Goal: Transaction & Acquisition: Subscribe to service/newsletter

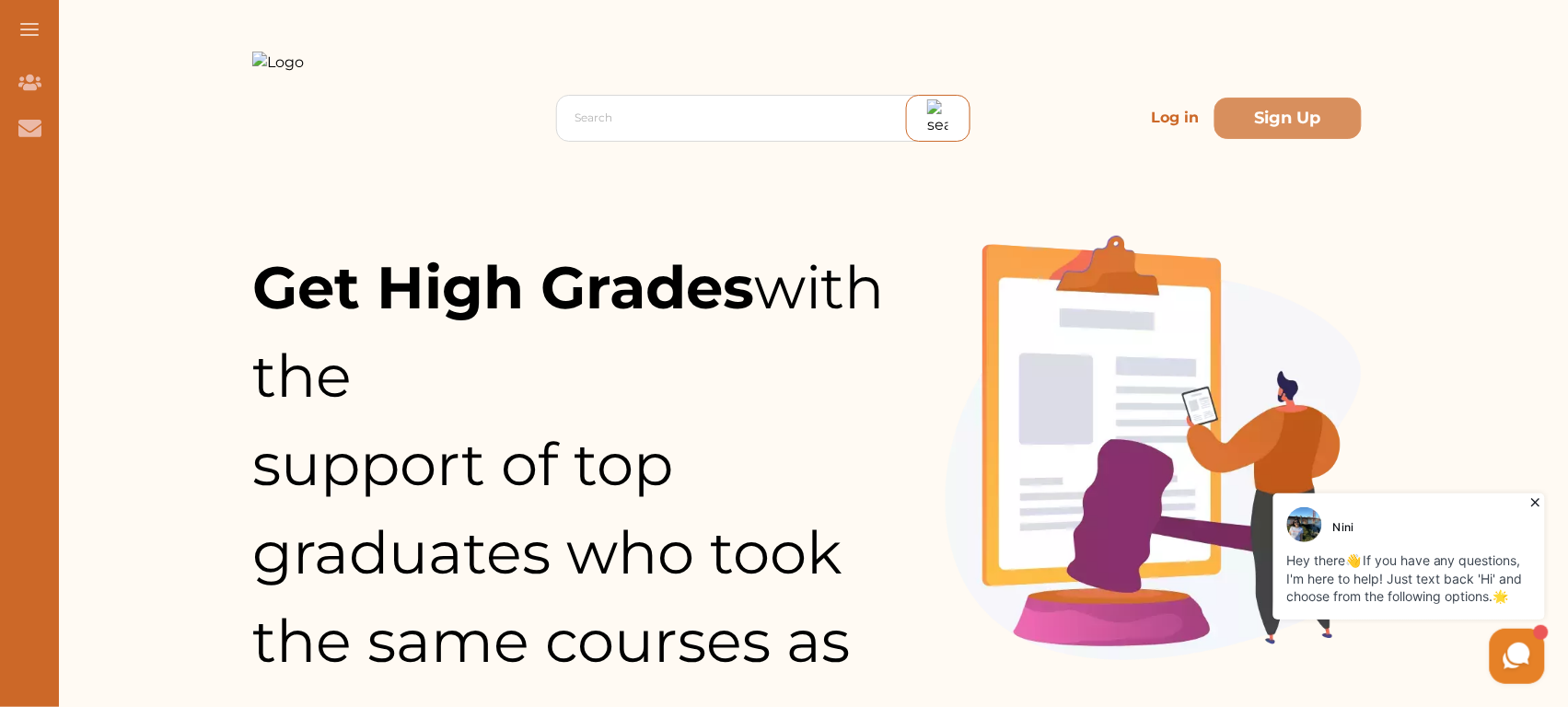
click at [1180, 101] on p "Log in" at bounding box center [1176, 118] width 63 height 37
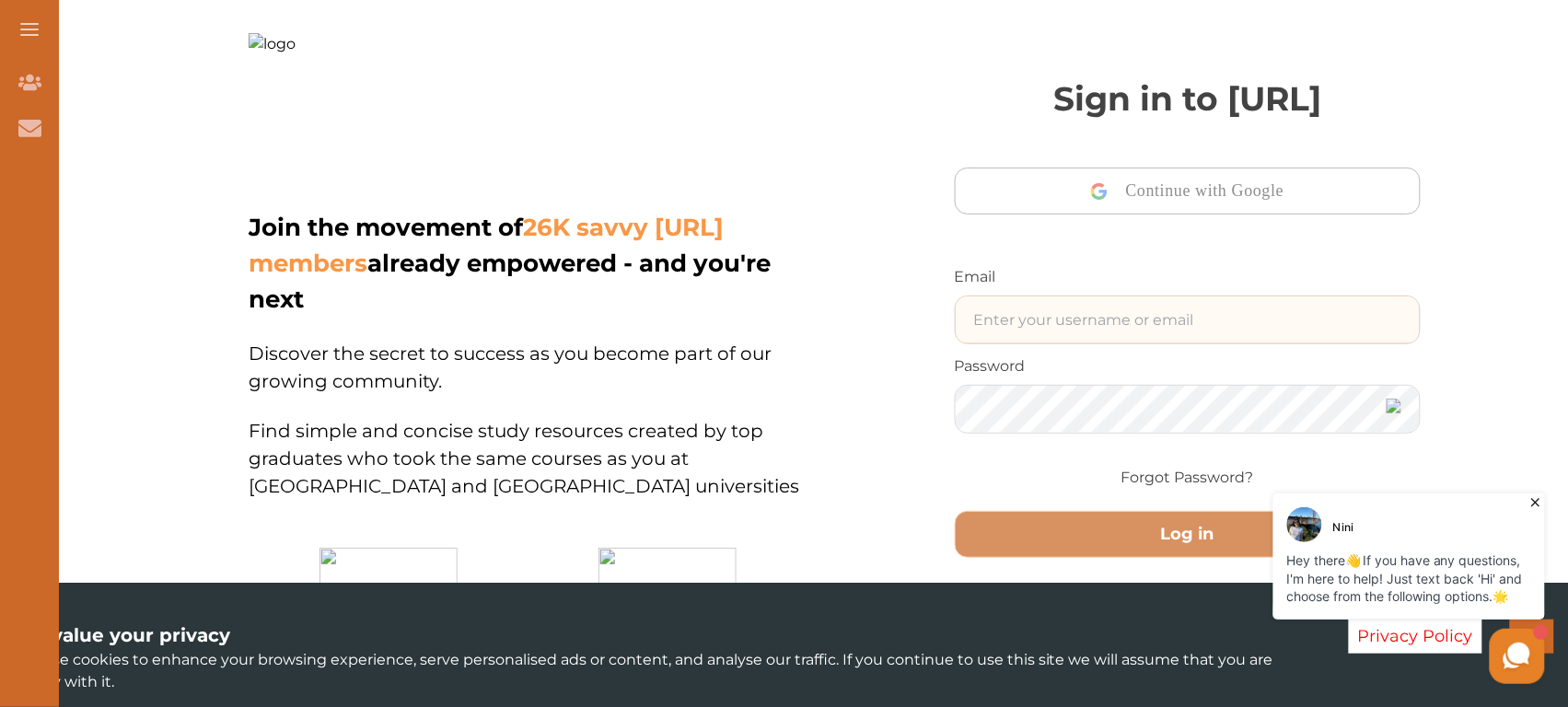
type input "junaid@gmail.com"
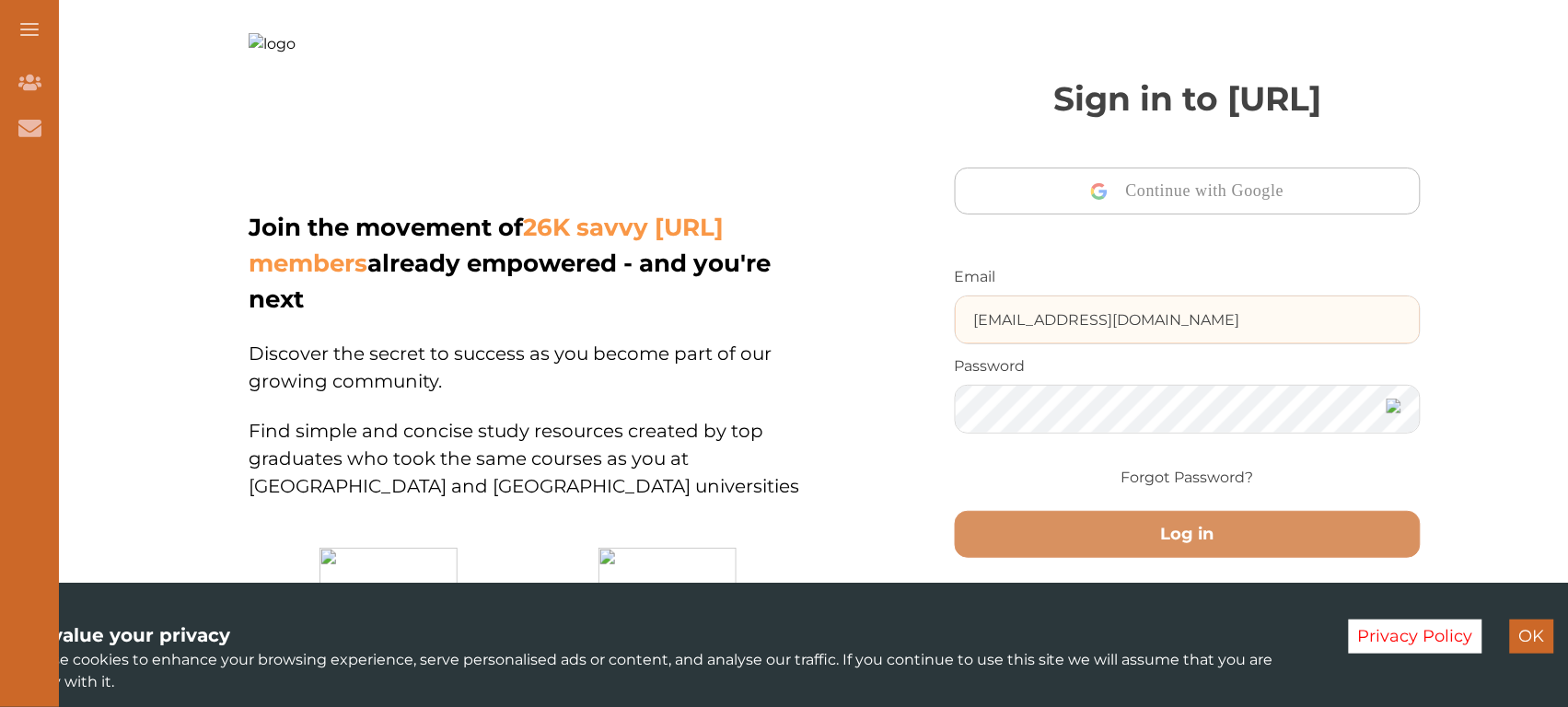
click at [1151, 329] on input "junaid@gmail.com" at bounding box center [1188, 319] width 465 height 47
type input "ali48293@gmail.com"
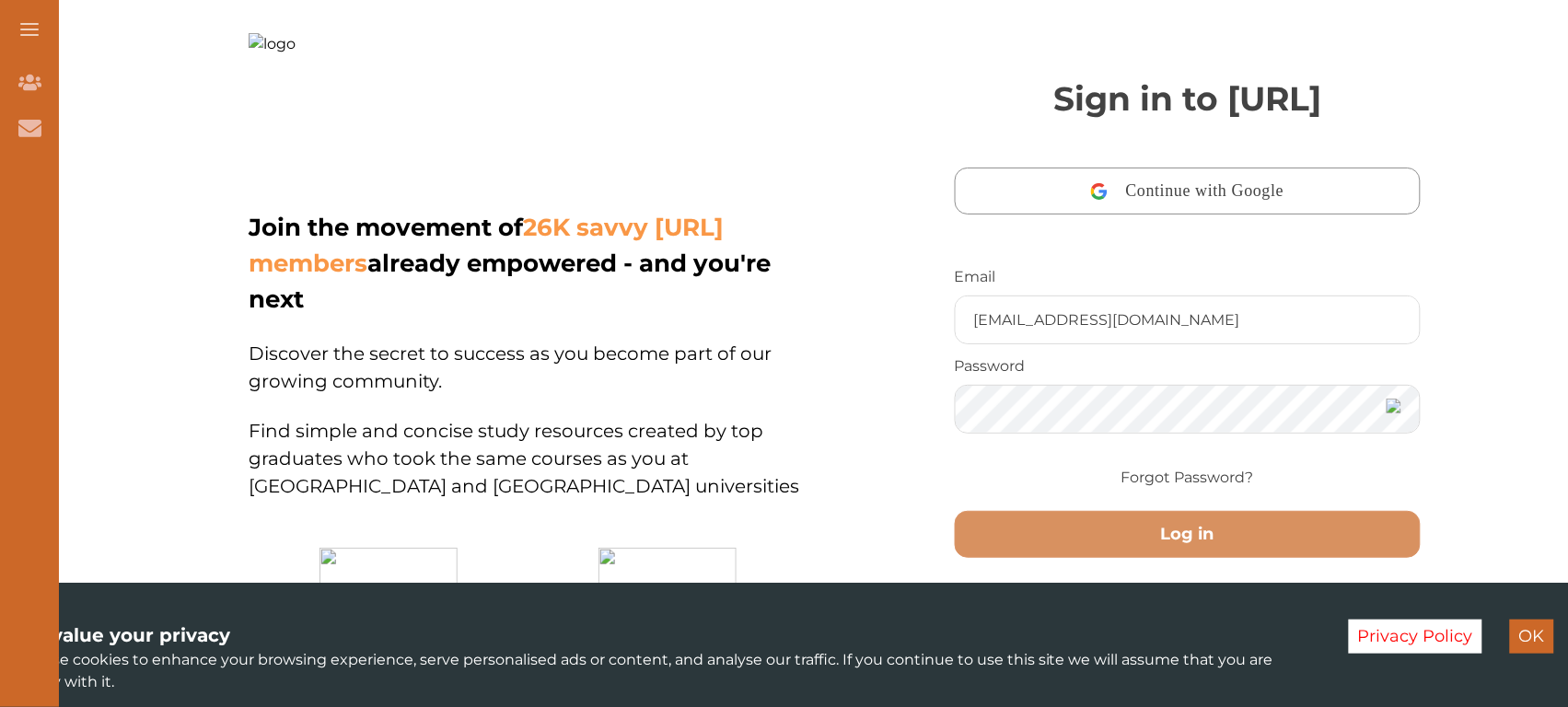
click at [1390, 414] on img at bounding box center [1394, 406] width 15 height 15
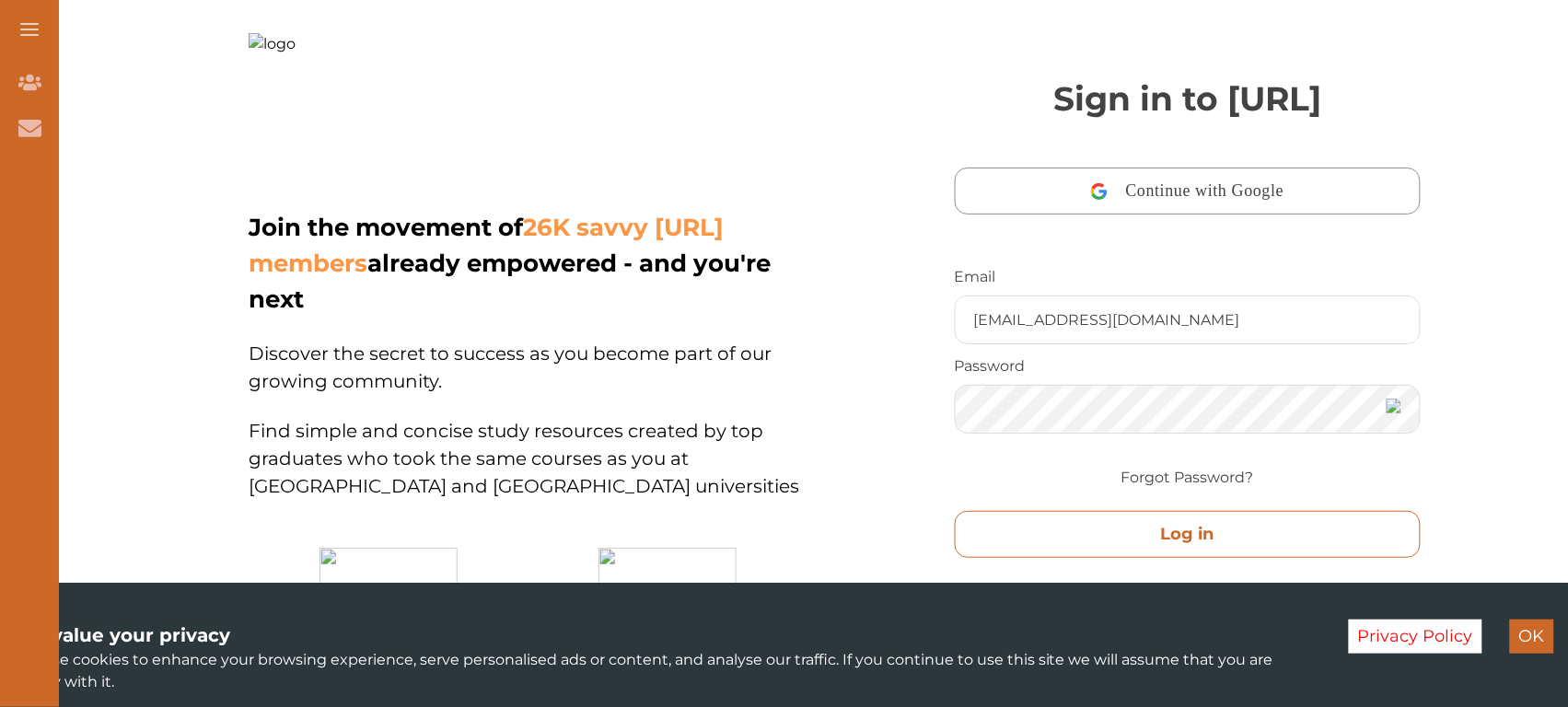
click at [1153, 540] on button "Log in" at bounding box center [1188, 534] width 467 height 47
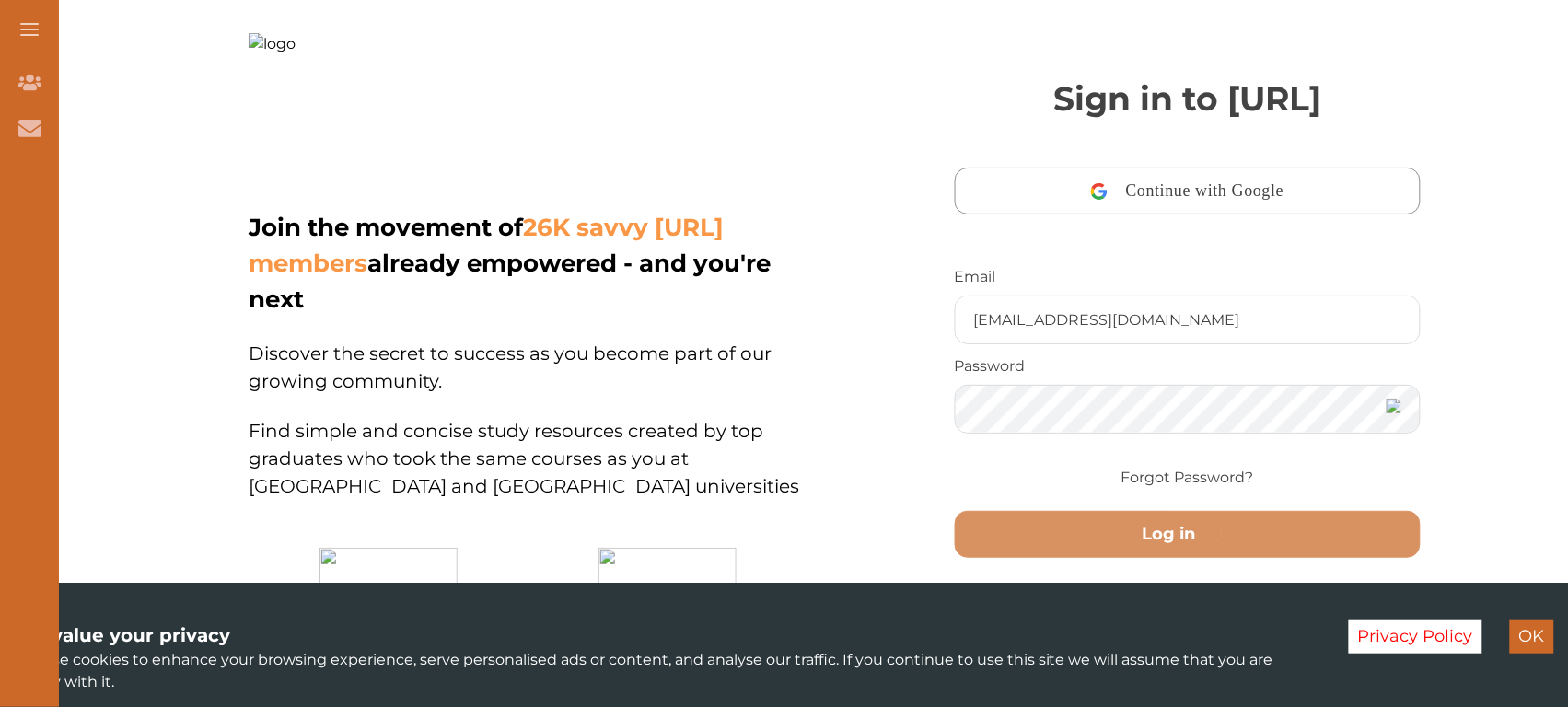
click at [1536, 639] on button "OK" at bounding box center [1532, 636] width 44 height 34
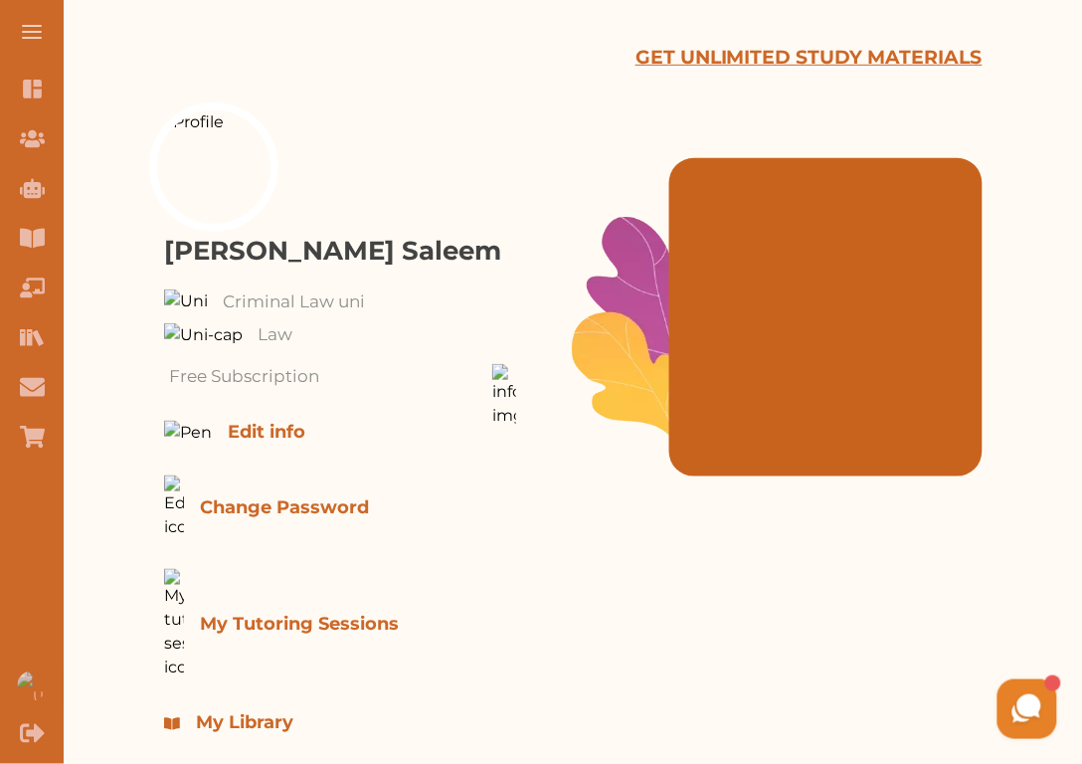
click at [769, 52] on p "GET UNLIMITED STUDY MATERIALS" at bounding box center [809, 58] width 347 height 29
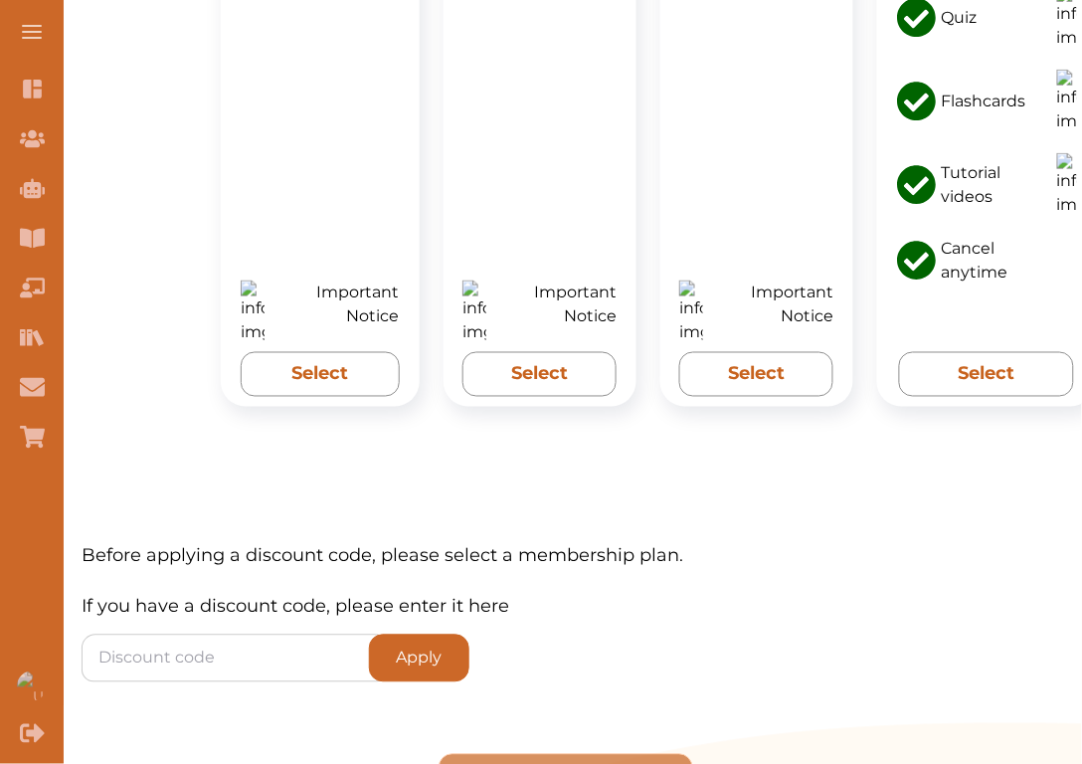
scroll to position [1802, 0]
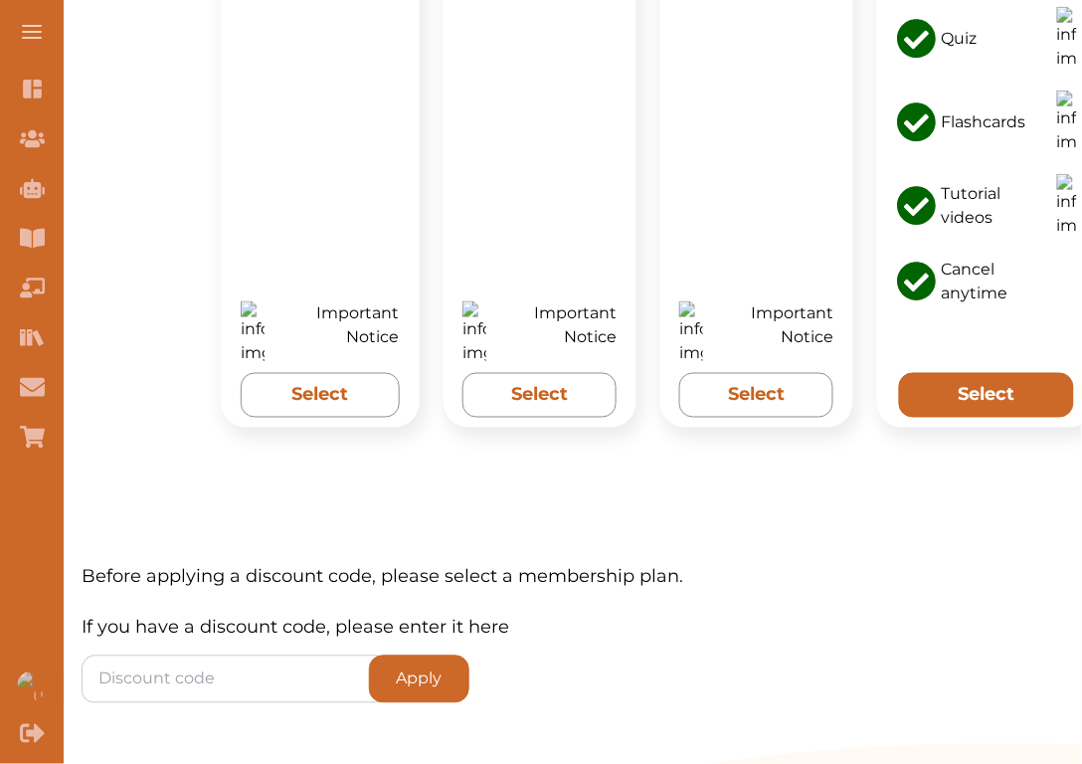
click at [1007, 373] on button "Select" at bounding box center [986, 395] width 175 height 45
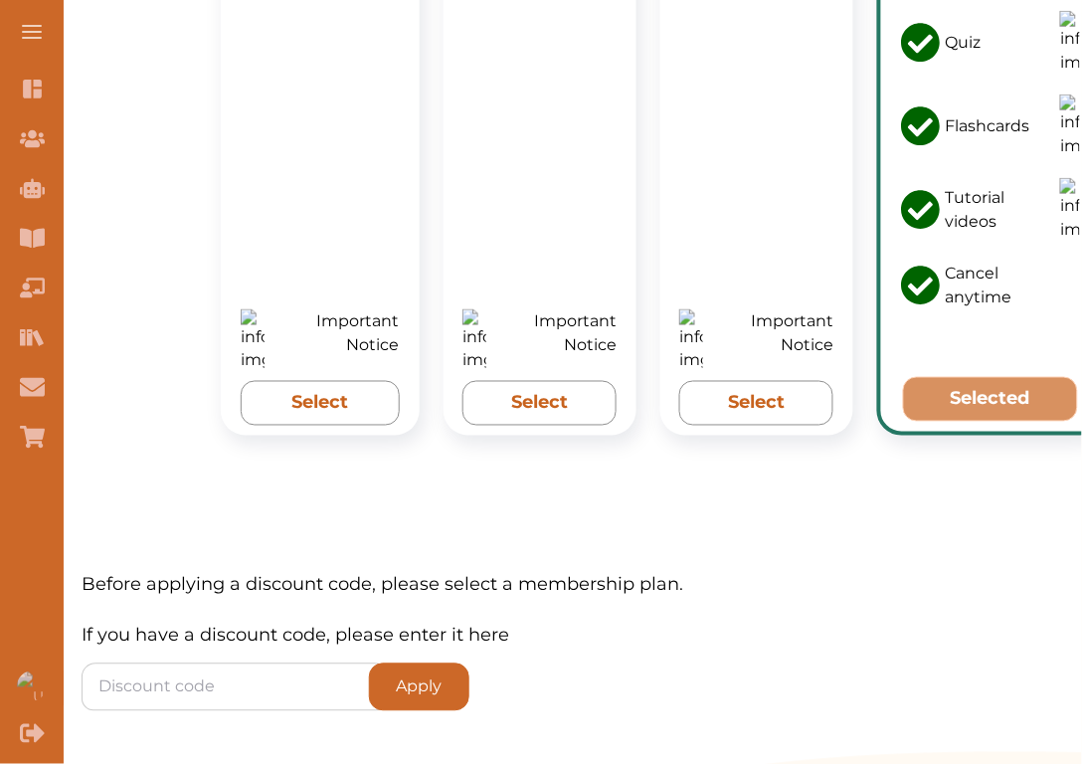
scroll to position [1810, 0]
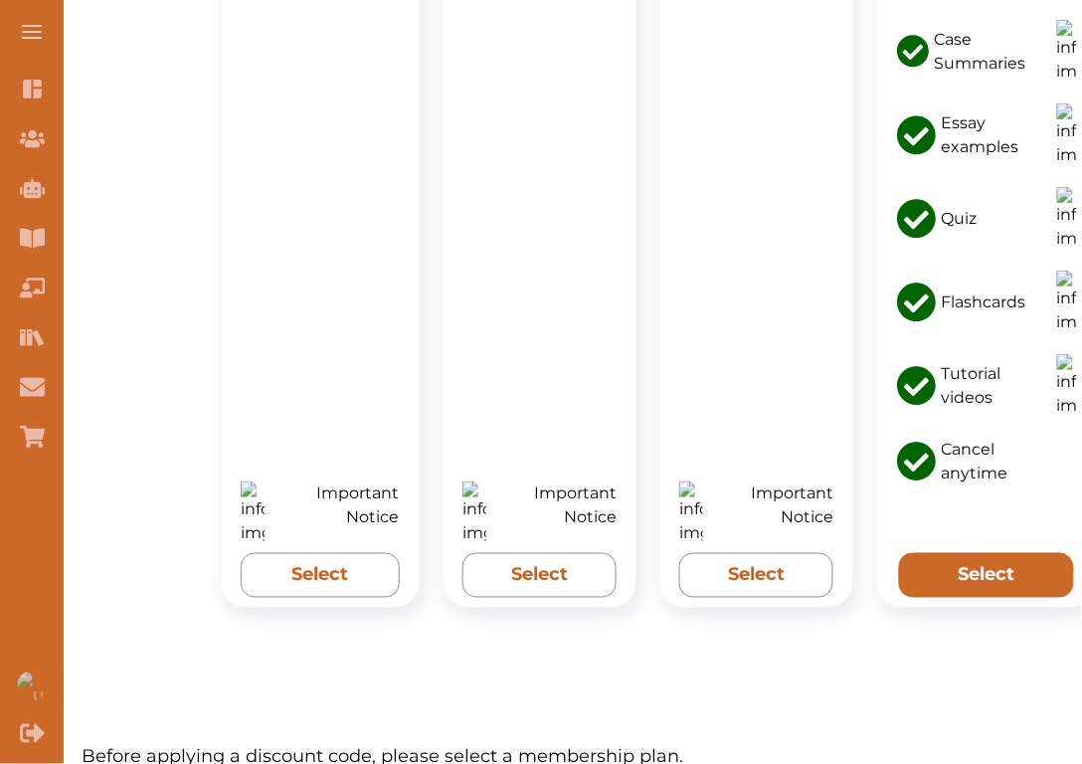
click at [962, 553] on button "Select" at bounding box center [986, 575] width 175 height 45
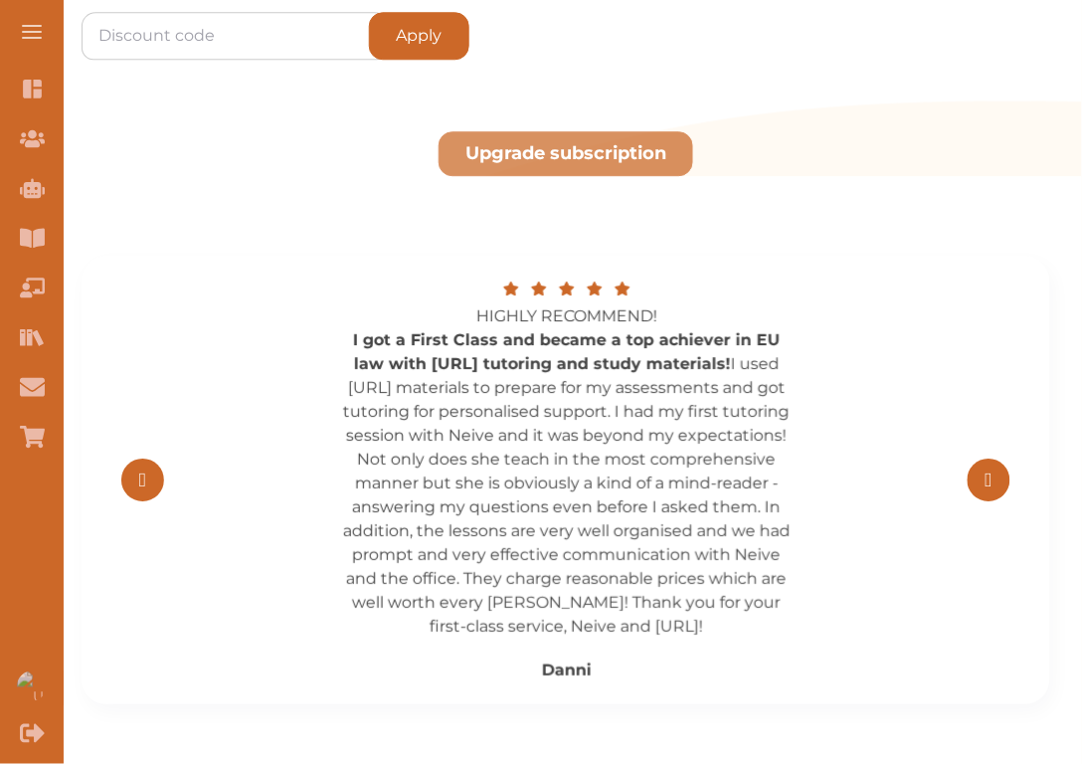
scroll to position [2452, 0]
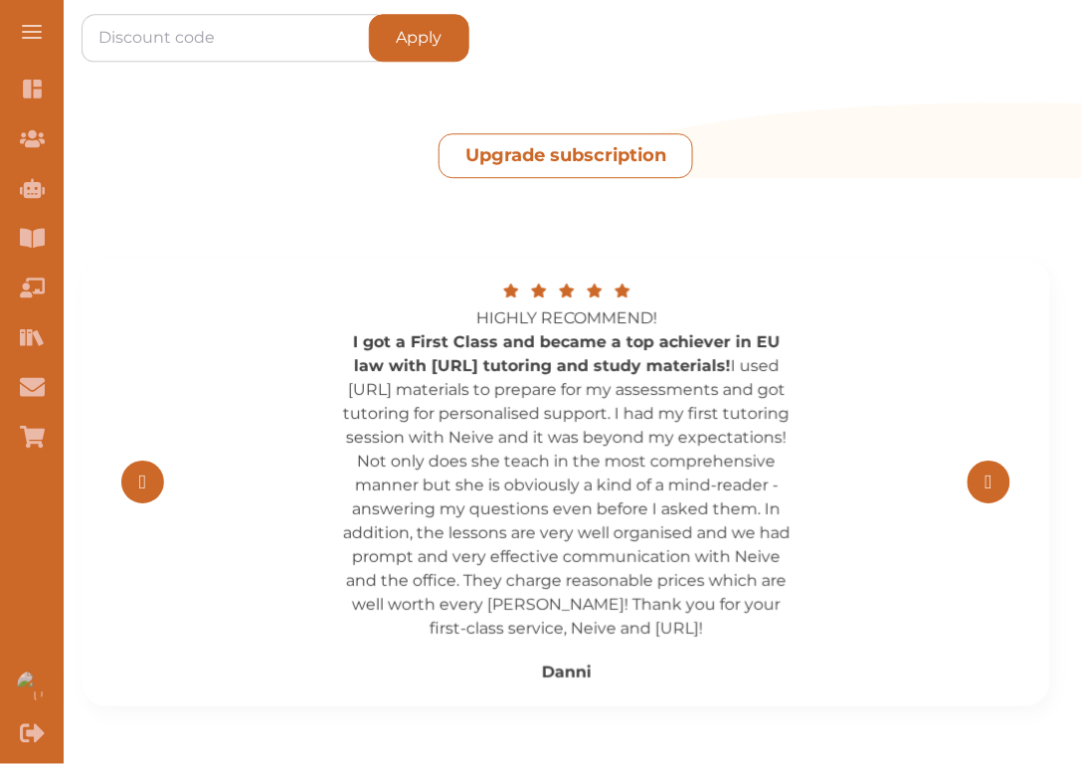
click at [612, 133] on button "Upgrade subscription" at bounding box center [566, 155] width 255 height 45
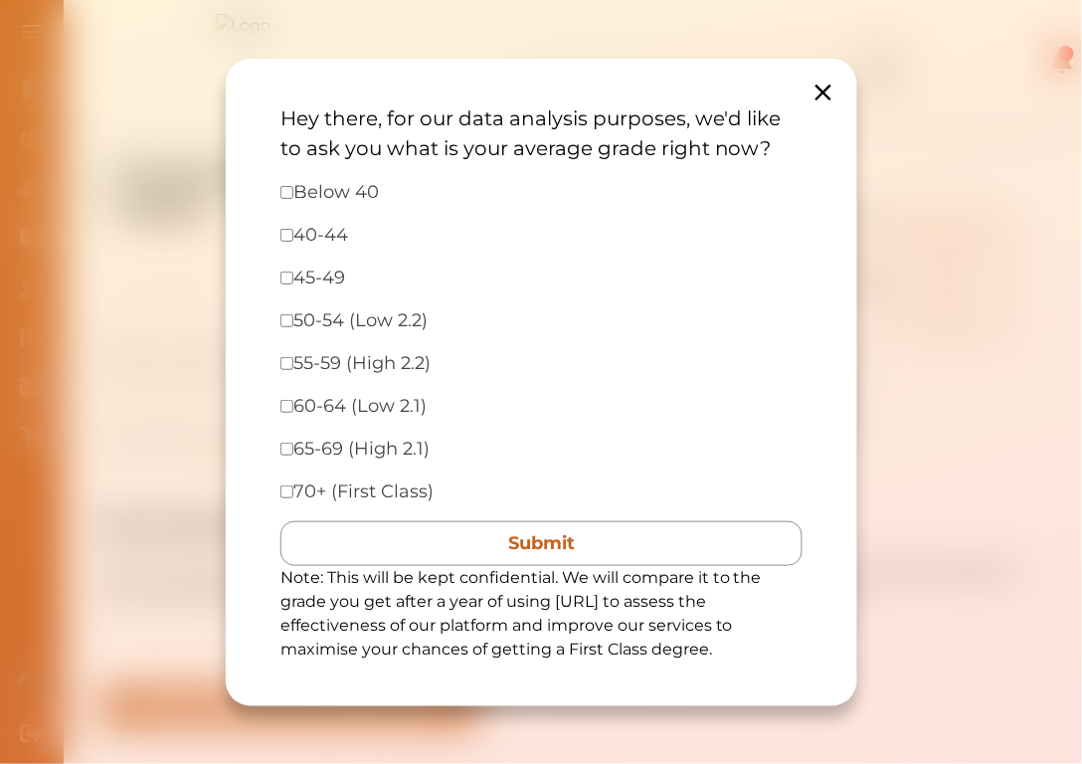
click at [823, 90] on icon at bounding box center [824, 93] width 28 height 28
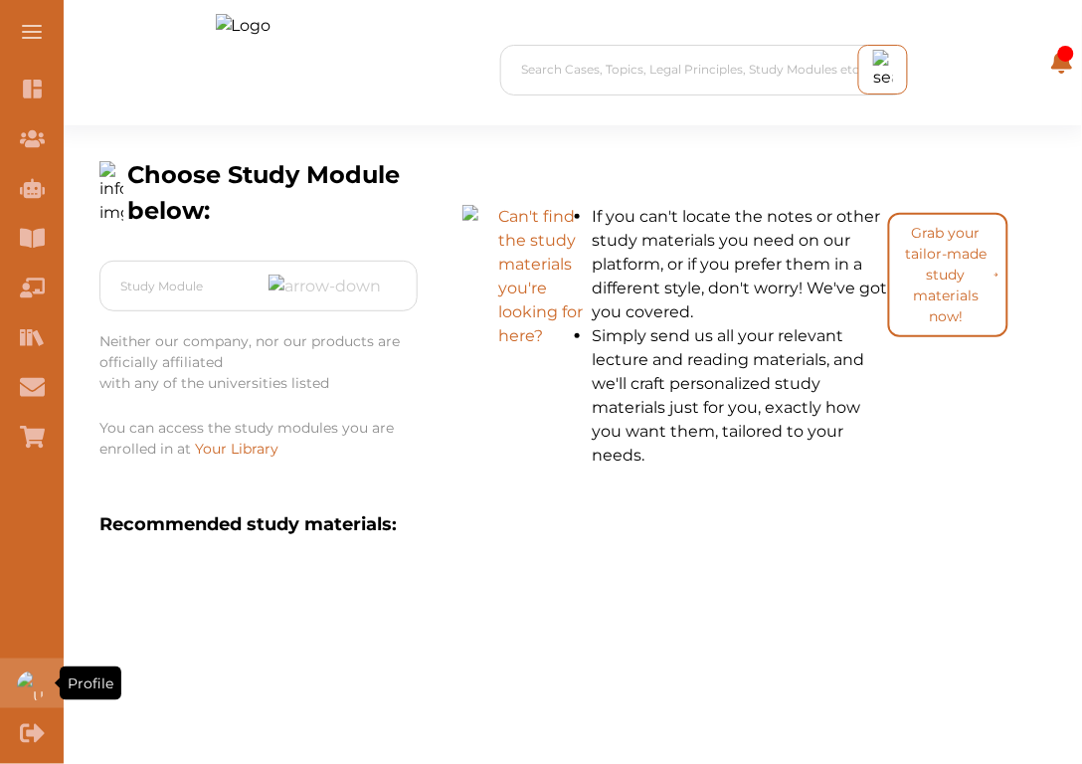
click at [12, 681] on div "Profile" at bounding box center [32, 683] width 64 height 50
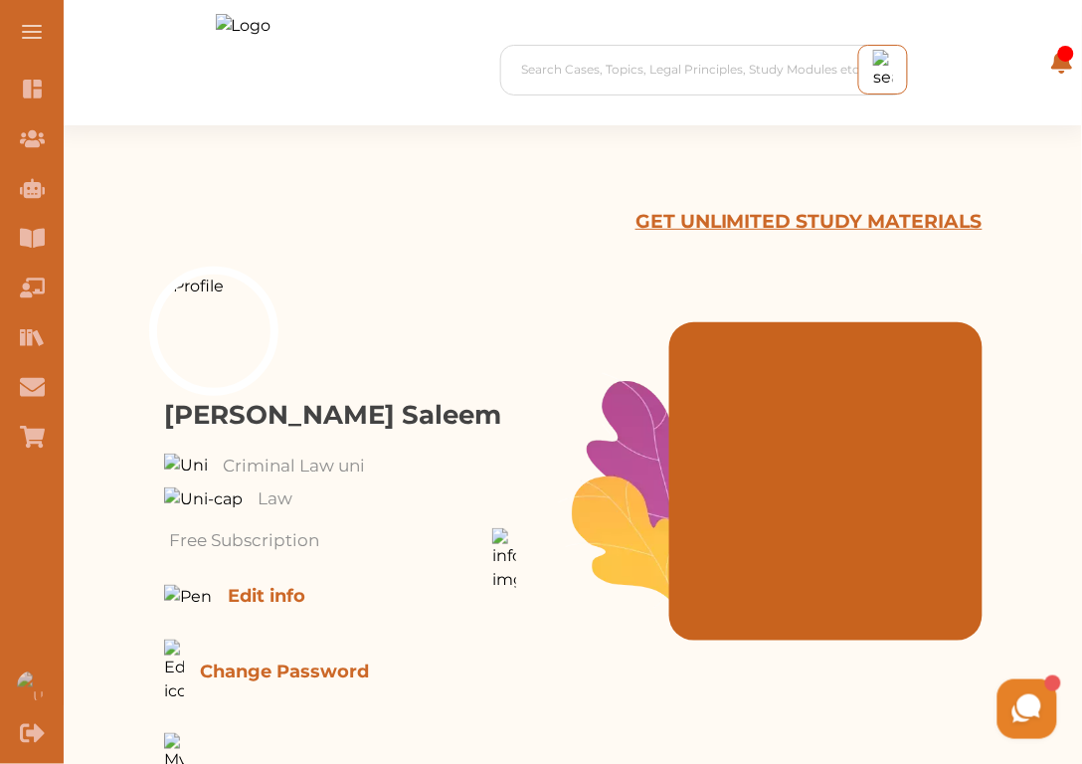
click at [729, 211] on p "GET UNLIMITED STUDY MATERIALS" at bounding box center [809, 222] width 347 height 29
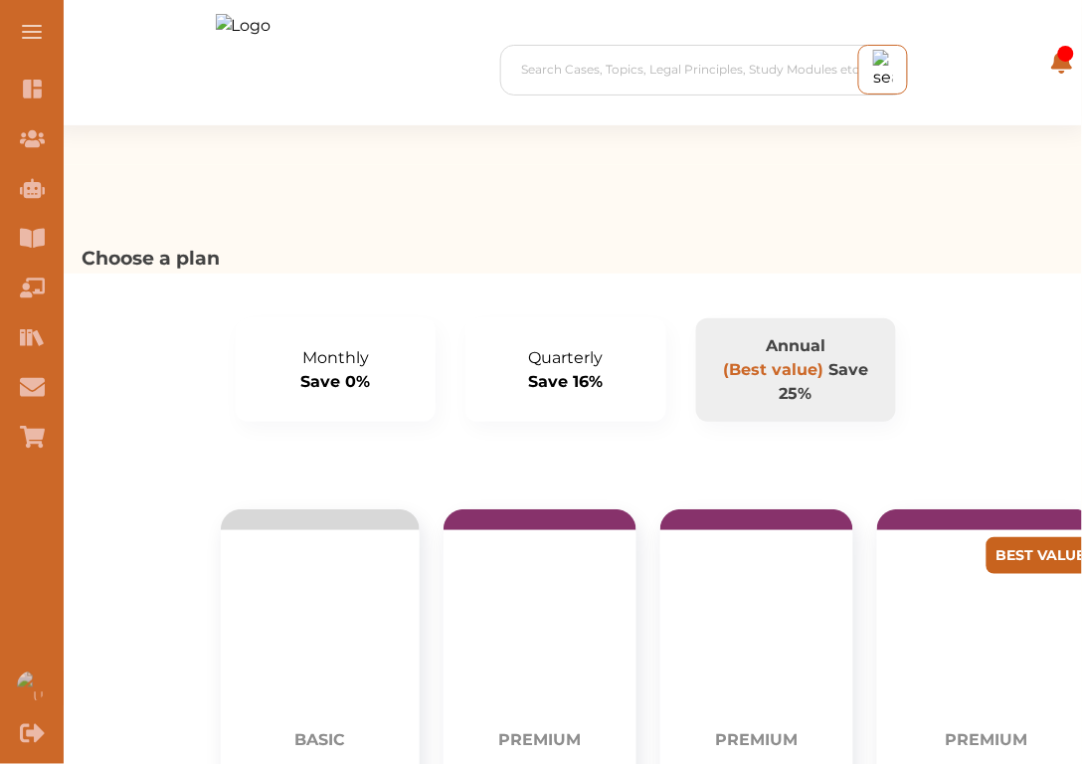
scroll to position [649, 0]
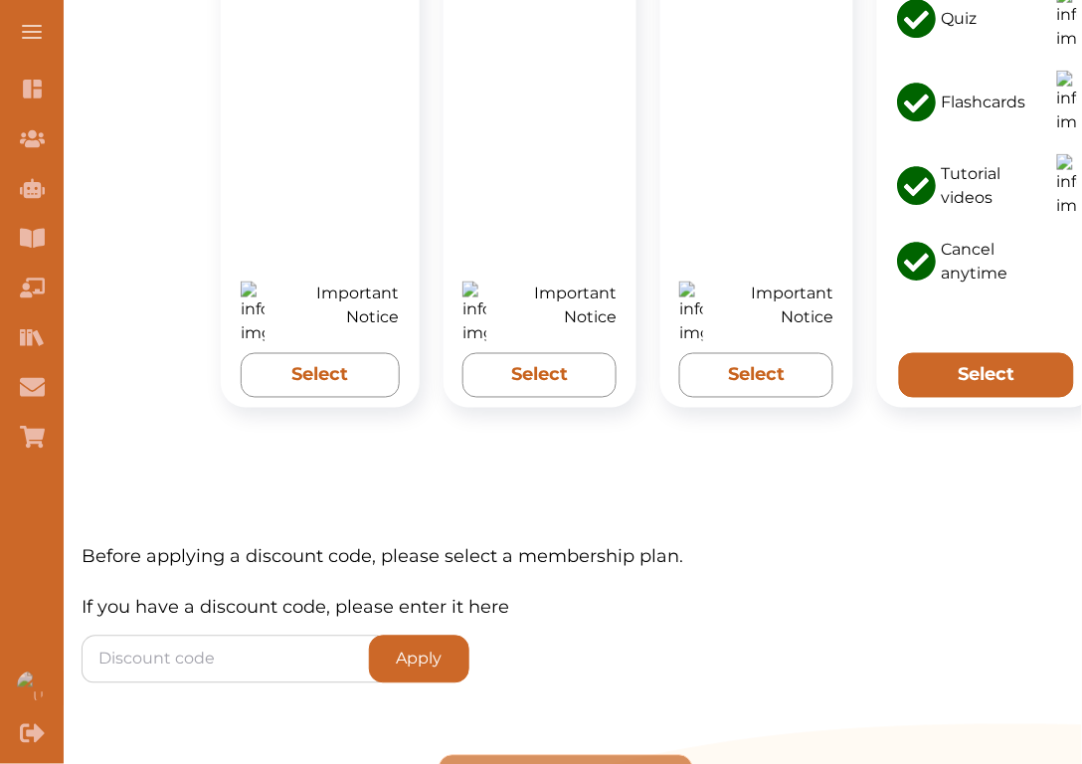
click at [958, 353] on button "Select" at bounding box center [986, 375] width 175 height 45
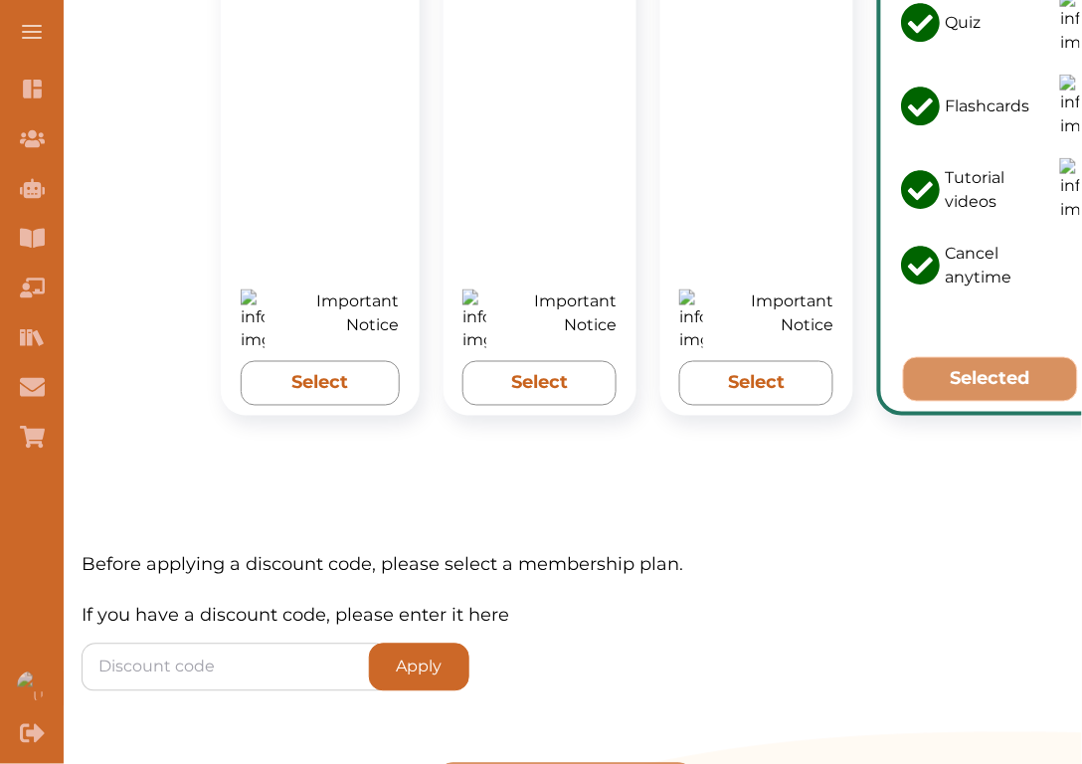
scroll to position [1830, 0]
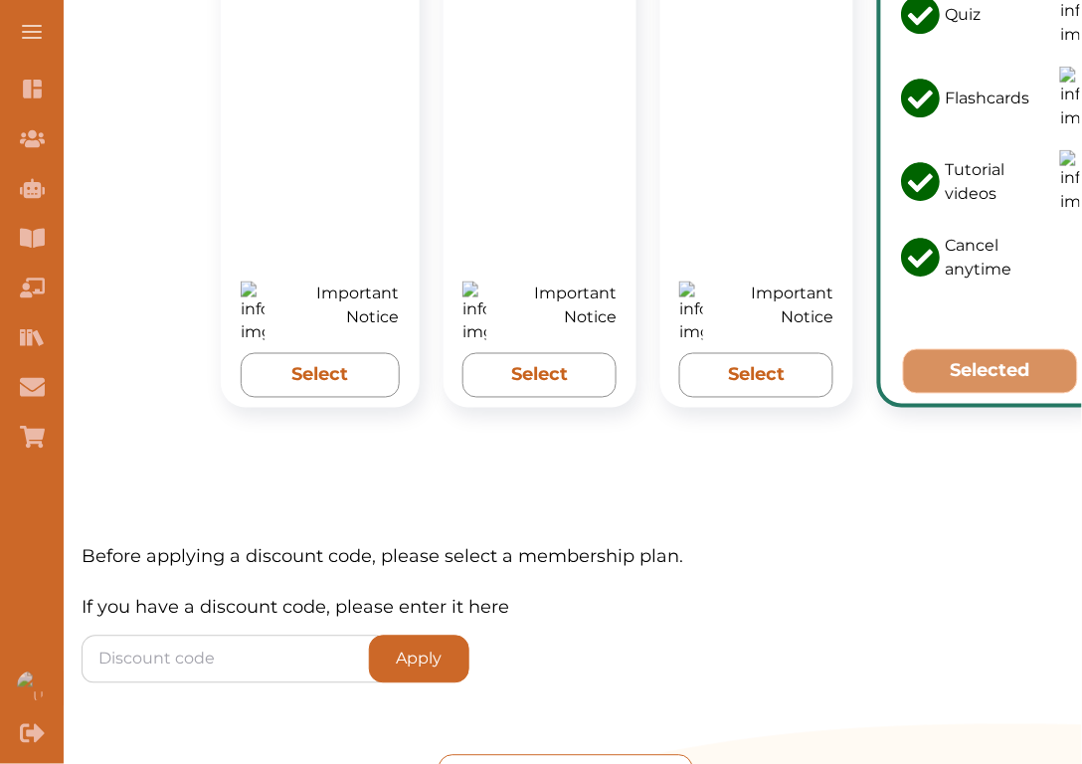
click at [563, 755] on button "Upgrade subscription" at bounding box center [566, 777] width 255 height 45
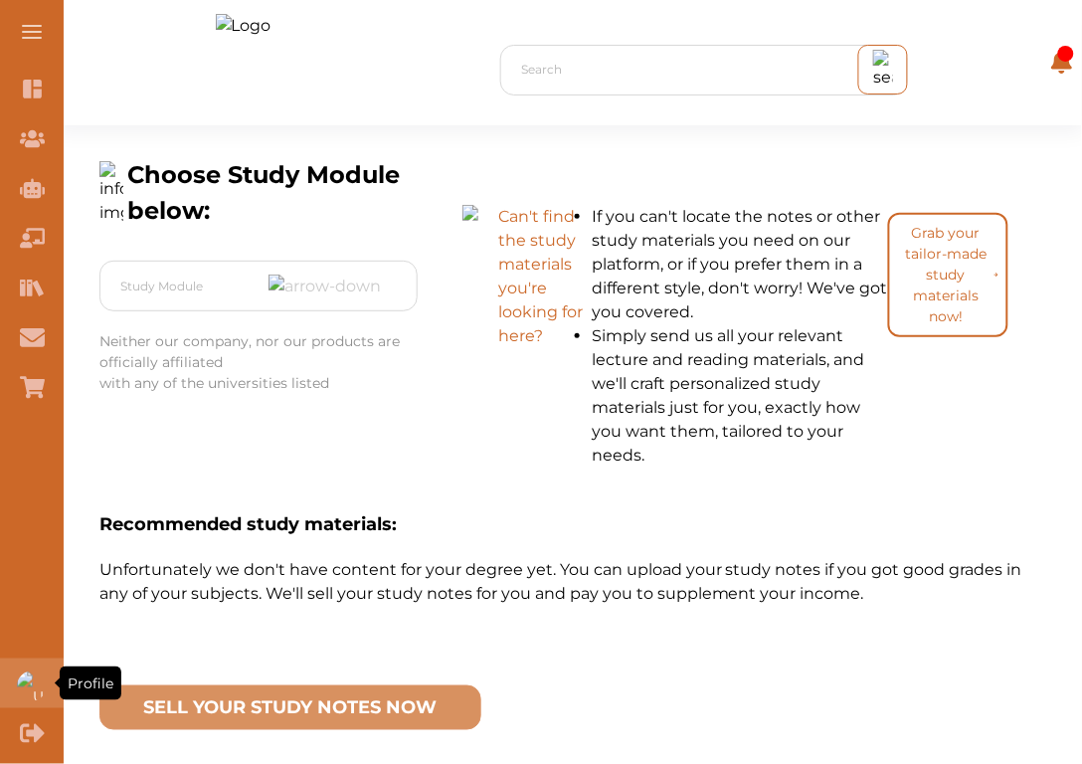
click at [10, 681] on div "Profile" at bounding box center [32, 683] width 64 height 50
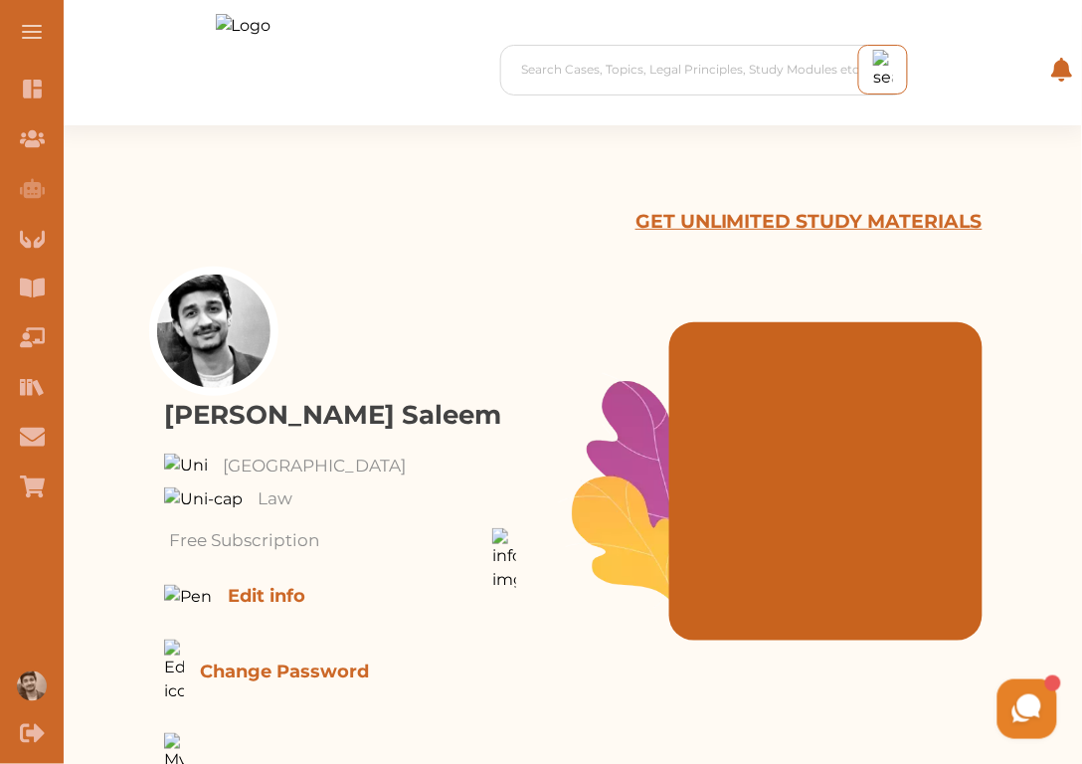
click at [747, 230] on p "GET UNLIMITED STUDY MATERIALS" at bounding box center [809, 222] width 347 height 29
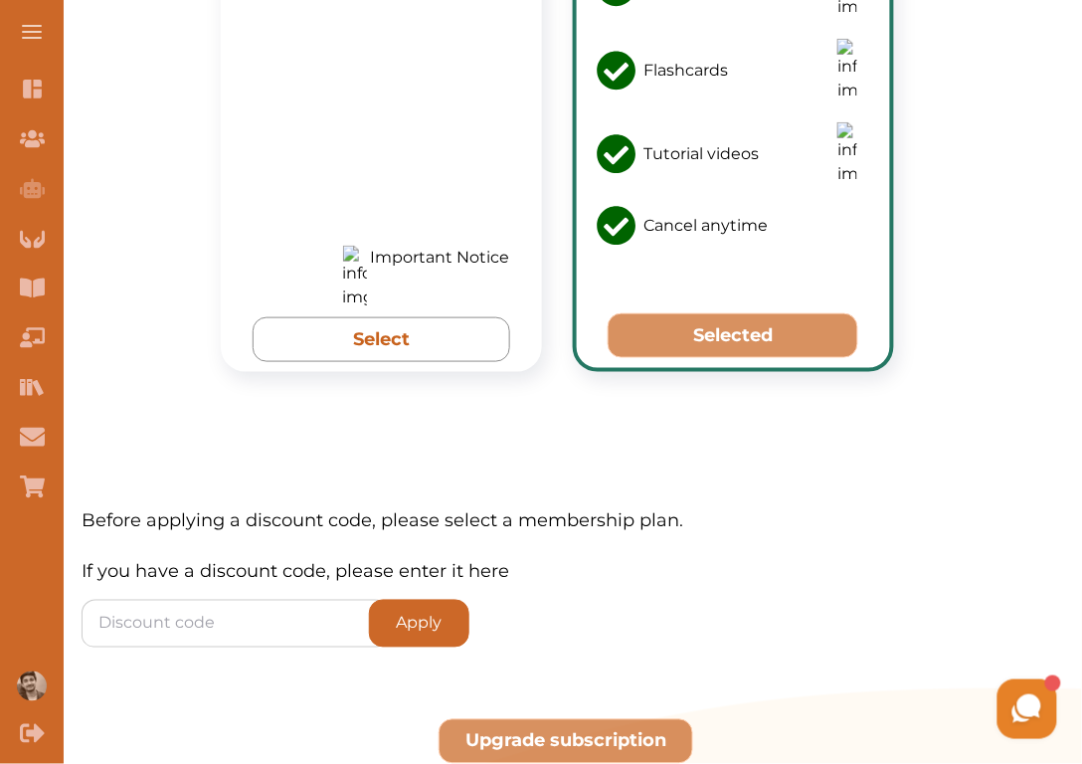
scroll to position [1688, 0]
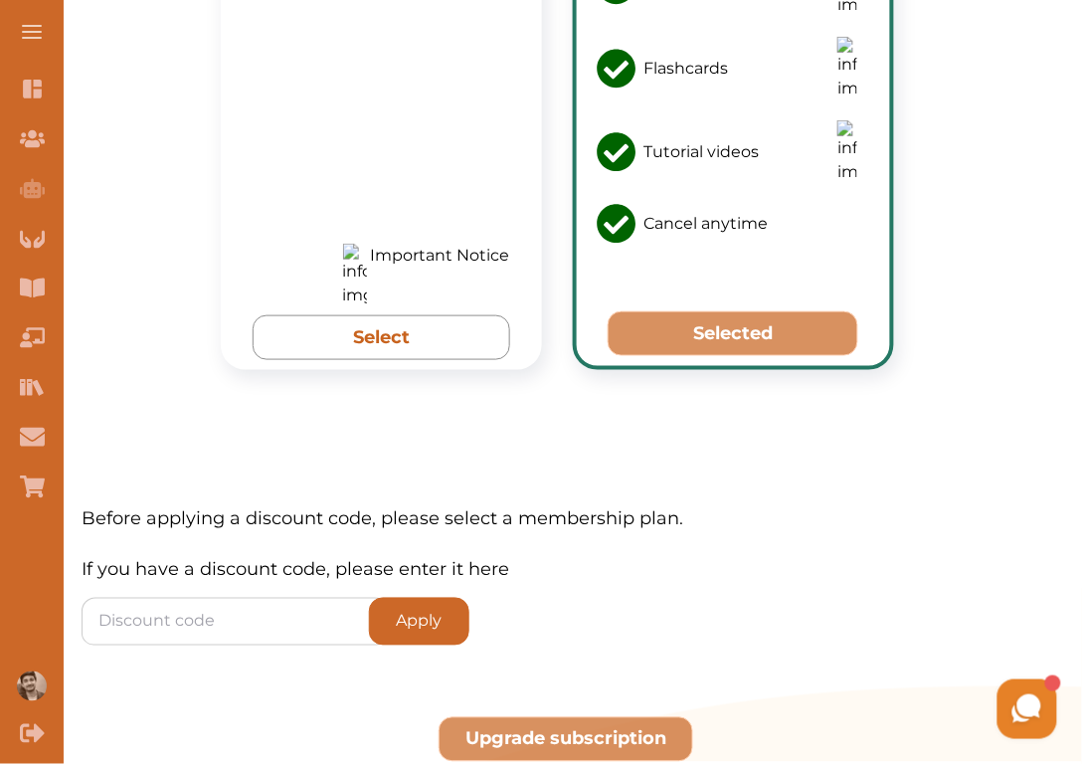
click at [544, 717] on button "Upgrade subscription" at bounding box center [566, 739] width 255 height 45
click at [753, 311] on button "Selected" at bounding box center [733, 333] width 251 height 45
click at [575, 717] on button "Upgrade subscription" at bounding box center [566, 739] width 255 height 45
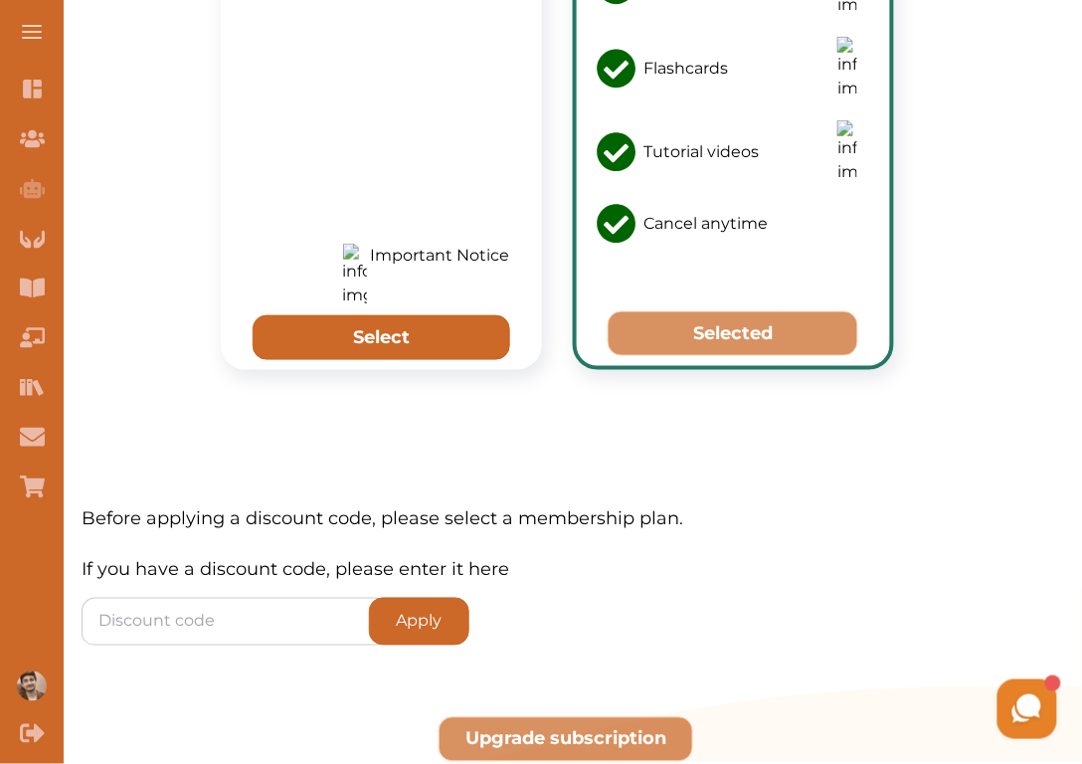
click at [416, 315] on button "Select" at bounding box center [381, 337] width 257 height 45
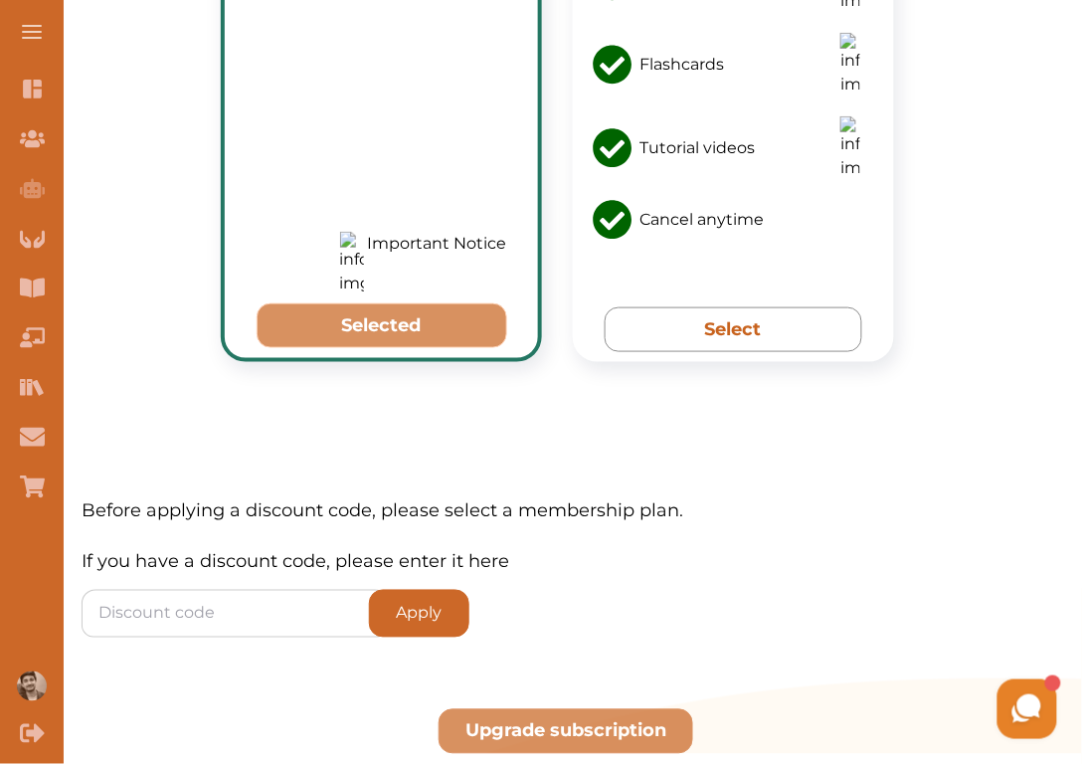
click at [416, 303] on button "Selected" at bounding box center [382, 325] width 251 height 45
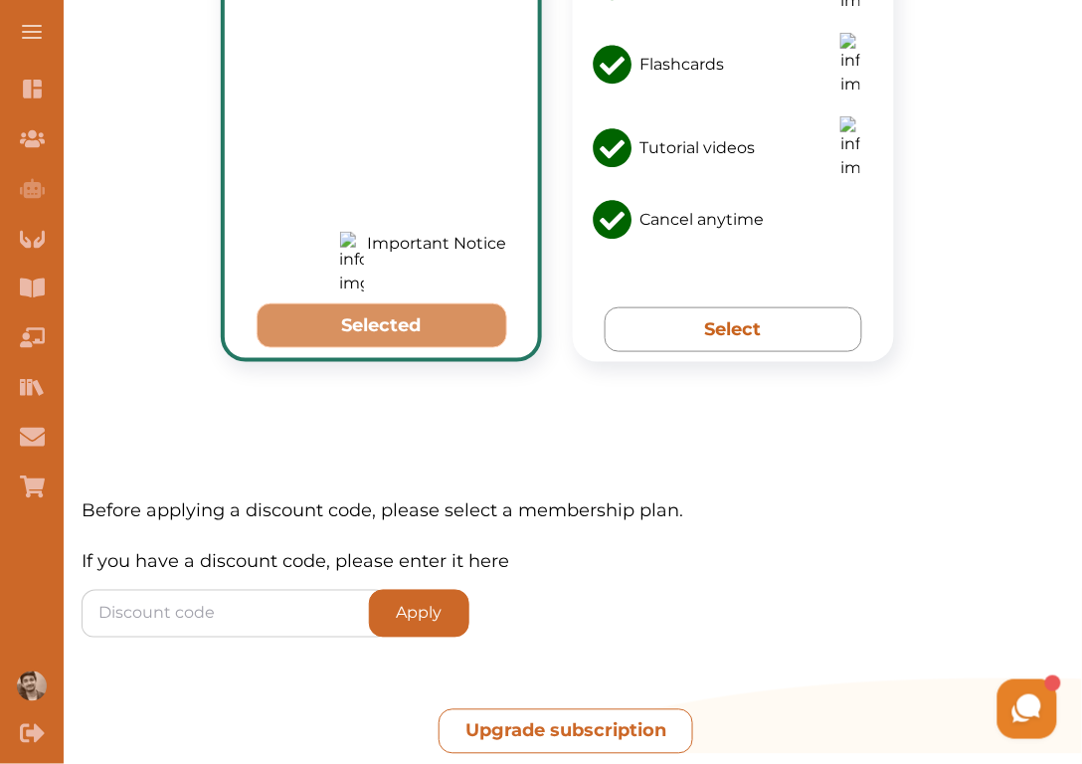
scroll to position [1684, 0]
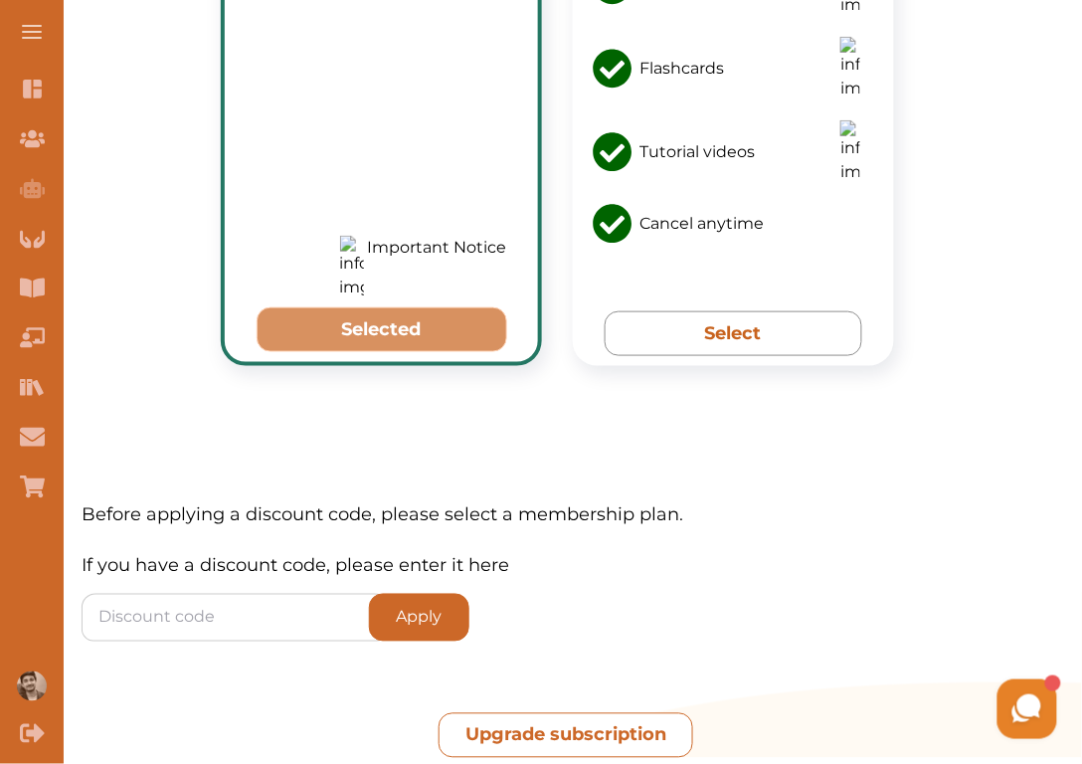
click at [602, 713] on button "Upgrade subscription" at bounding box center [566, 735] width 255 height 45
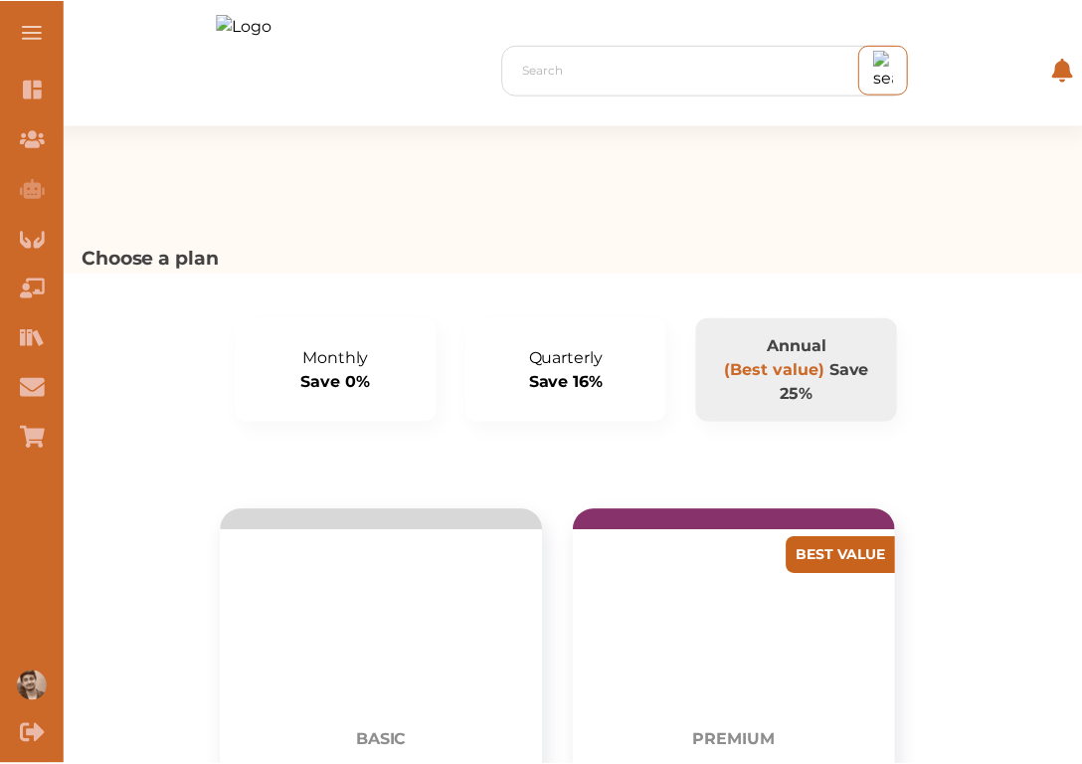
scroll to position [3141, 0]
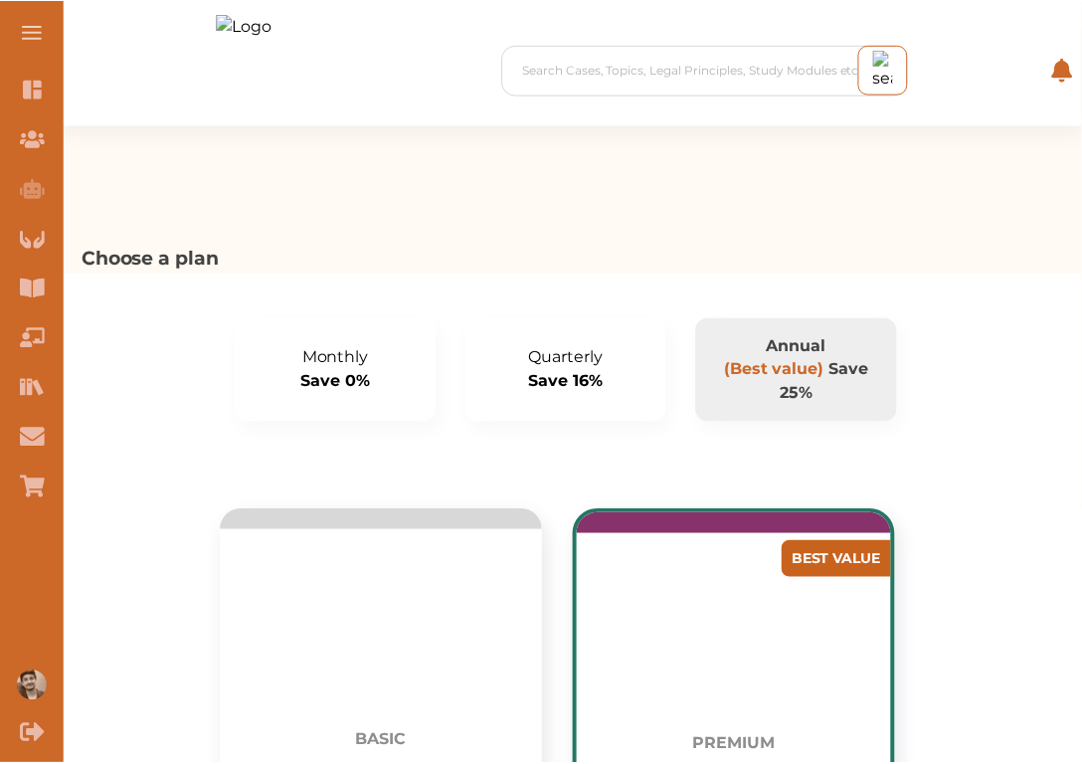
scroll to position [3298, 0]
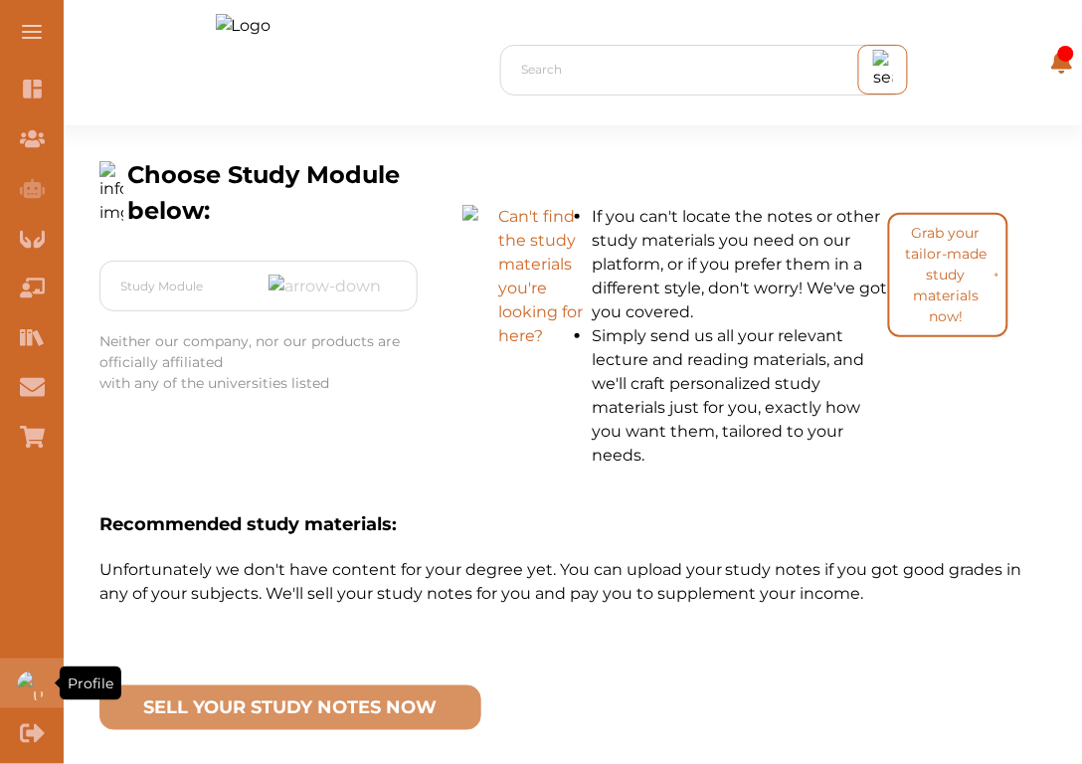
click at [17, 679] on div "Profile" at bounding box center [32, 683] width 64 height 50
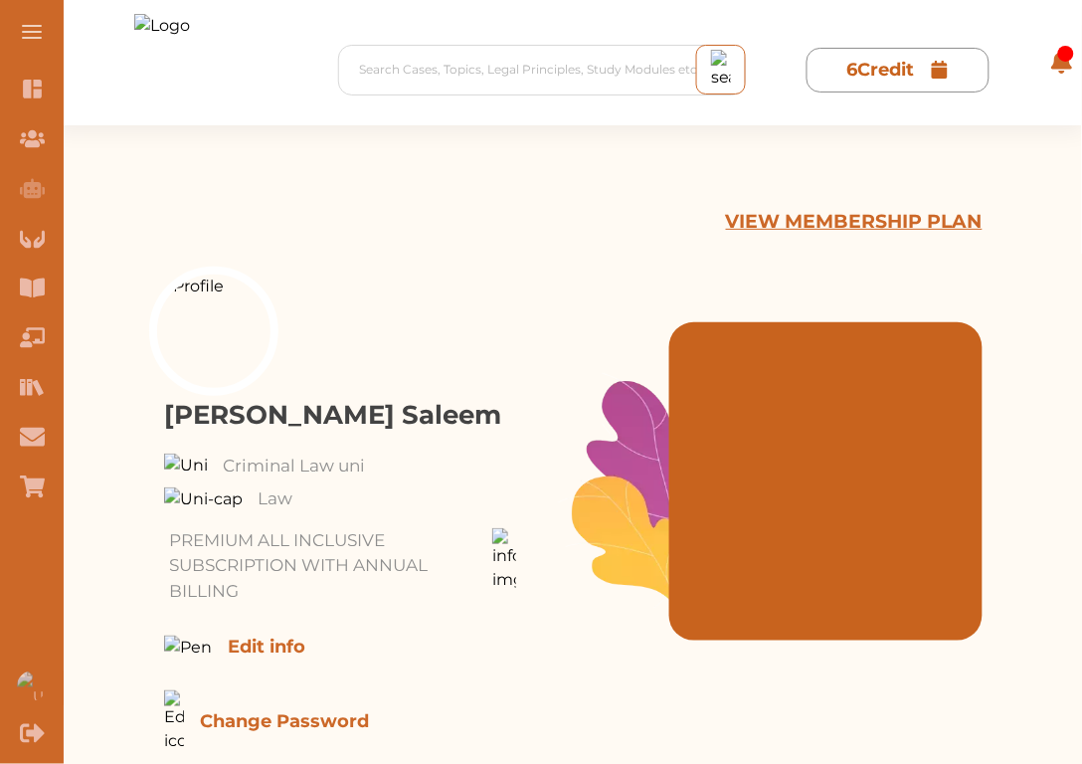
click at [743, 222] on p "VIEW MEMBERSHIP PLAN" at bounding box center [854, 222] width 257 height 29
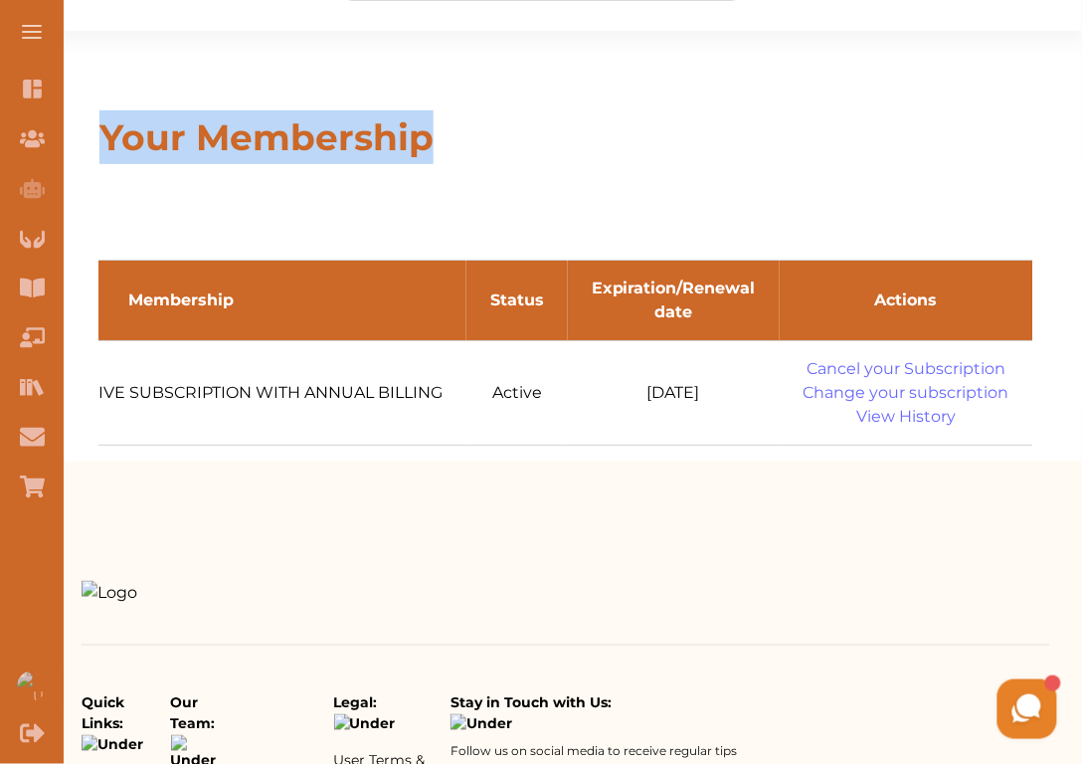
drag, startPoint x: 459, startPoint y: 154, endPoint x: 99, endPoint y: 135, distance: 360.5
click at [99, 135] on p "Your Membership" at bounding box center [565, 137] width 933 height 54
copy p "Your Membership"
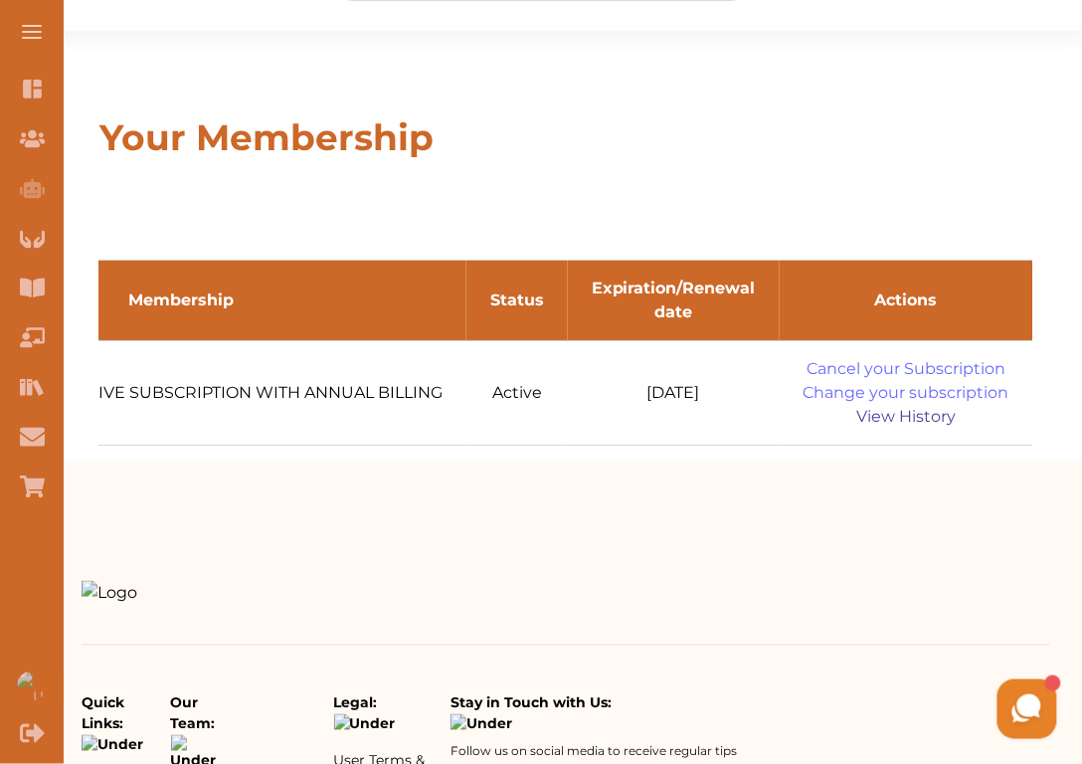
click at [863, 405] on link "View History" at bounding box center [907, 417] width 206 height 24
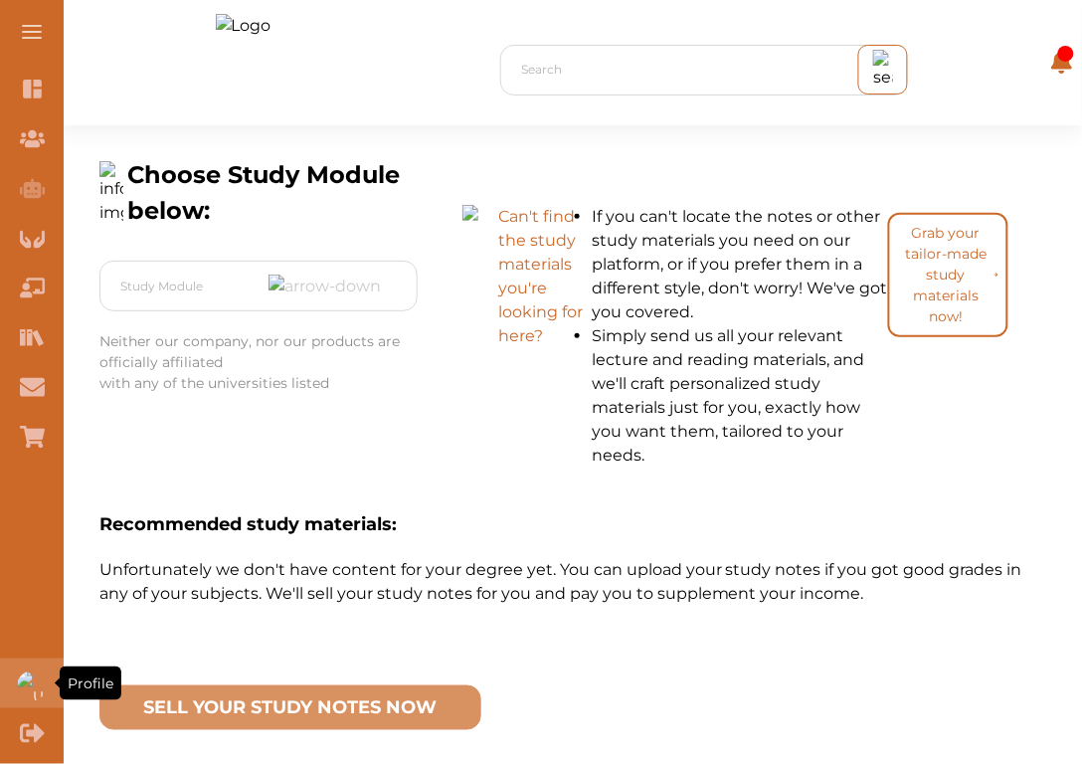
click at [25, 663] on div "Profile" at bounding box center [32, 683] width 64 height 50
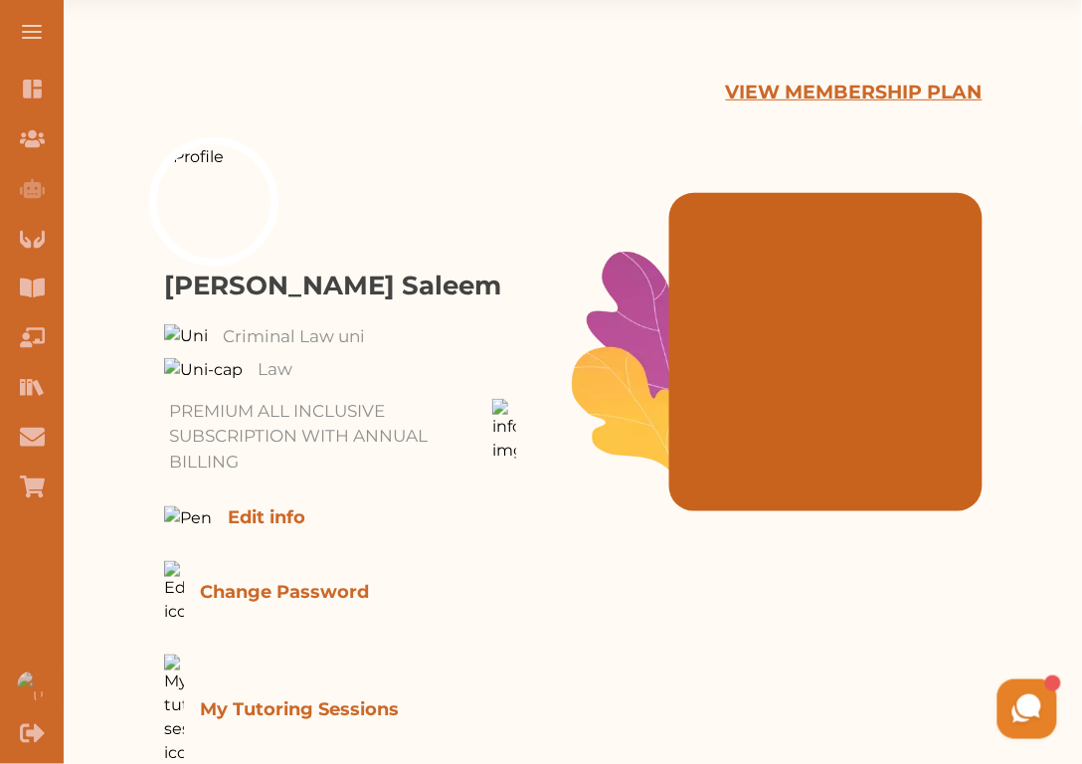
scroll to position [142, 0]
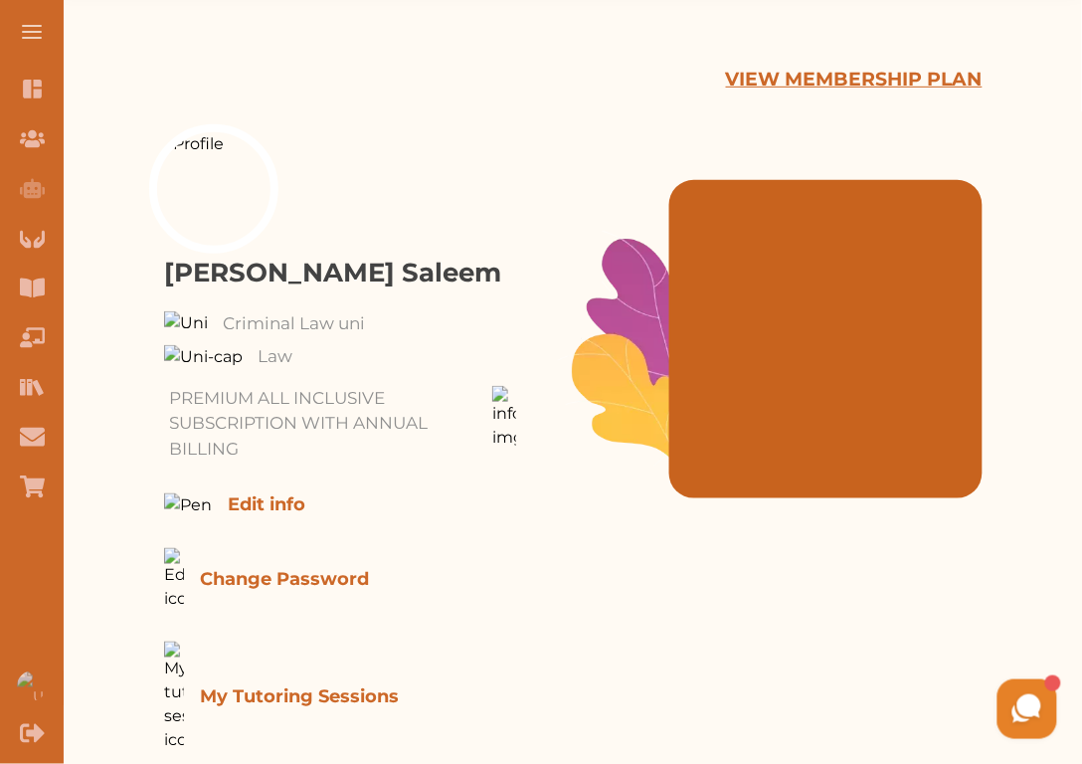
click at [910, 82] on p "VIEW MEMBERSHIP PLAN" at bounding box center [854, 80] width 257 height 29
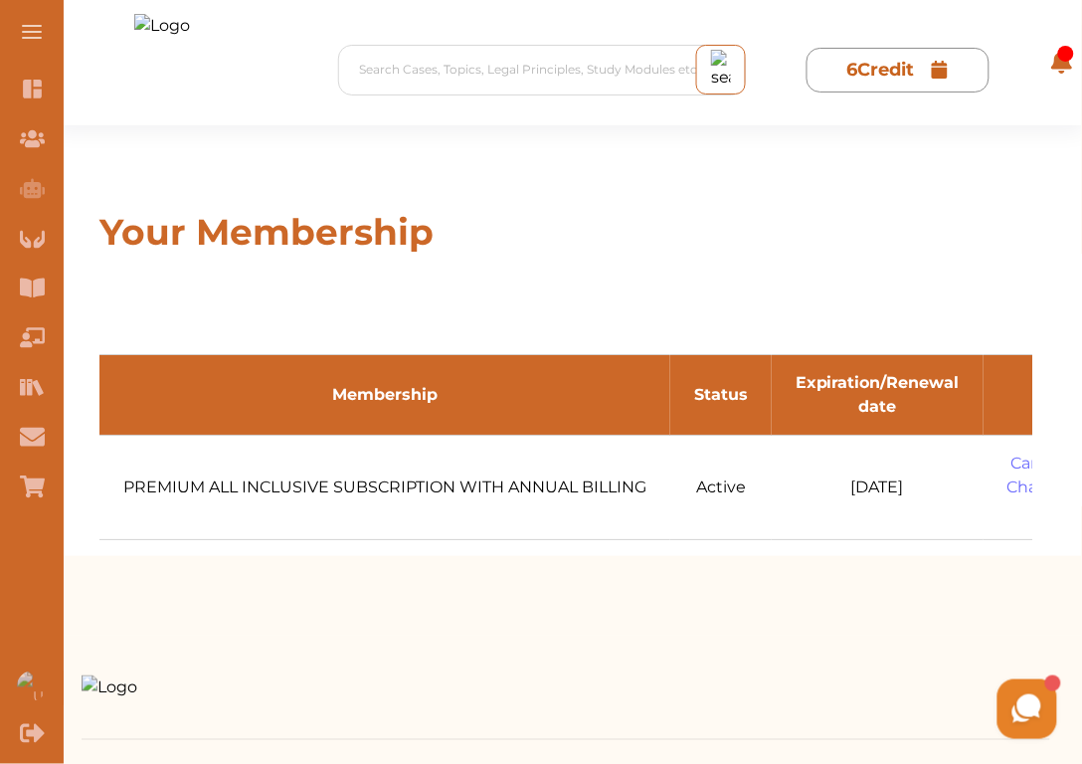
scroll to position [0, 204]
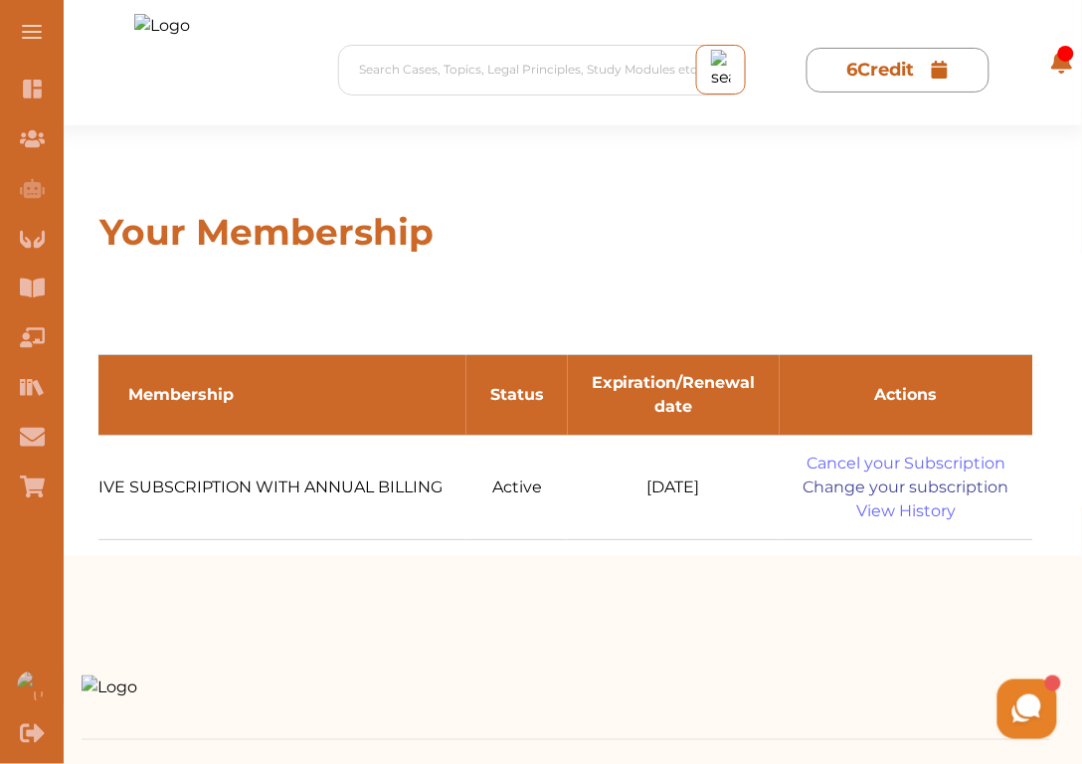
click at [966, 484] on link "Change your subscription" at bounding box center [907, 487] width 206 height 24
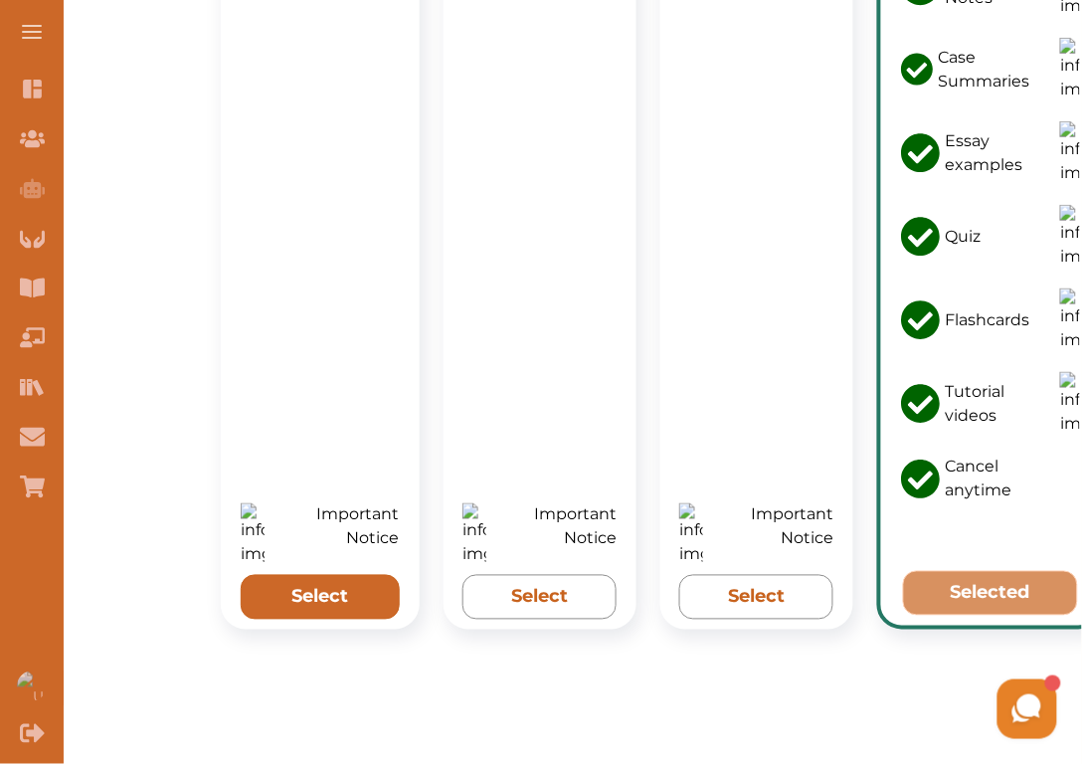
click at [330, 575] on button "Select" at bounding box center [320, 597] width 159 height 45
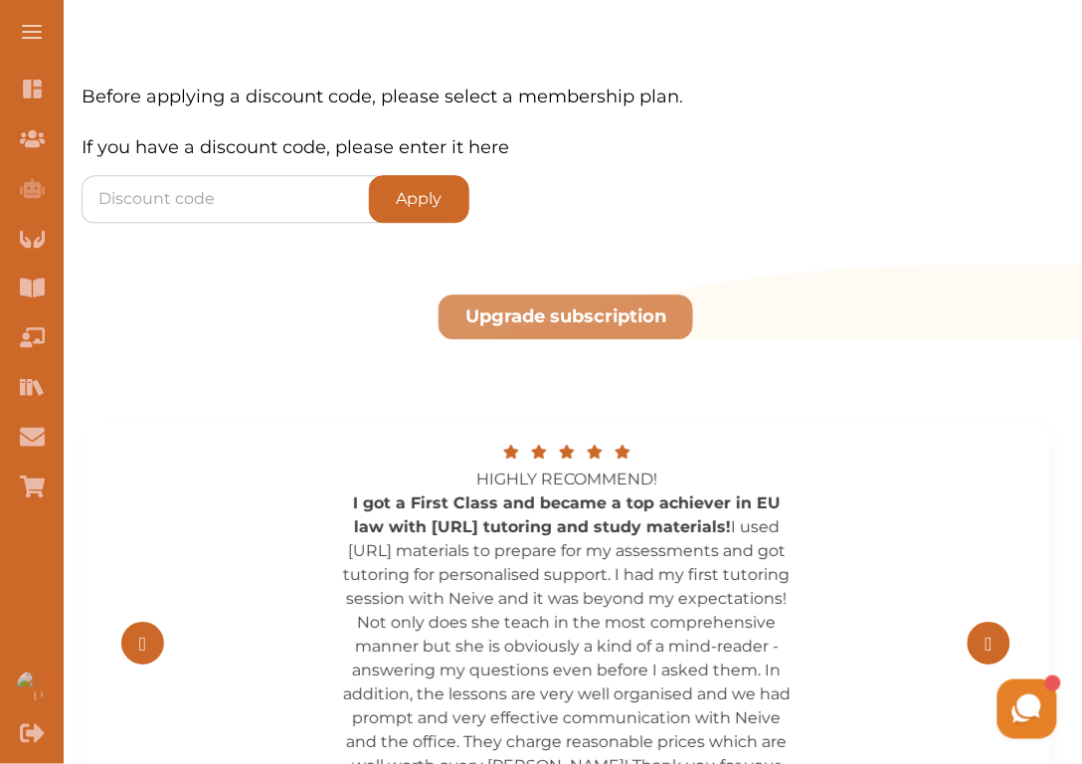
scroll to position [2399, 0]
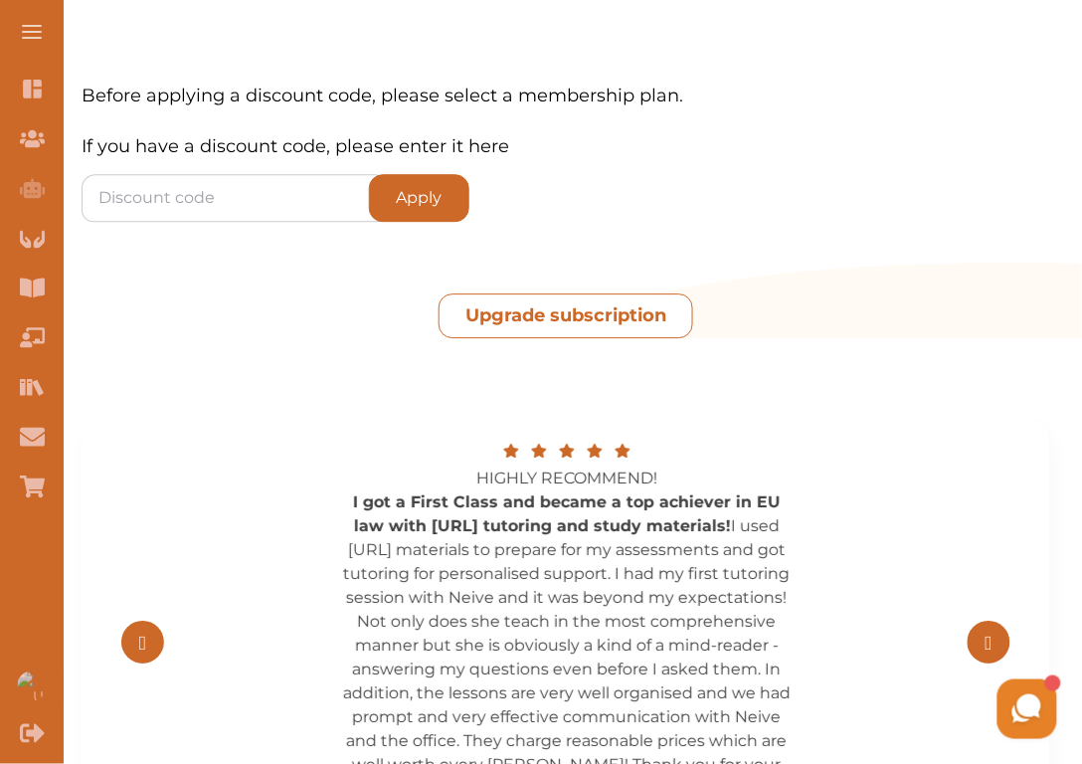
click at [572, 293] on button "Upgrade subscription" at bounding box center [566, 315] width 255 height 45
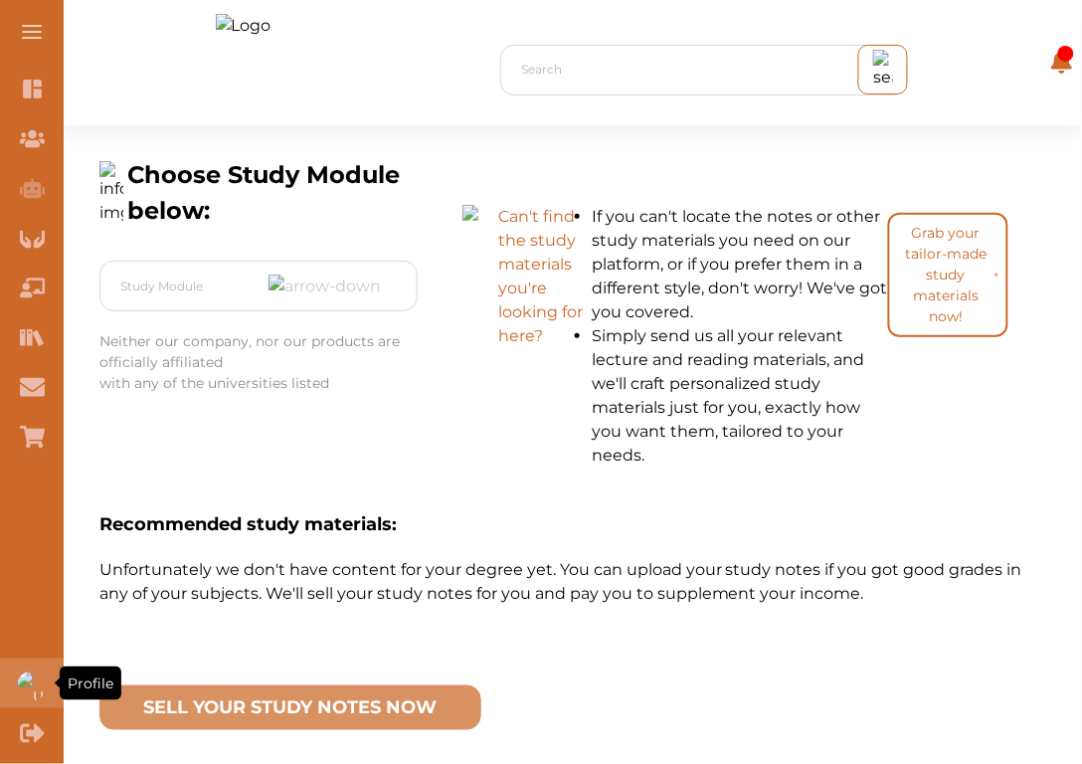
click at [22, 693] on img "Profile" at bounding box center [32, 686] width 30 height 30
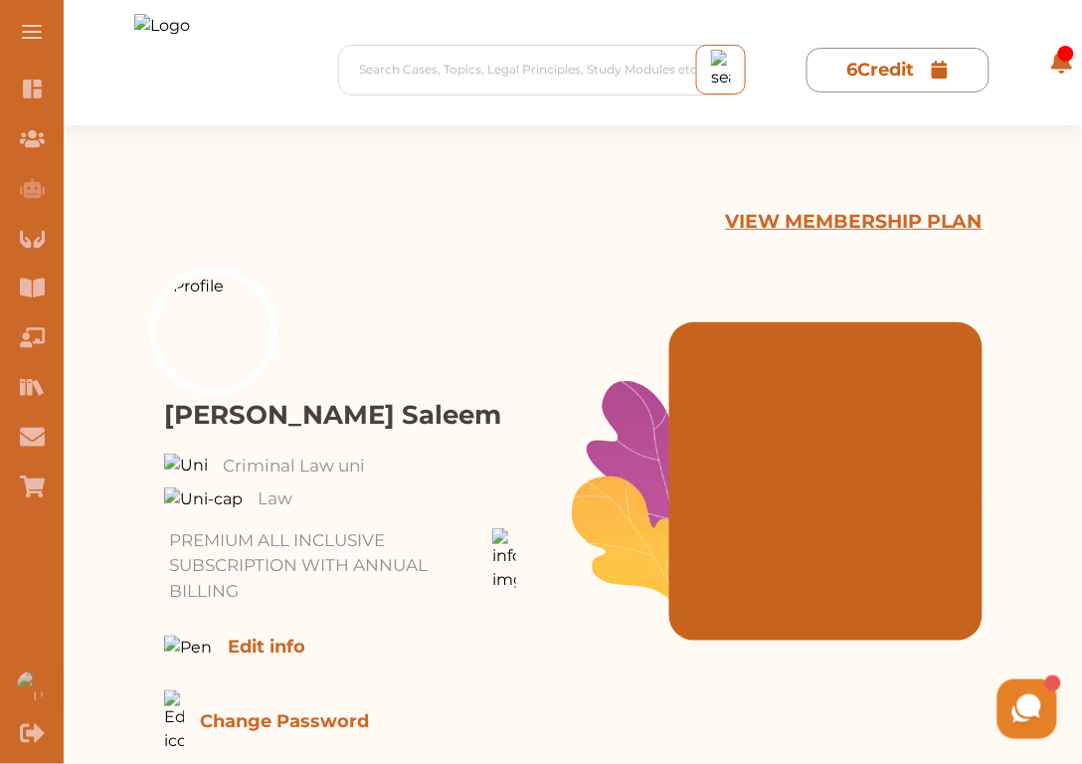
click at [783, 235] on p "VIEW MEMBERSHIP PLAN" at bounding box center [854, 222] width 257 height 29
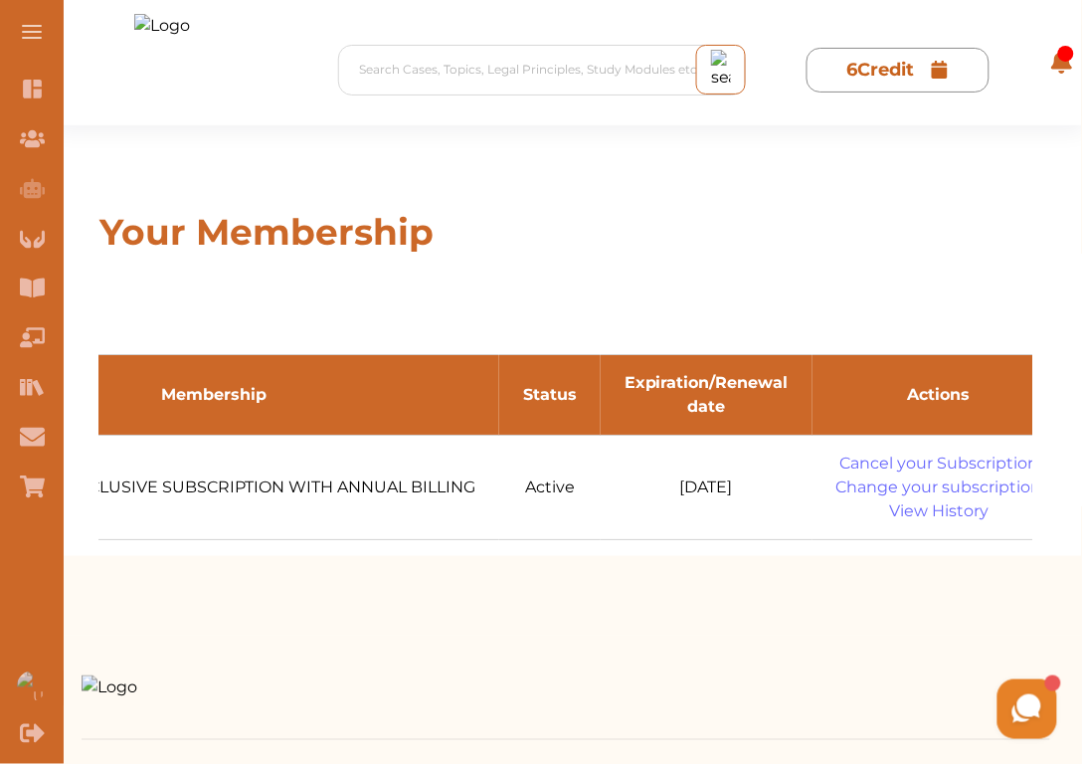
scroll to position [0, 204]
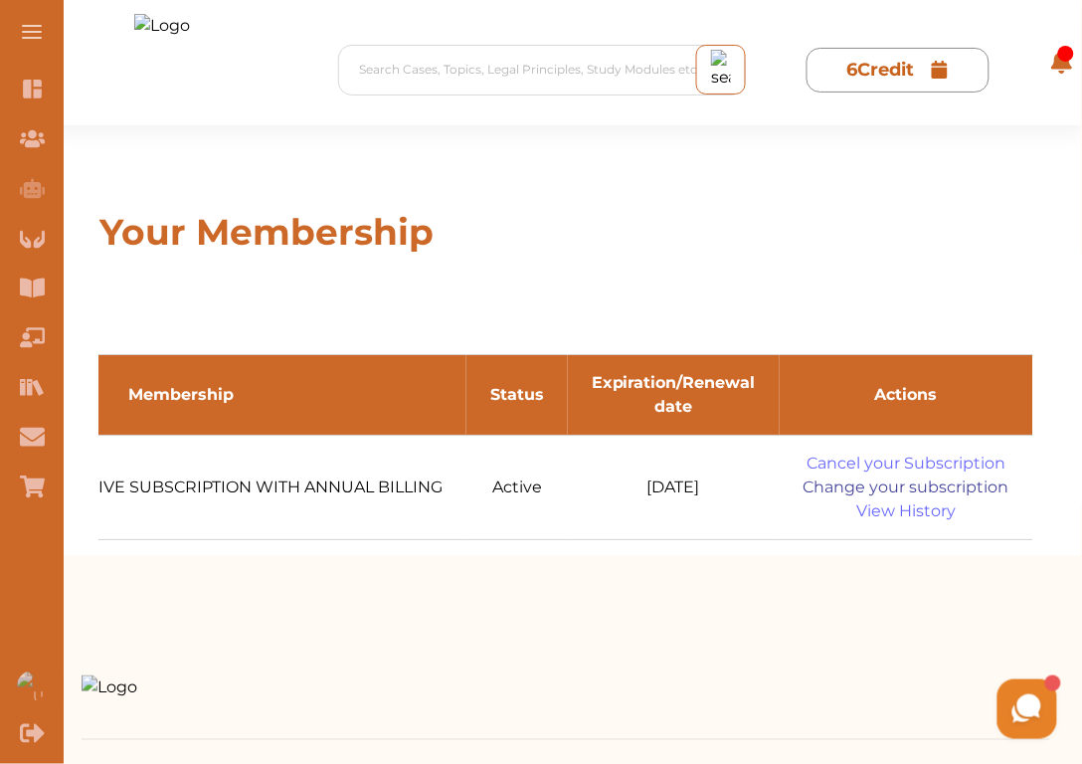
click at [882, 485] on link "Change your subscription" at bounding box center [907, 487] width 206 height 24
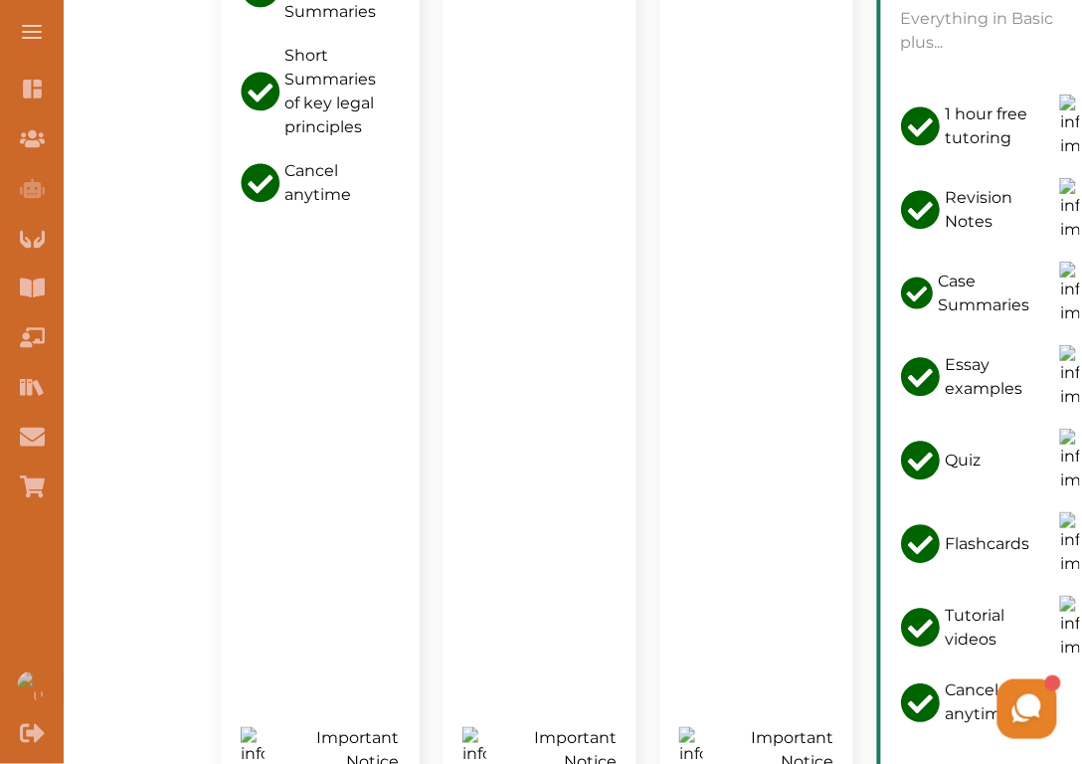
scroll to position [1567, 0]
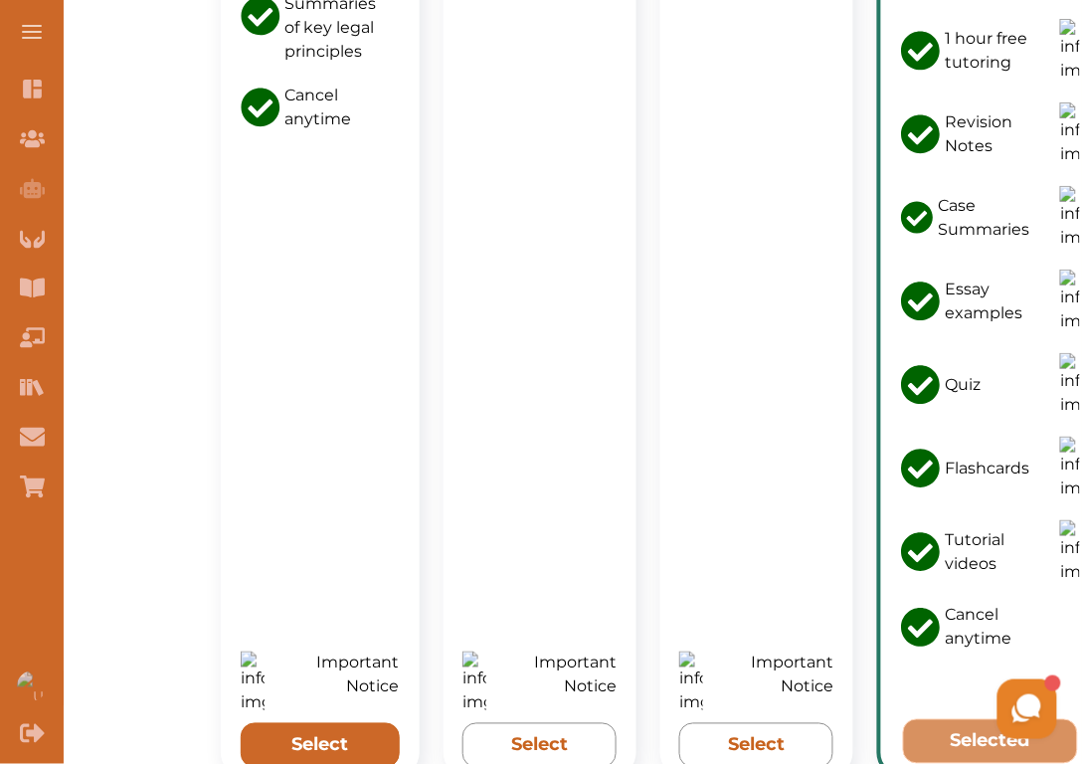
click at [328, 723] on button "Select" at bounding box center [320, 745] width 159 height 45
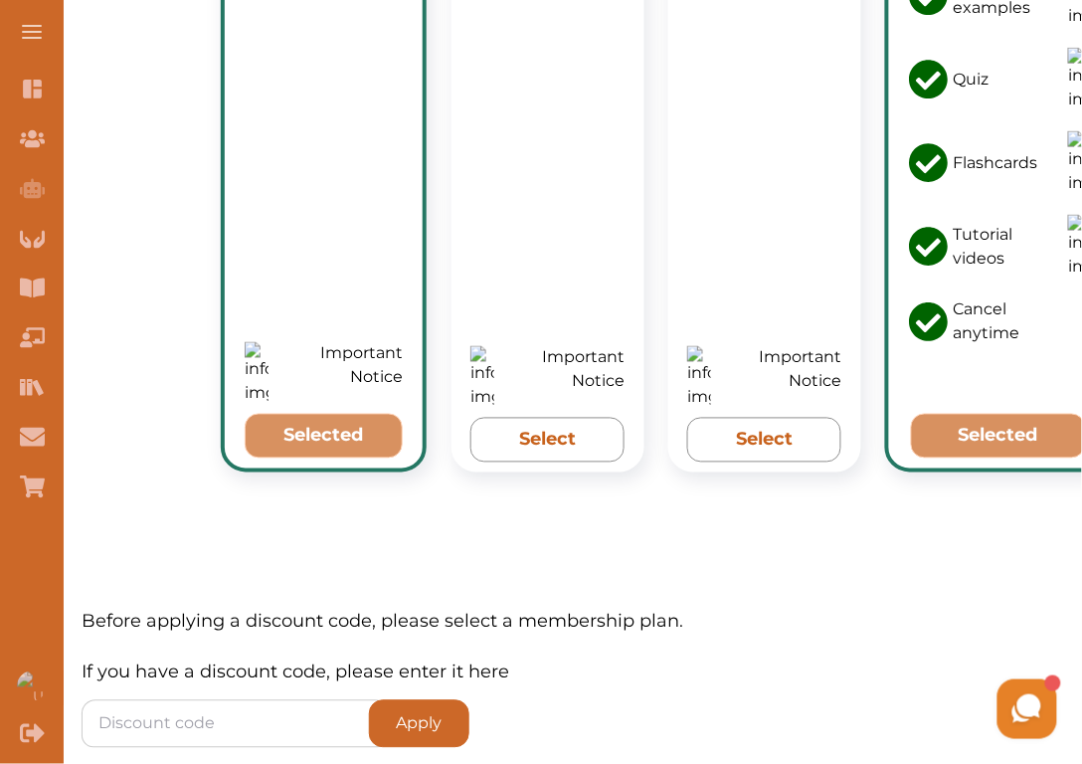
scroll to position [2300, 0]
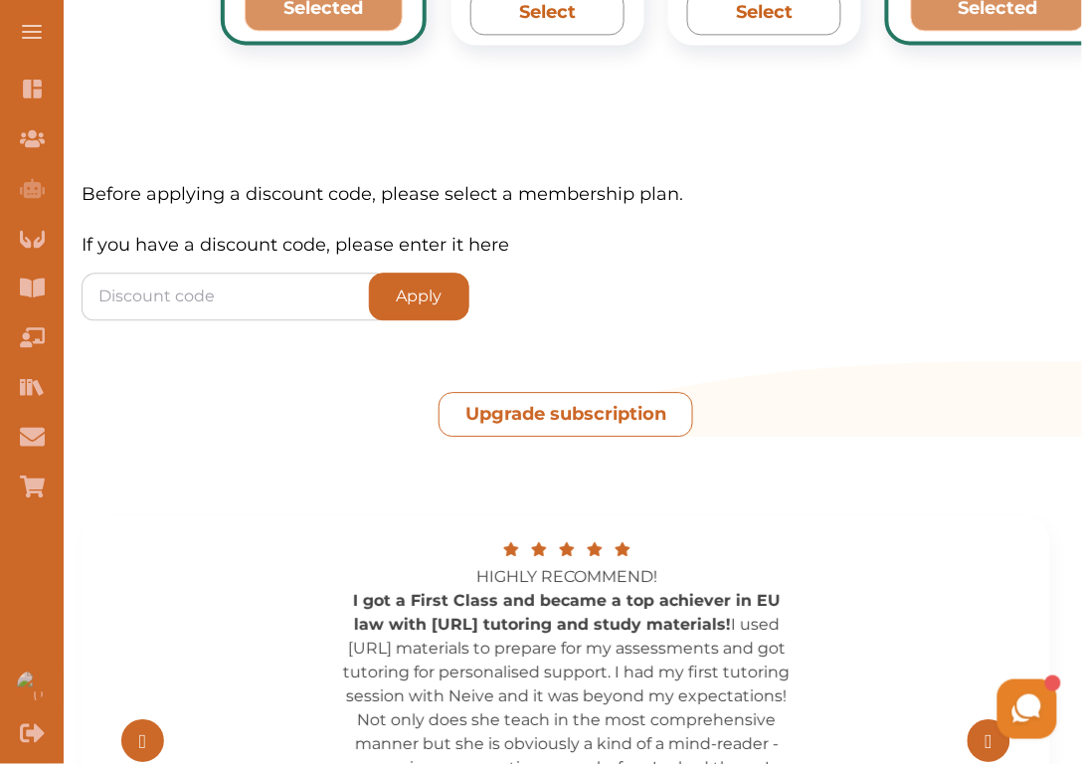
click at [583, 392] on button "Upgrade subscription" at bounding box center [566, 414] width 255 height 45
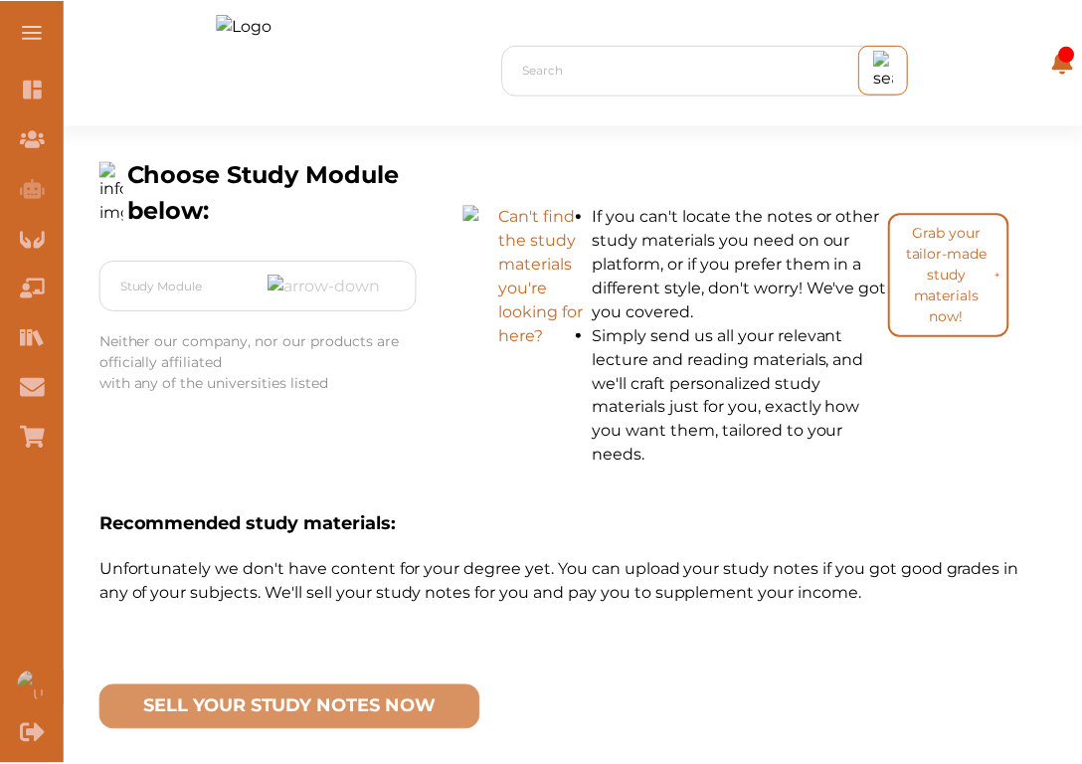
scroll to position [85, 0]
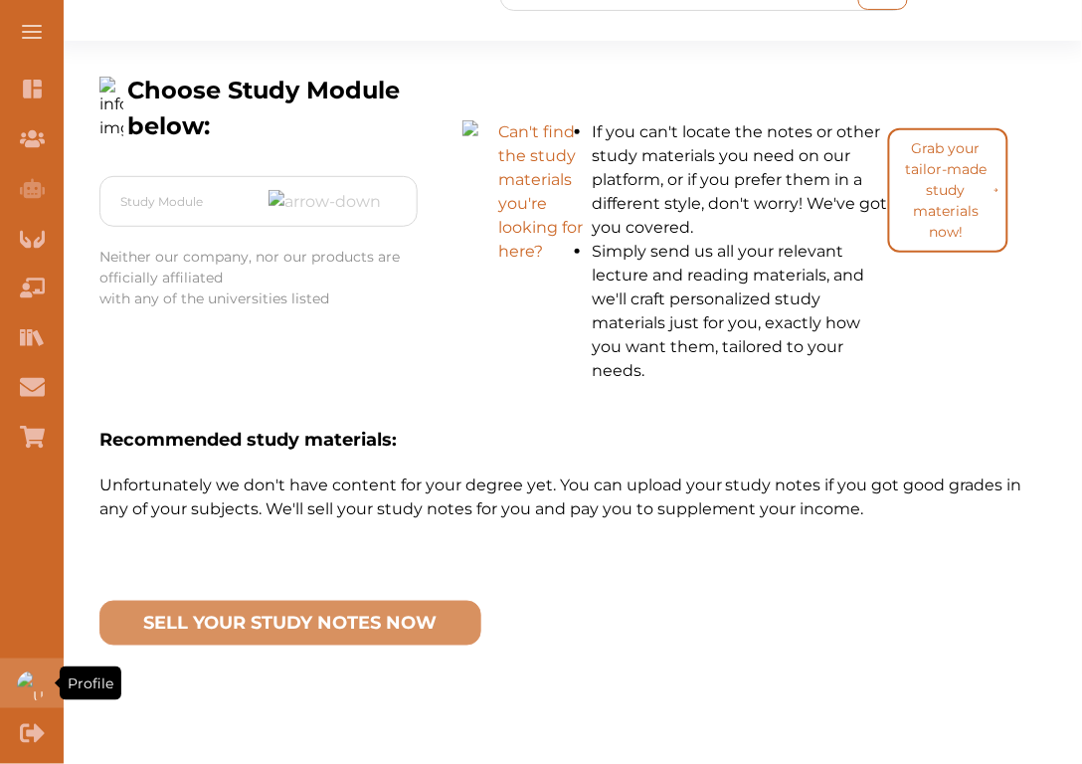
click at [12, 669] on div "Profile" at bounding box center [32, 683] width 64 height 50
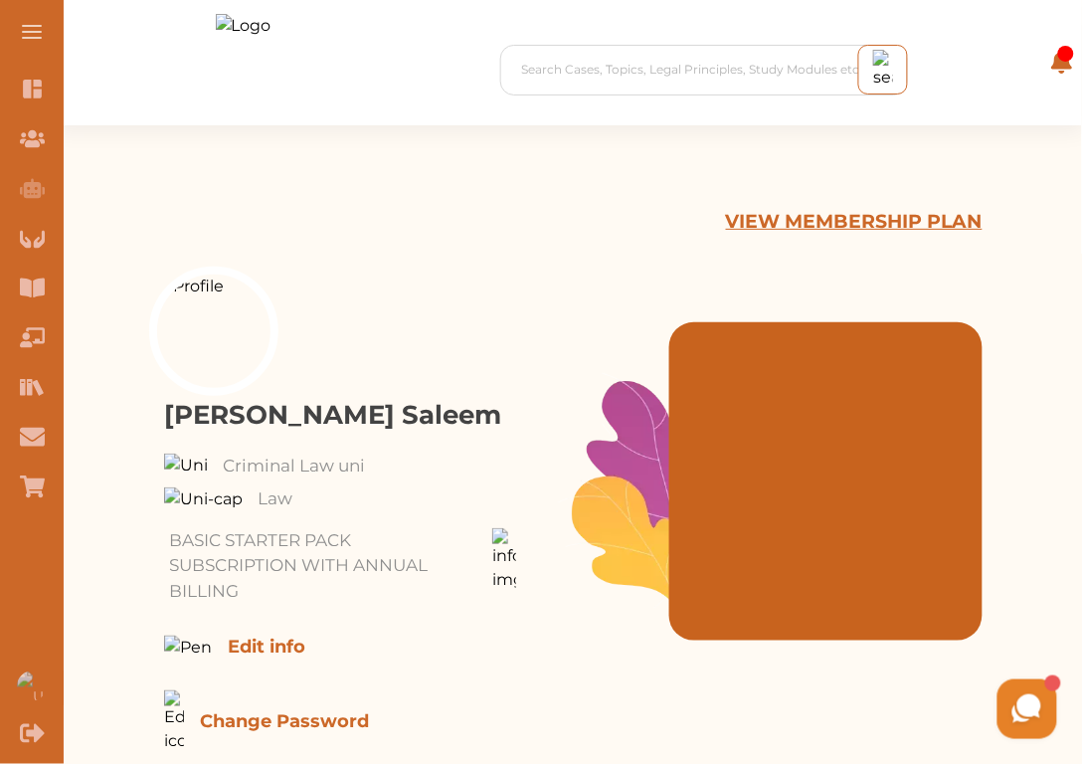
click at [882, 231] on p "VIEW MEMBERSHIP PLAN" at bounding box center [854, 222] width 257 height 29
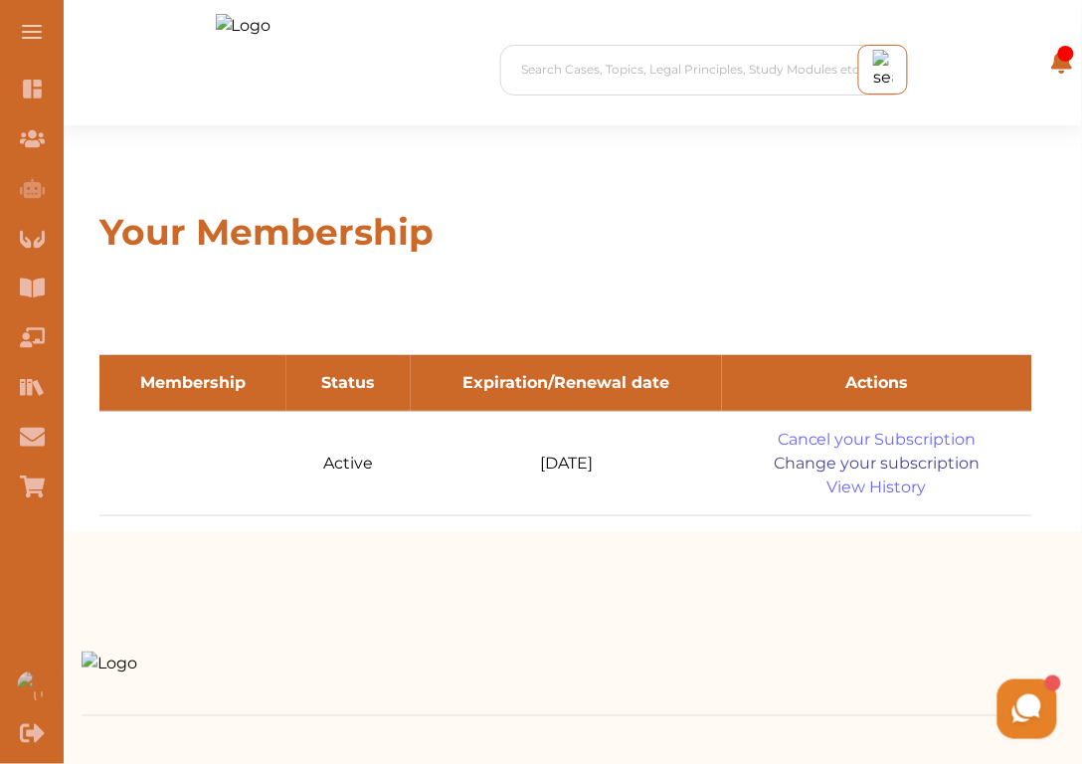
click at [863, 470] on link "Change your subscription" at bounding box center [877, 464] width 263 height 24
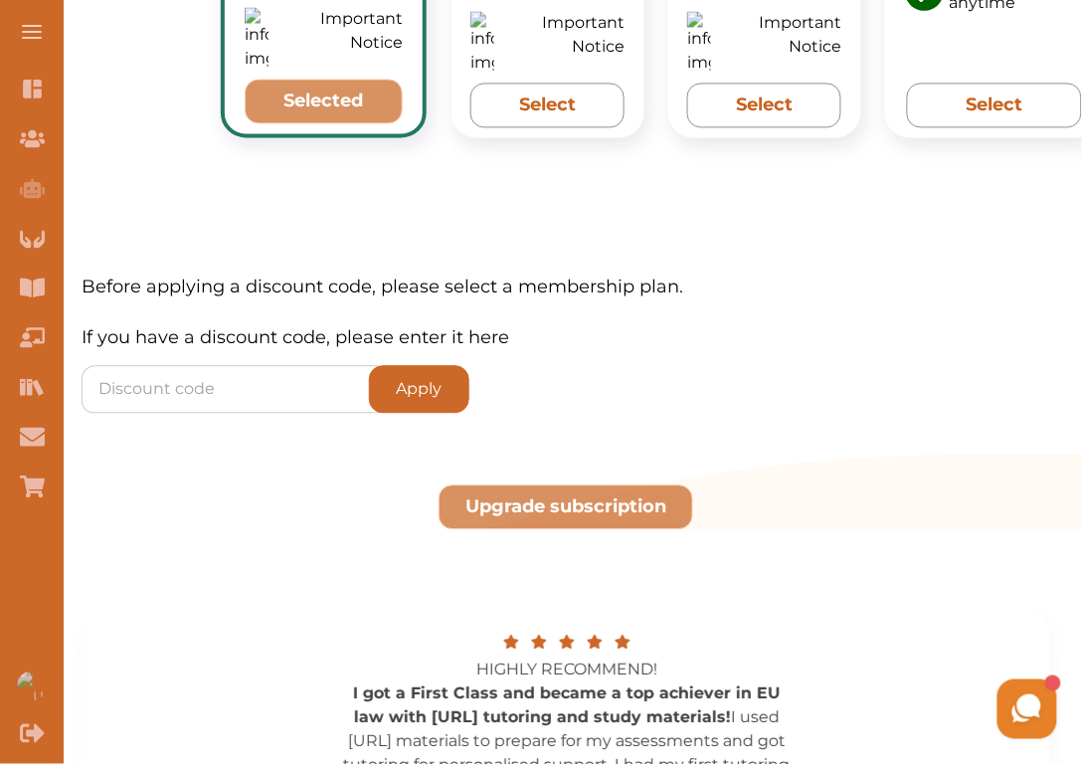
scroll to position [2215, 0]
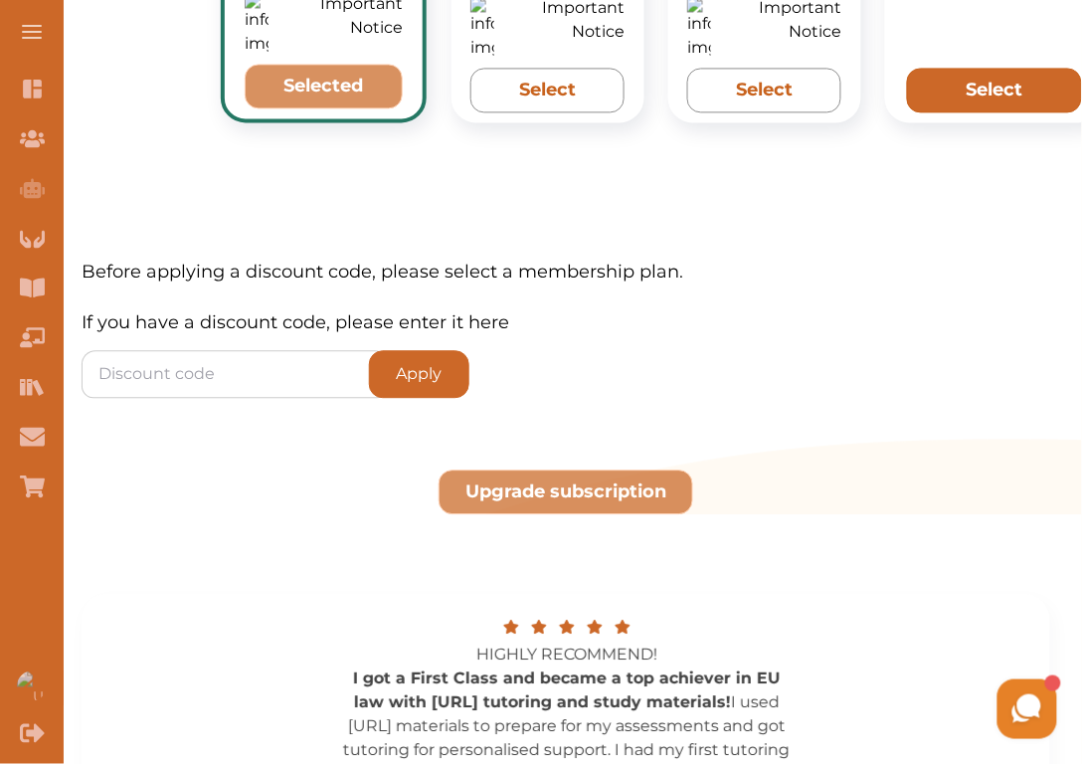
click at [975, 68] on button "Select" at bounding box center [994, 90] width 175 height 45
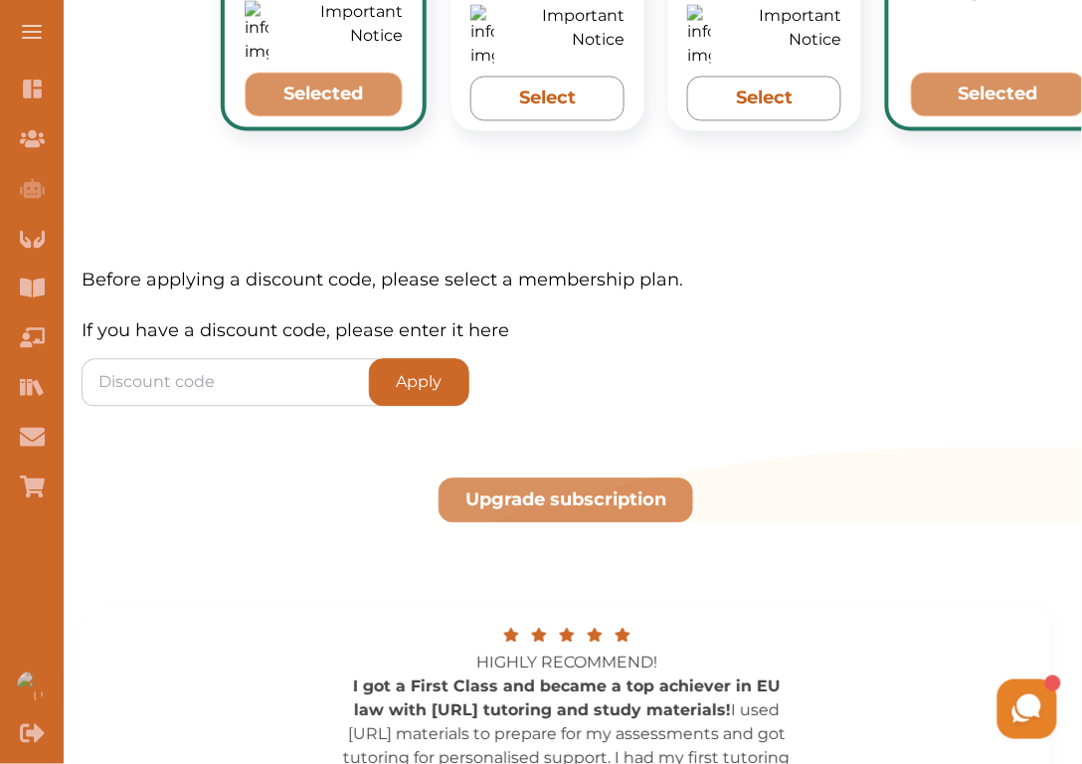
scroll to position [2223, 0]
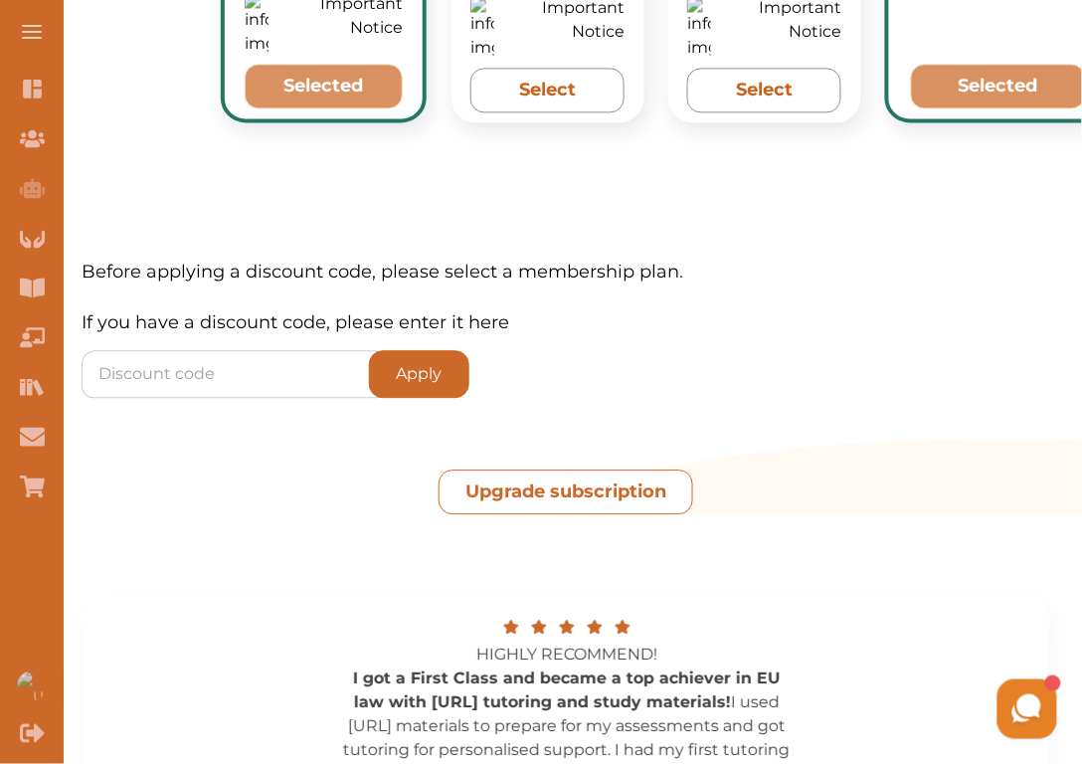
click at [582, 469] on button "Upgrade subscription" at bounding box center [566, 491] width 255 height 45
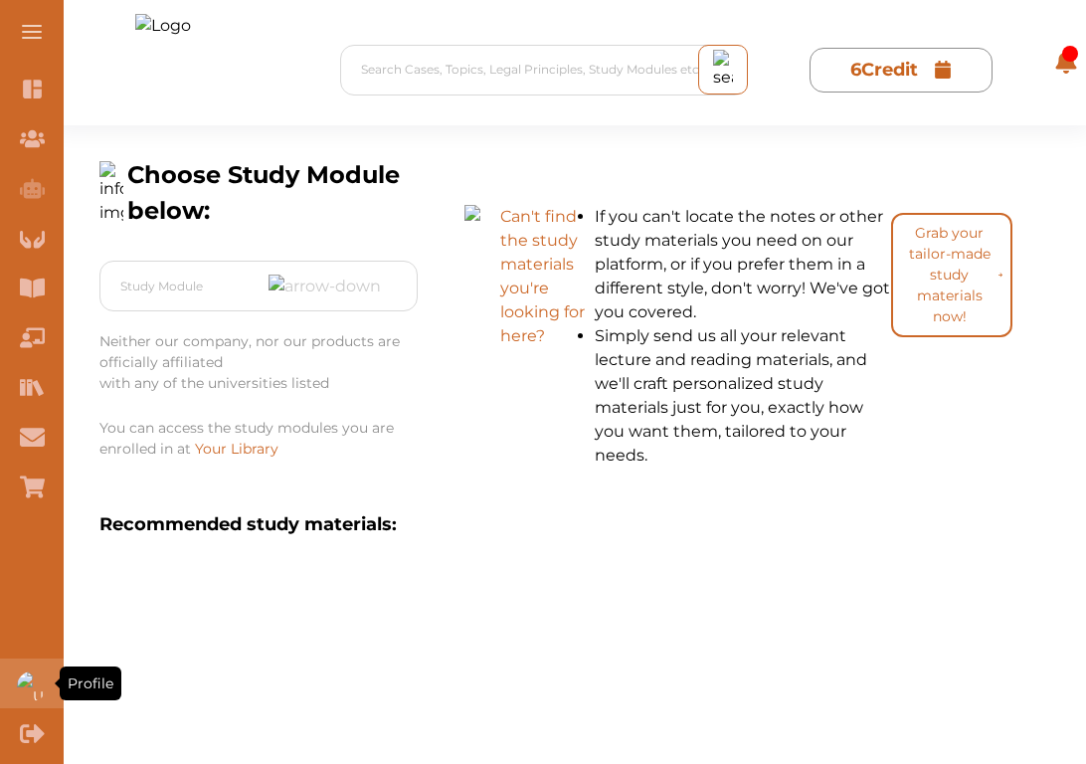
click at [36, 677] on img "Profile" at bounding box center [32, 686] width 30 height 30
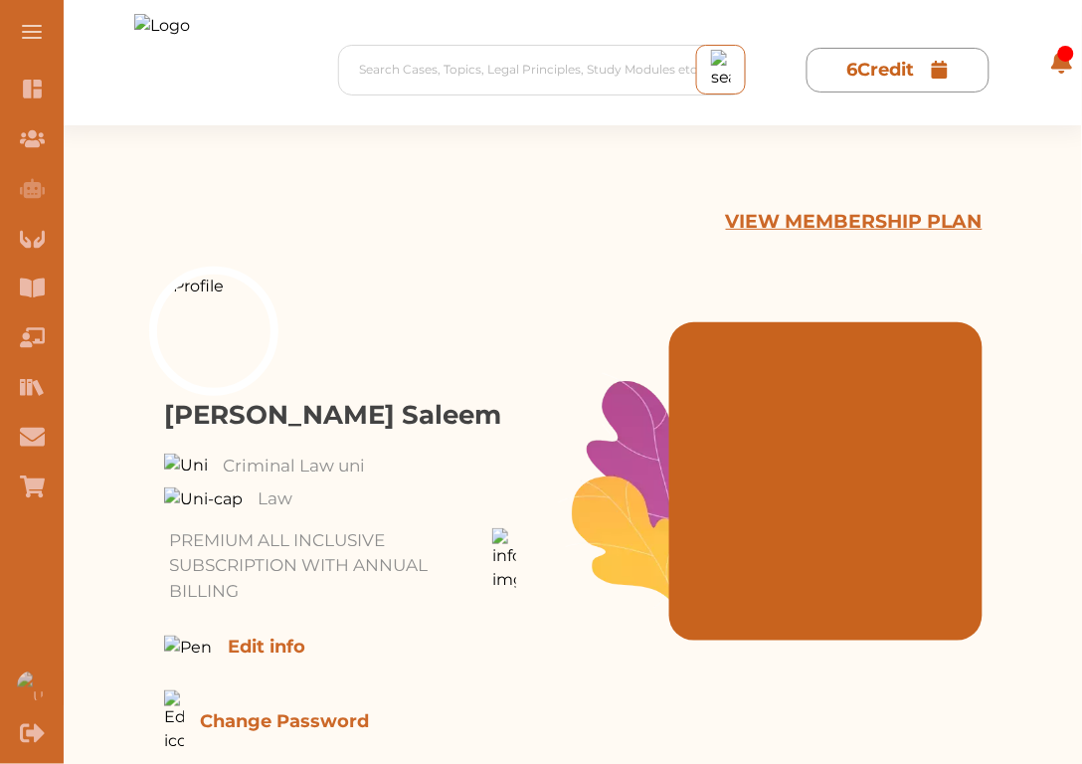
click at [860, 221] on p "VIEW MEMBERSHIP PLAN" at bounding box center [854, 222] width 257 height 29
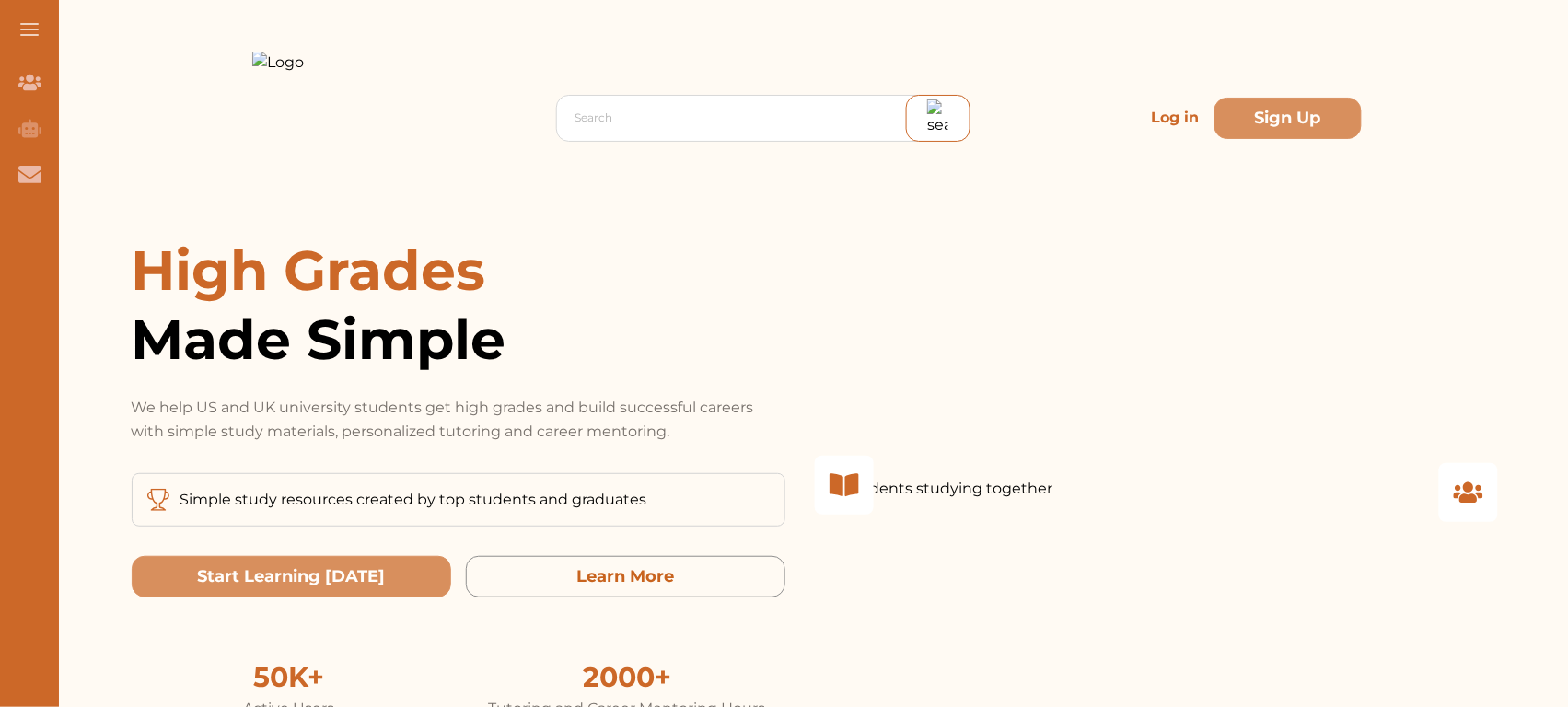
click at [1171, 118] on p "Log in" at bounding box center [1176, 118] width 63 height 37
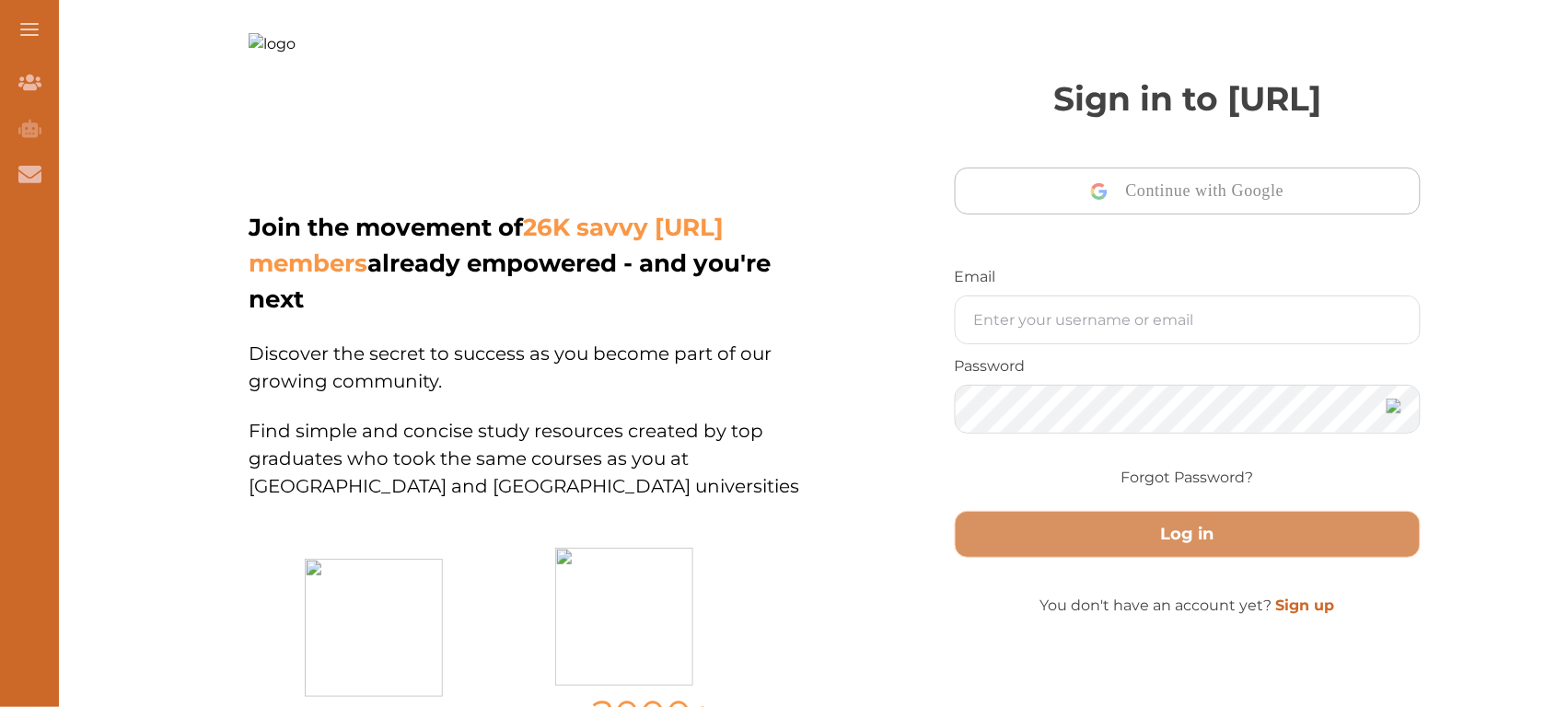
click at [1050, 266] on div "Email Password Forgot Password?" at bounding box center [1188, 380] width 467 height 230
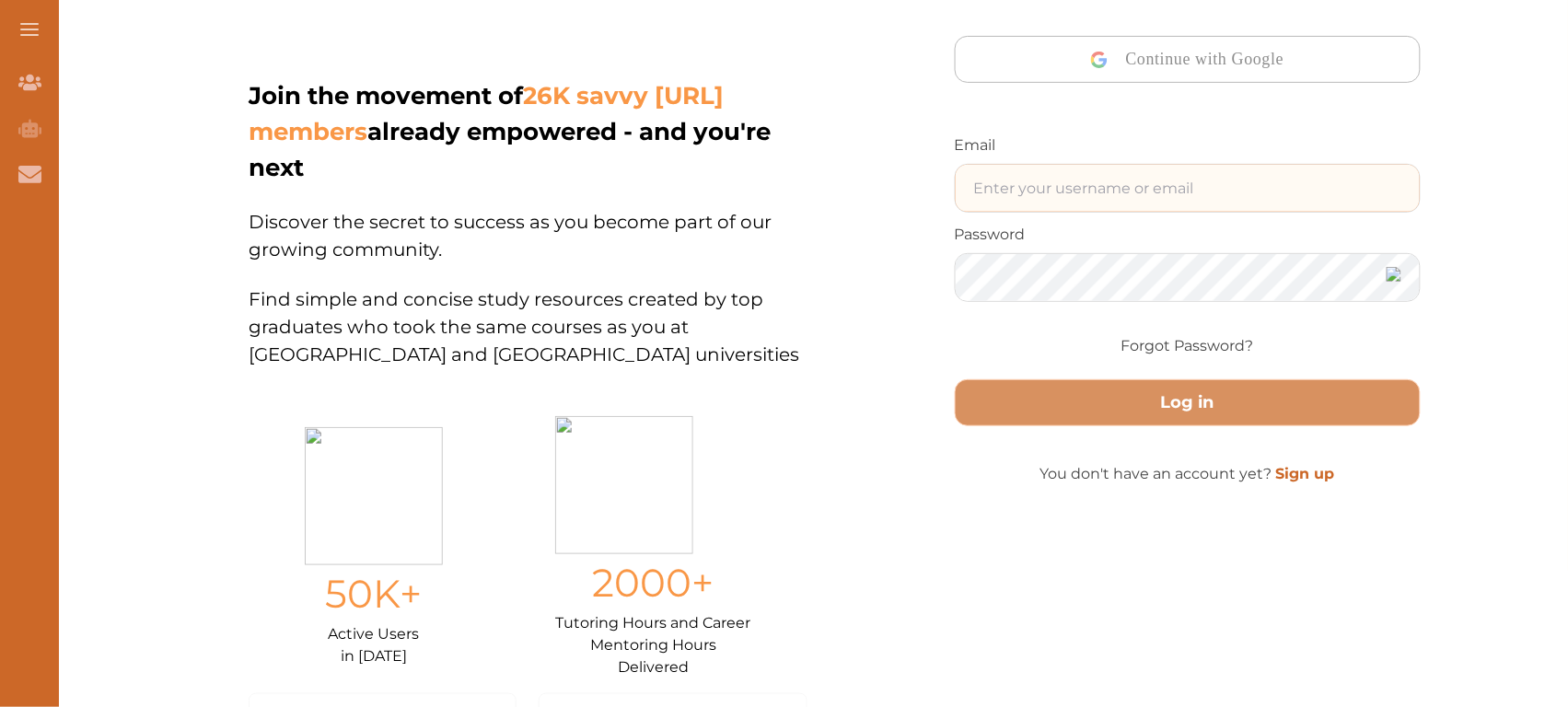
type input "[EMAIL_ADDRESS][DOMAIN_NAME]"
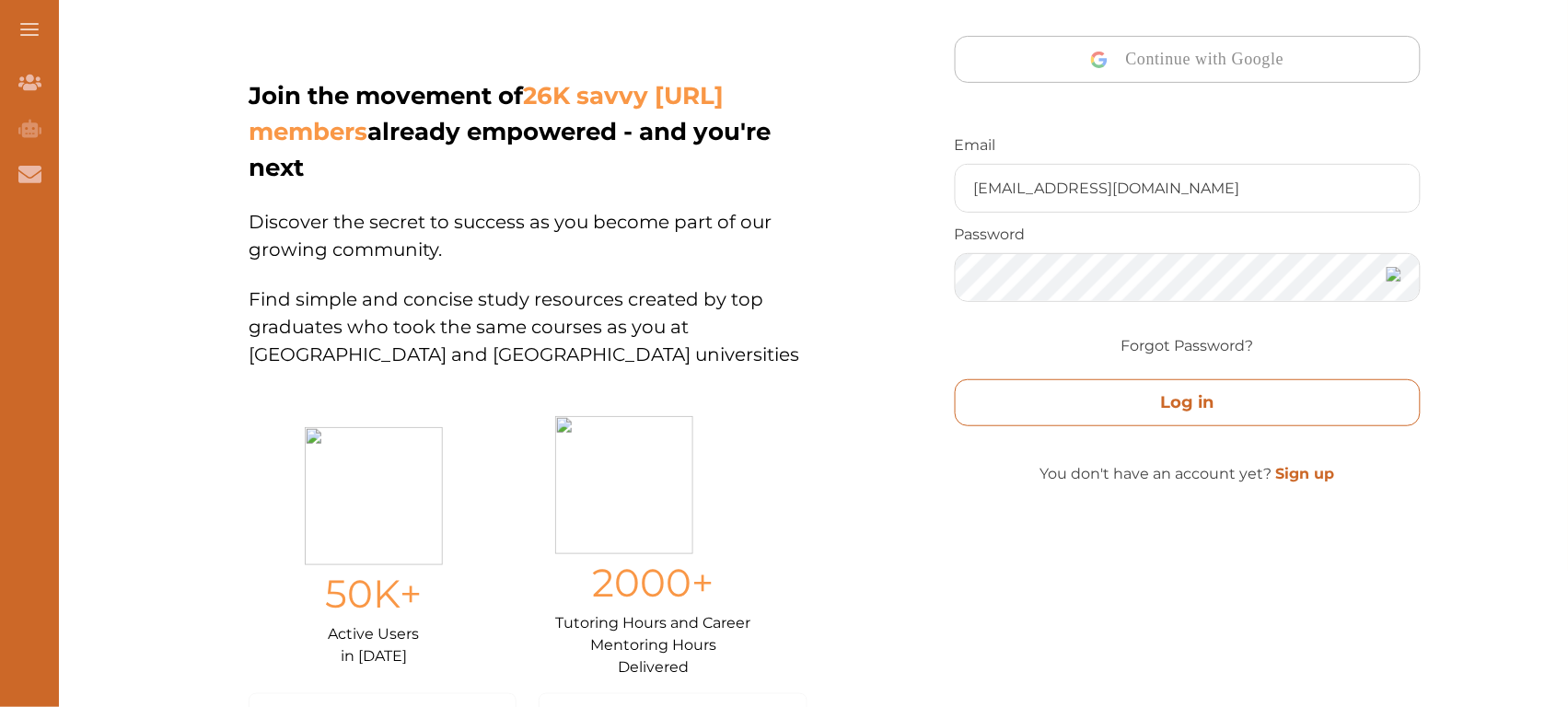
click at [1083, 403] on button "Log in" at bounding box center [1188, 403] width 467 height 47
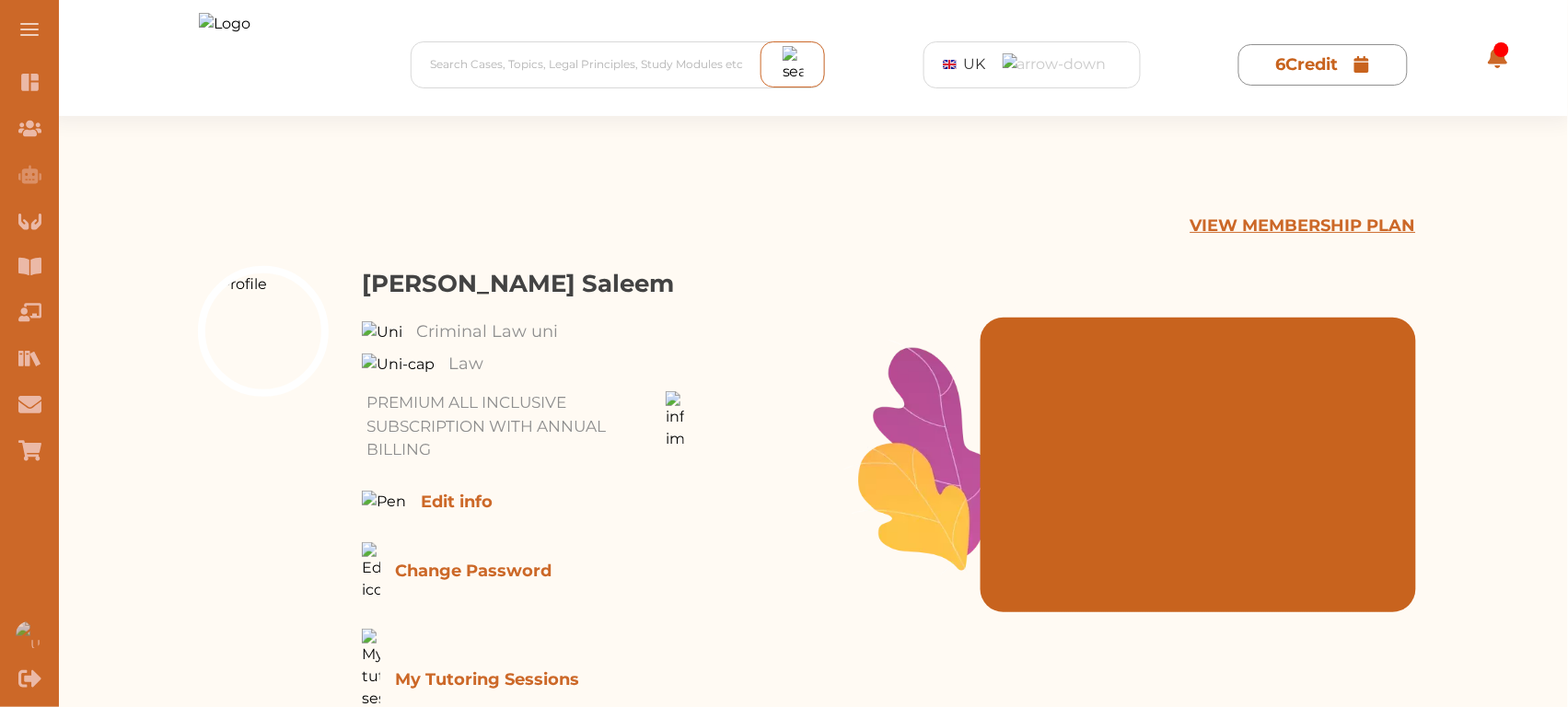
click at [1305, 233] on p "VIEW MEMBERSHIP PLAN" at bounding box center [1303, 226] width 226 height 25
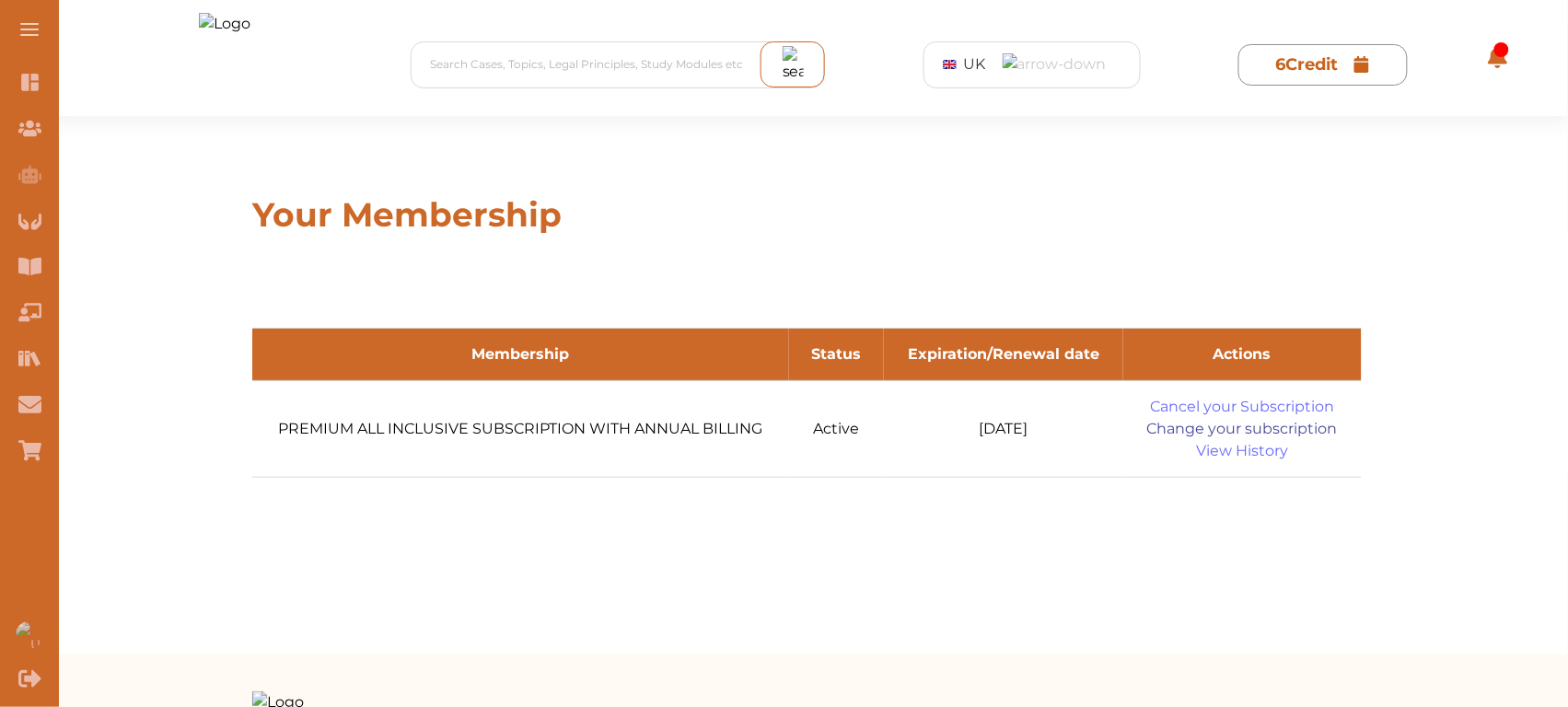
click at [1189, 426] on link "Change your subscription" at bounding box center [1242, 429] width 194 height 22
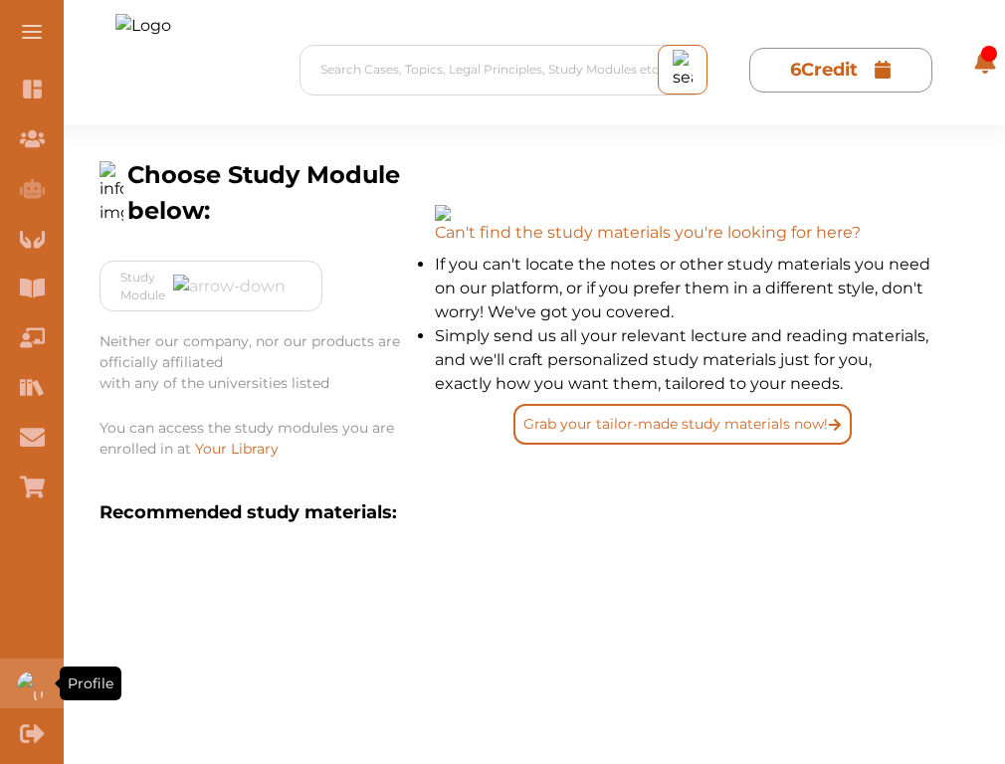
click at [36, 668] on div "Profile" at bounding box center [32, 683] width 64 height 50
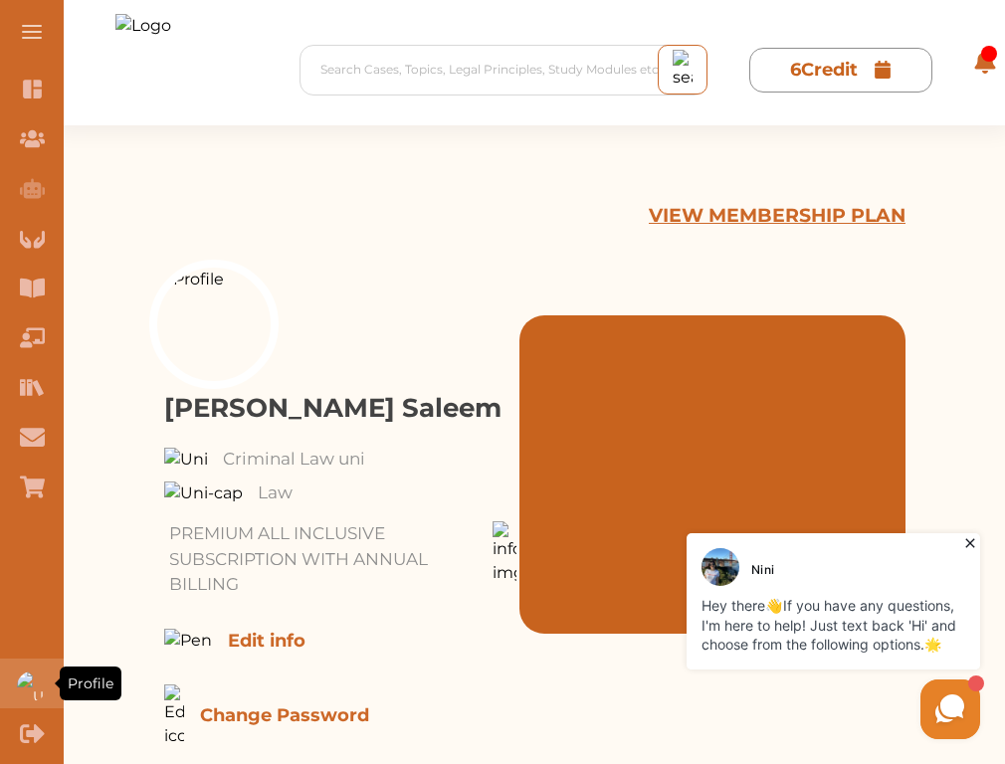
click at [32, 694] on img "Profile" at bounding box center [32, 686] width 30 height 30
click at [733, 212] on p "VIEW MEMBERSHIP PLAN" at bounding box center [776, 216] width 257 height 29
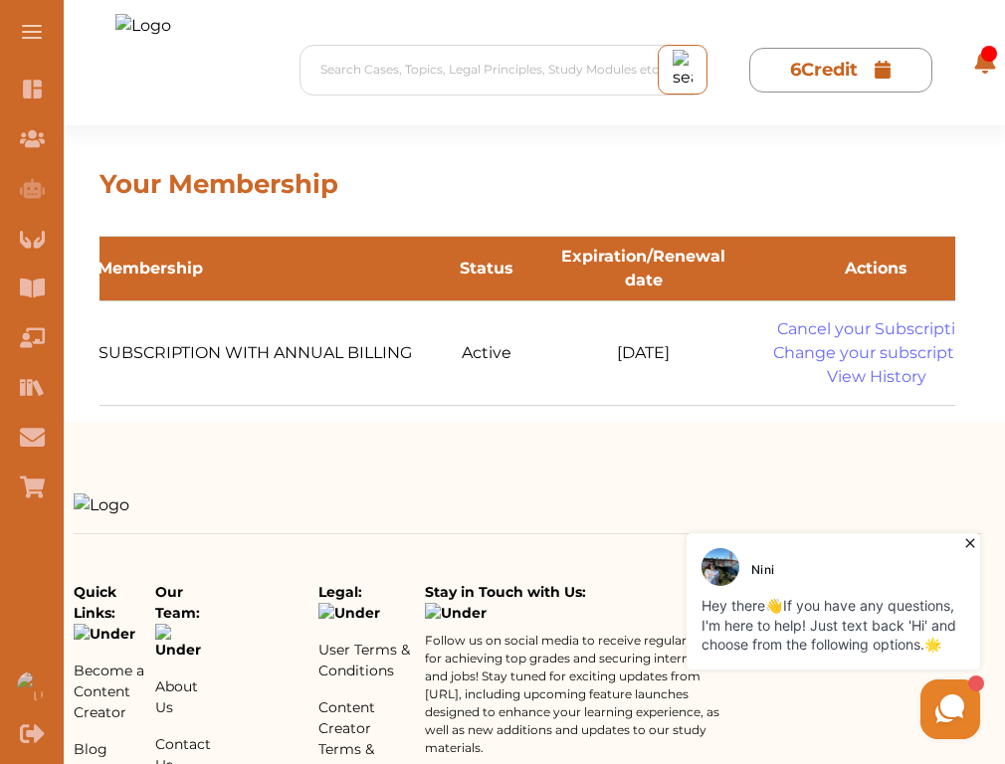
scroll to position [0, 281]
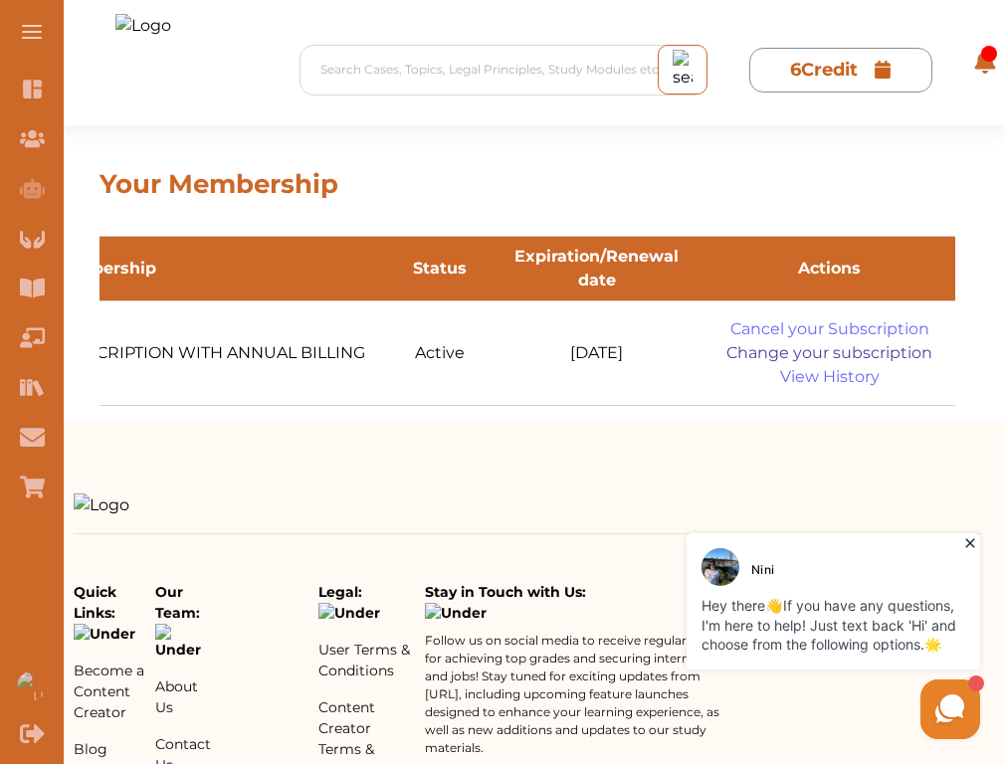
click at [807, 349] on link "Change your subscription" at bounding box center [829, 353] width 206 height 24
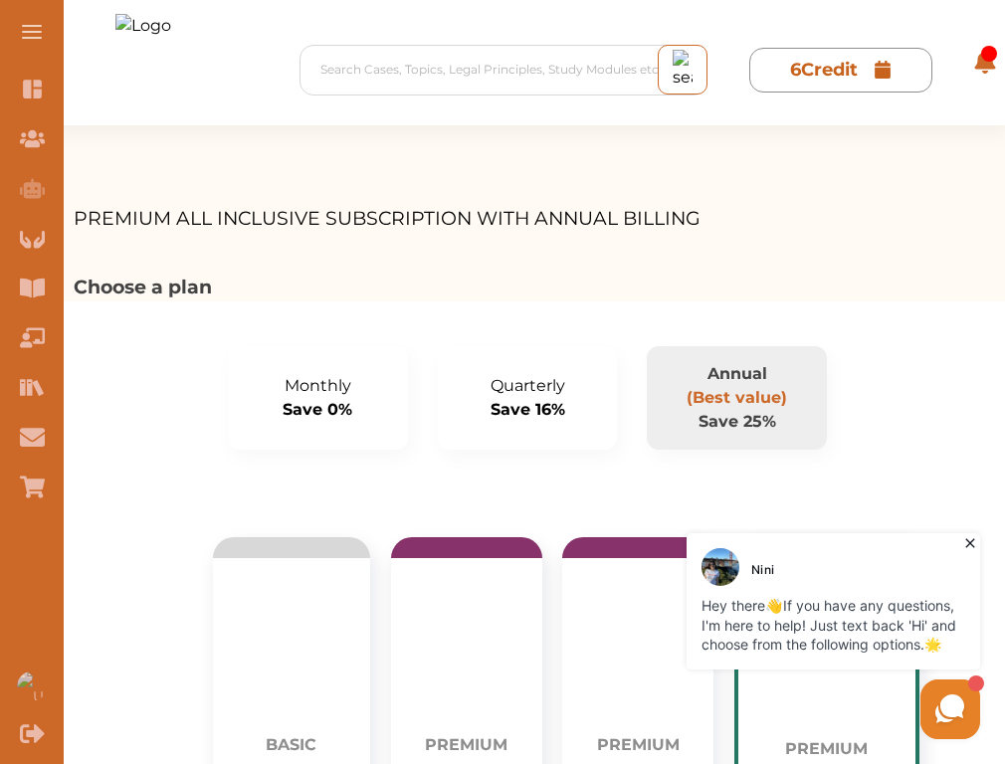
click at [355, 383] on p "Monthly" at bounding box center [318, 386] width 132 height 24
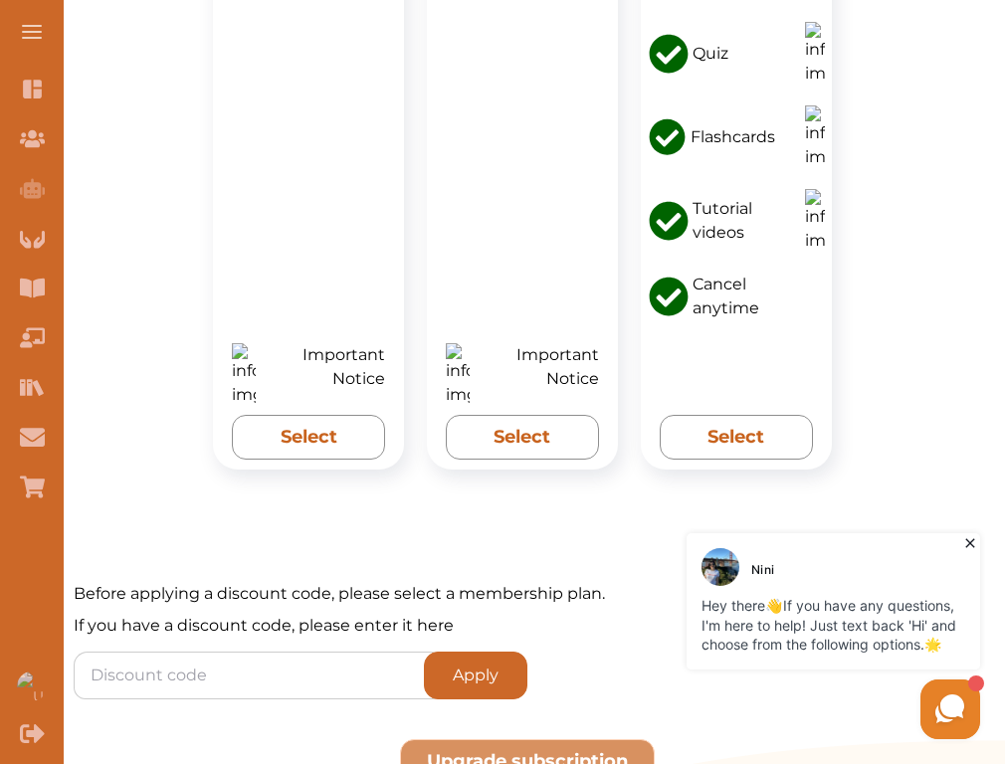
scroll to position [1574, 0]
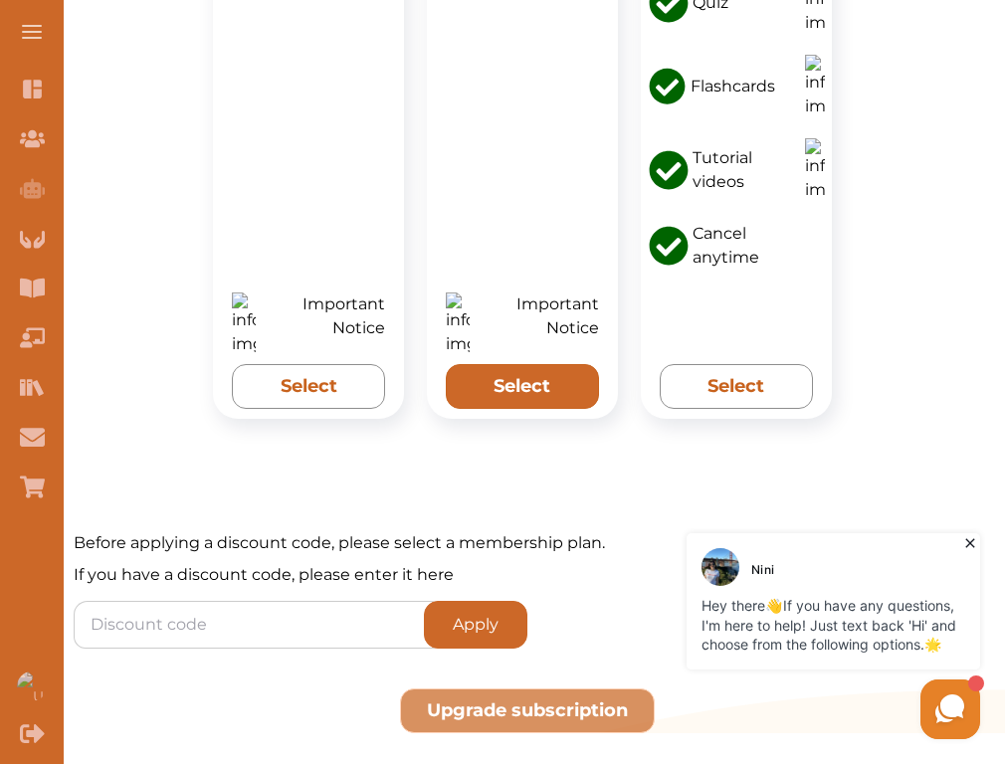
click at [535, 398] on button "Select" at bounding box center [522, 386] width 153 height 45
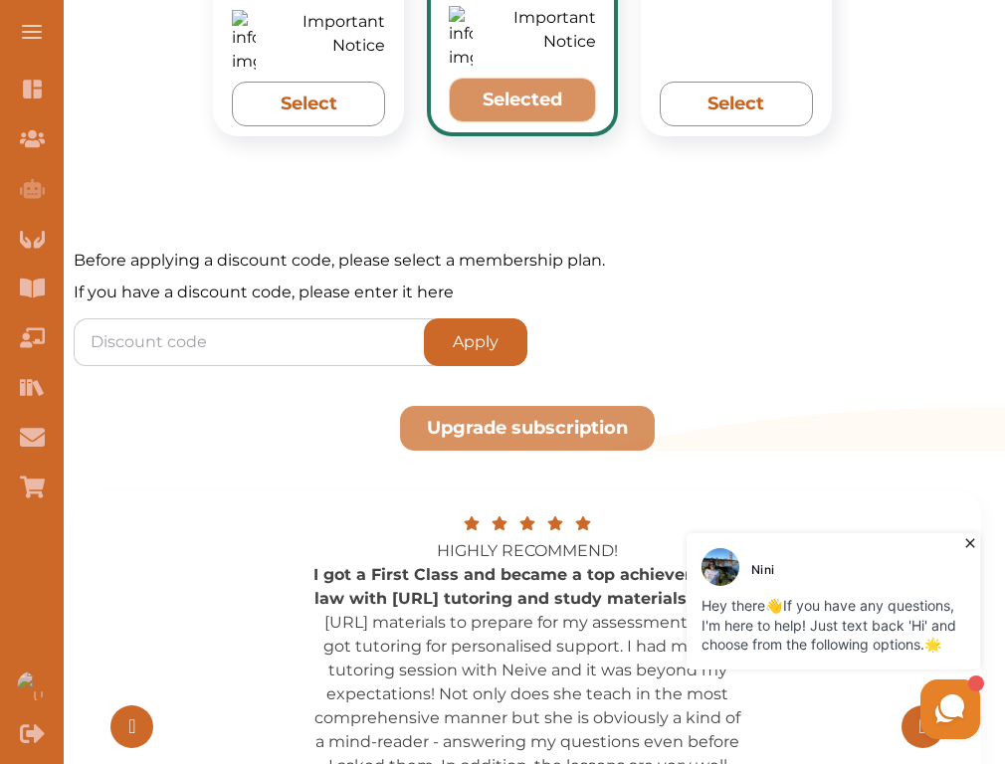
scroll to position [1860, 0]
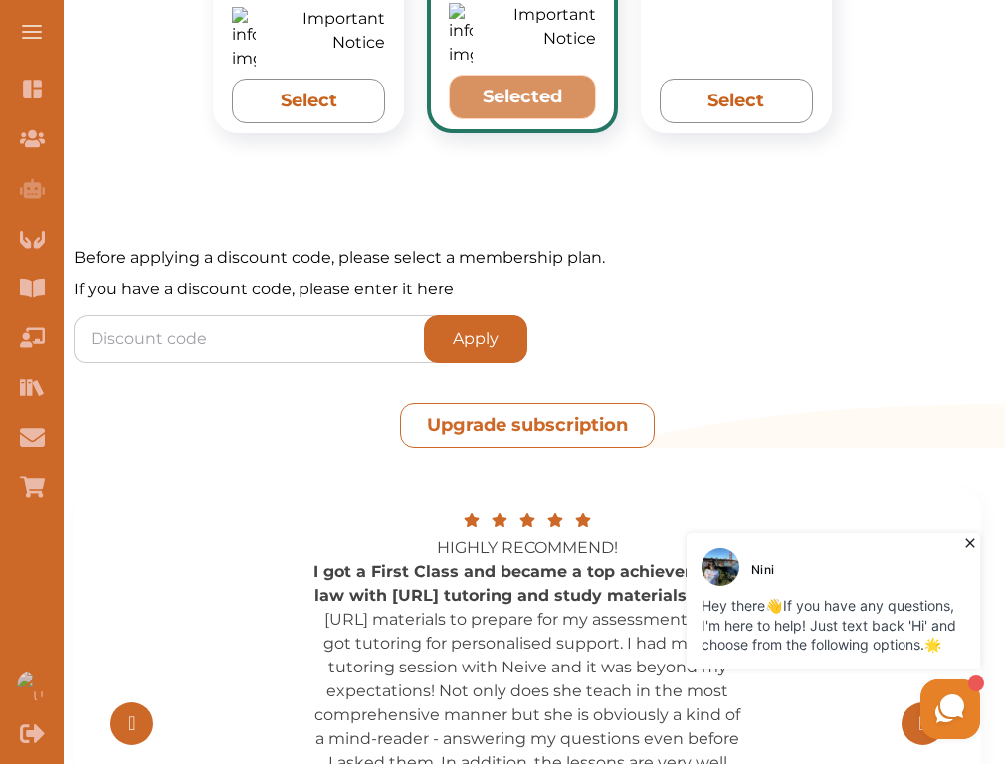
click at [543, 431] on button "Upgrade subscription" at bounding box center [527, 425] width 255 height 45
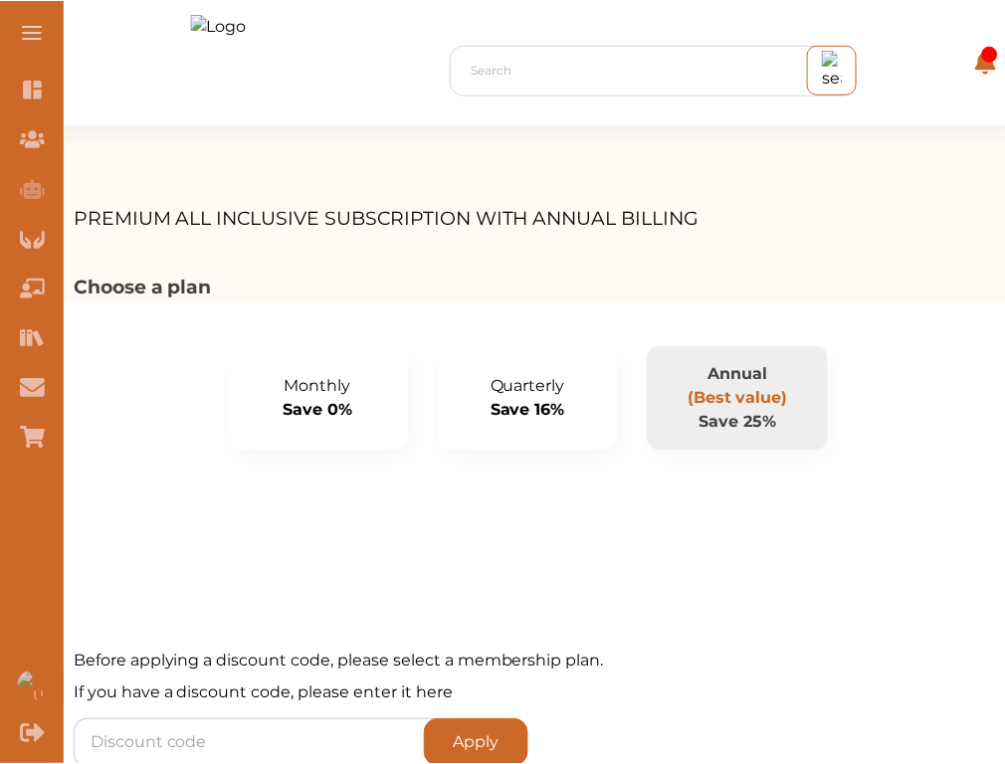
scroll to position [3437, 0]
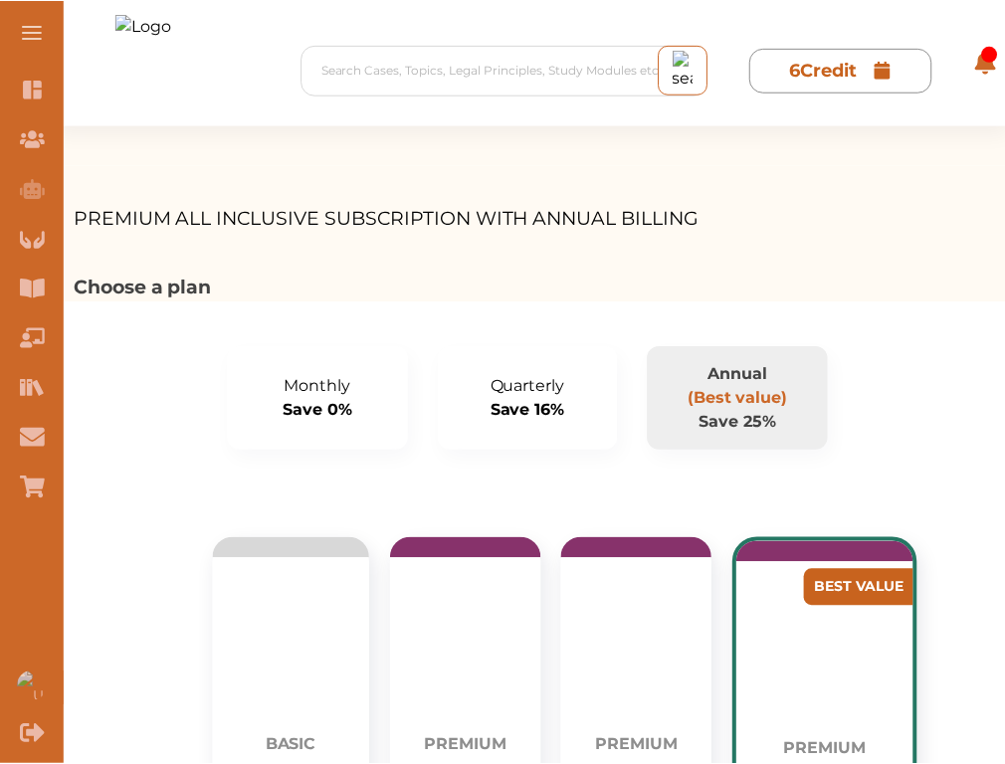
scroll to position [2141, 0]
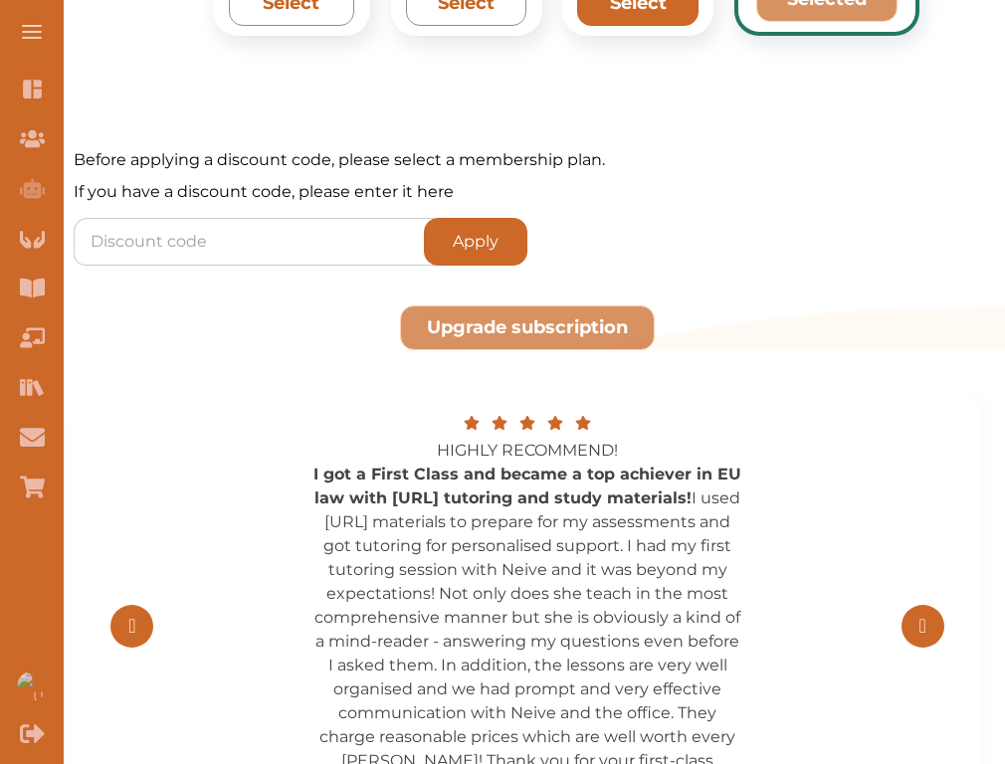
click at [630, 26] on button "Select" at bounding box center [637, 3] width 121 height 45
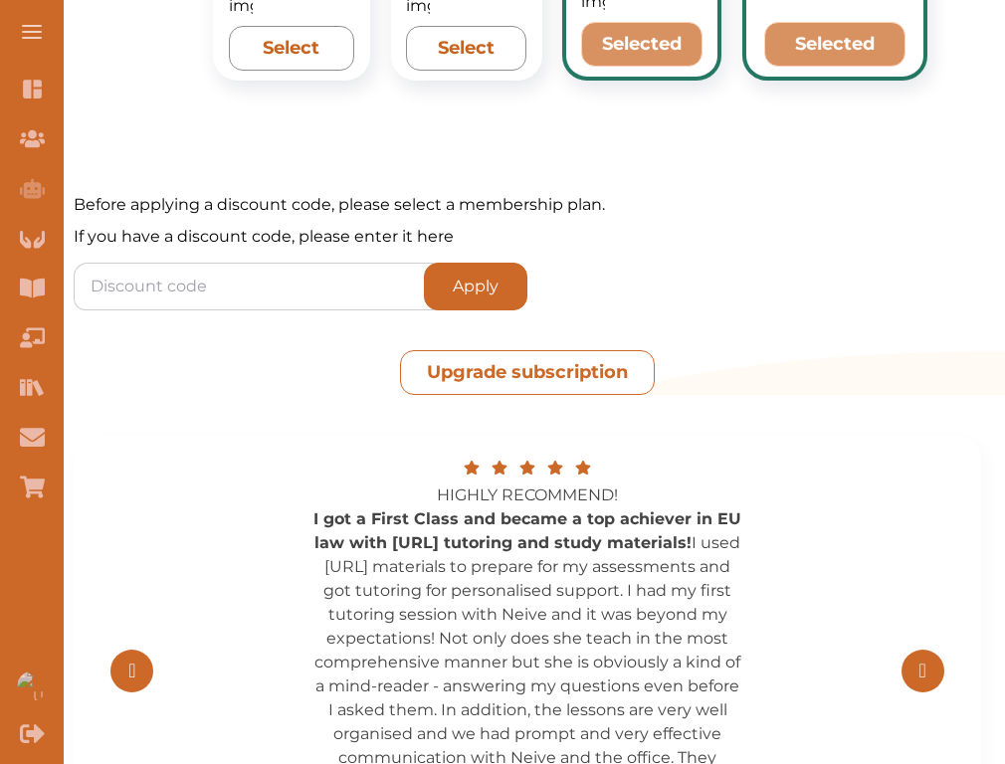
click at [544, 350] on button "Upgrade subscription" at bounding box center [527, 372] width 255 height 45
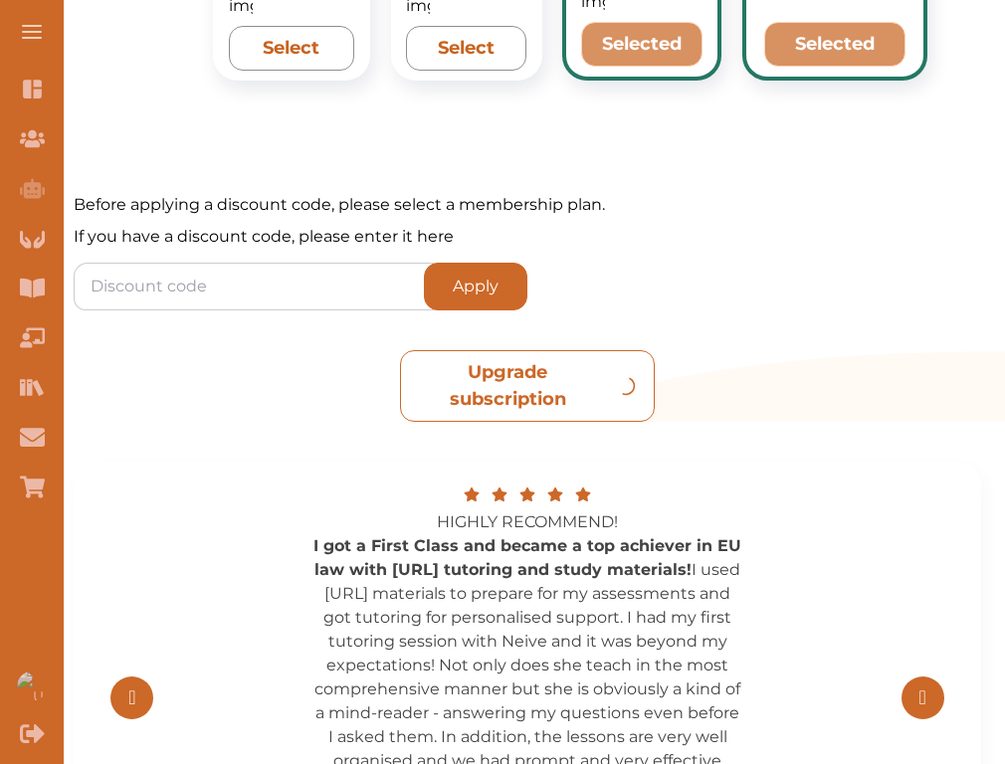
scroll to position [2104, 0]
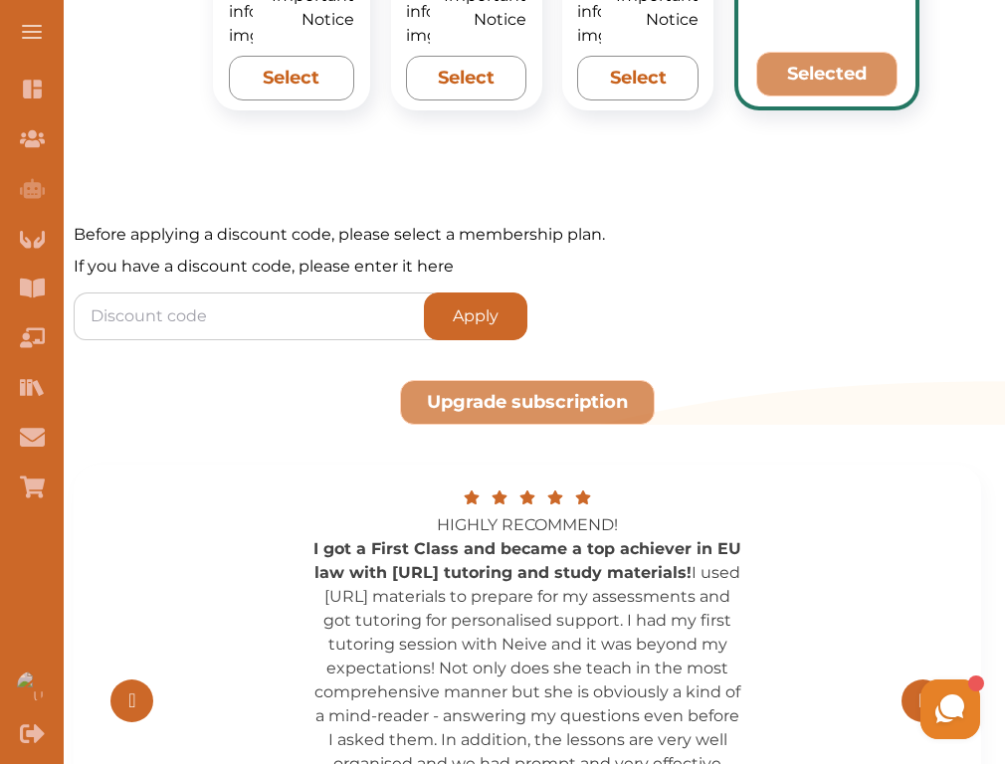
scroll to position [2104, 0]
